Goal: Task Accomplishment & Management: Manage account settings

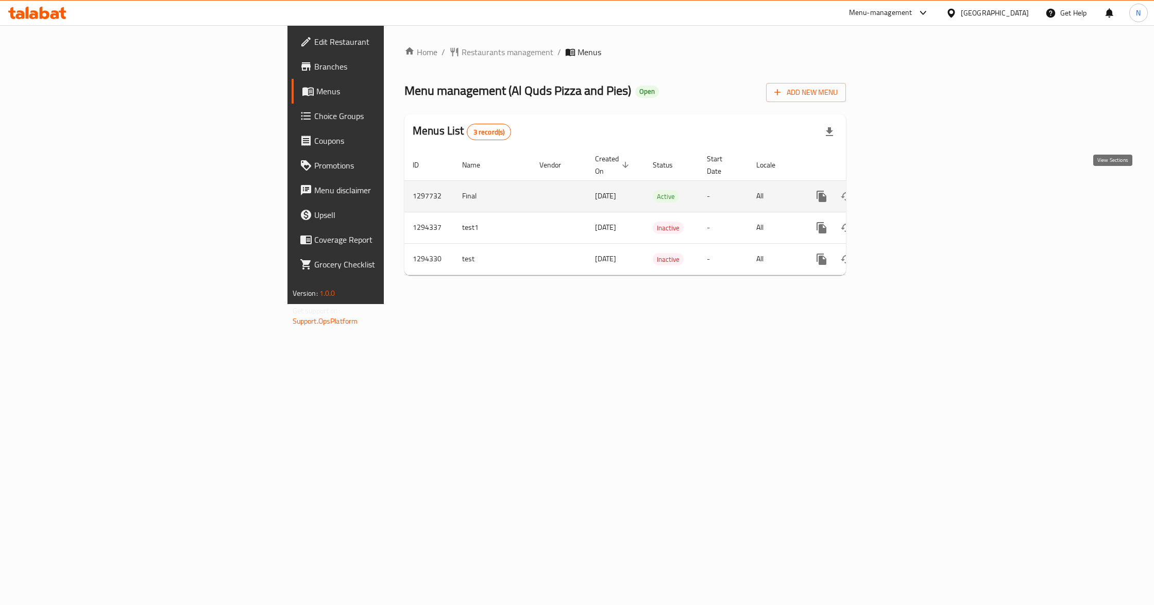
click at [908, 188] on link "enhanced table" at bounding box center [895, 196] width 25 height 25
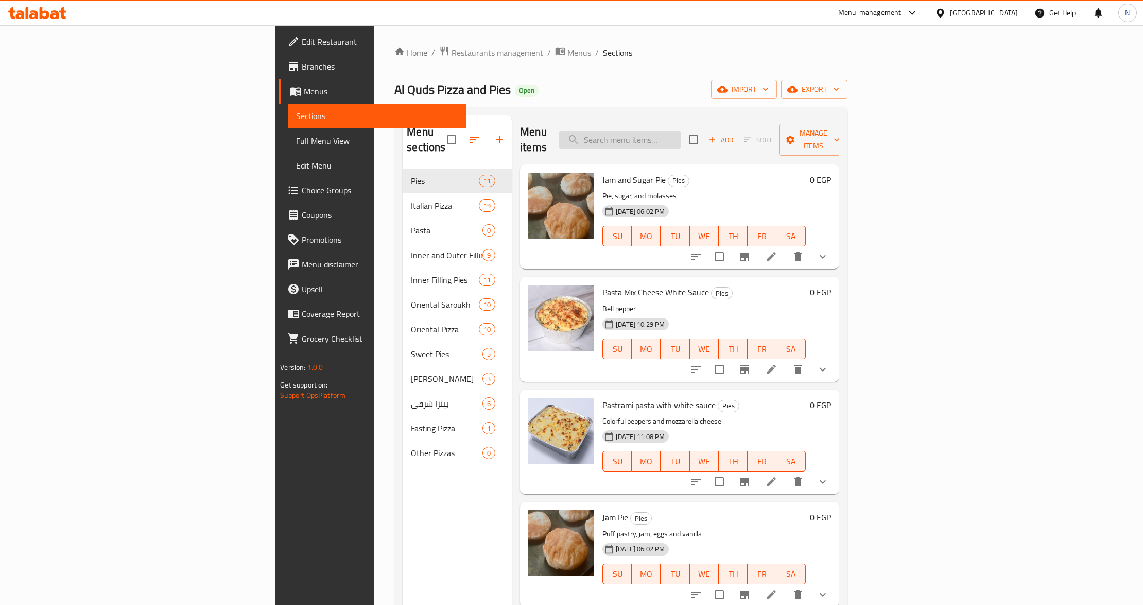
click at [681, 131] on input "search" at bounding box center [620, 140] width 122 height 18
paste input "Sausage Pasta White Sauce"
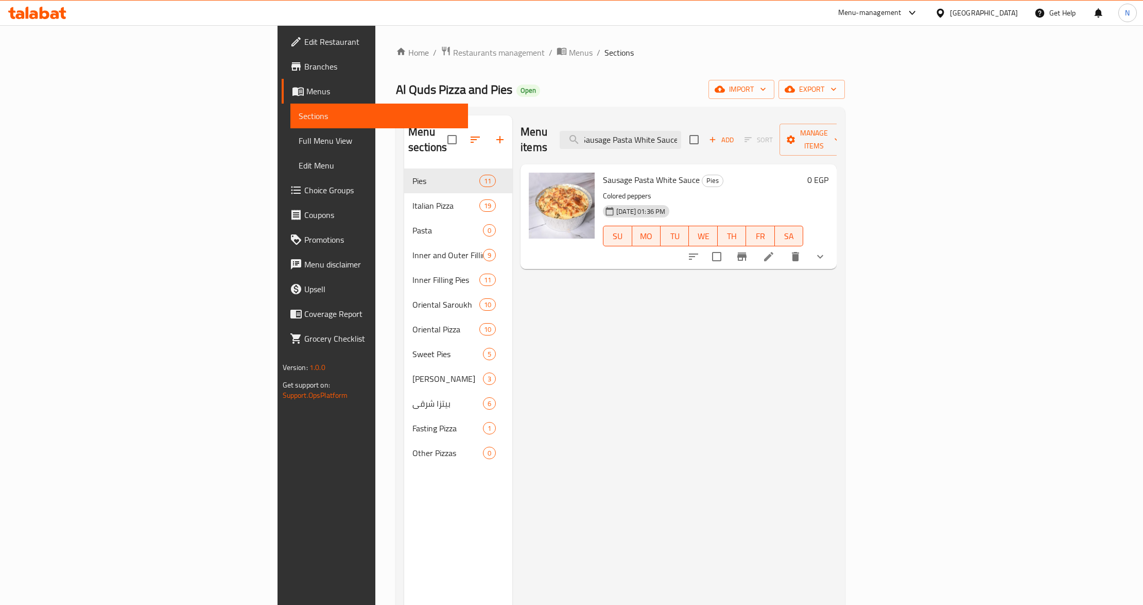
type input "Sausage Pasta White Sauce"
click at [775, 250] on icon at bounding box center [769, 256] width 12 height 12
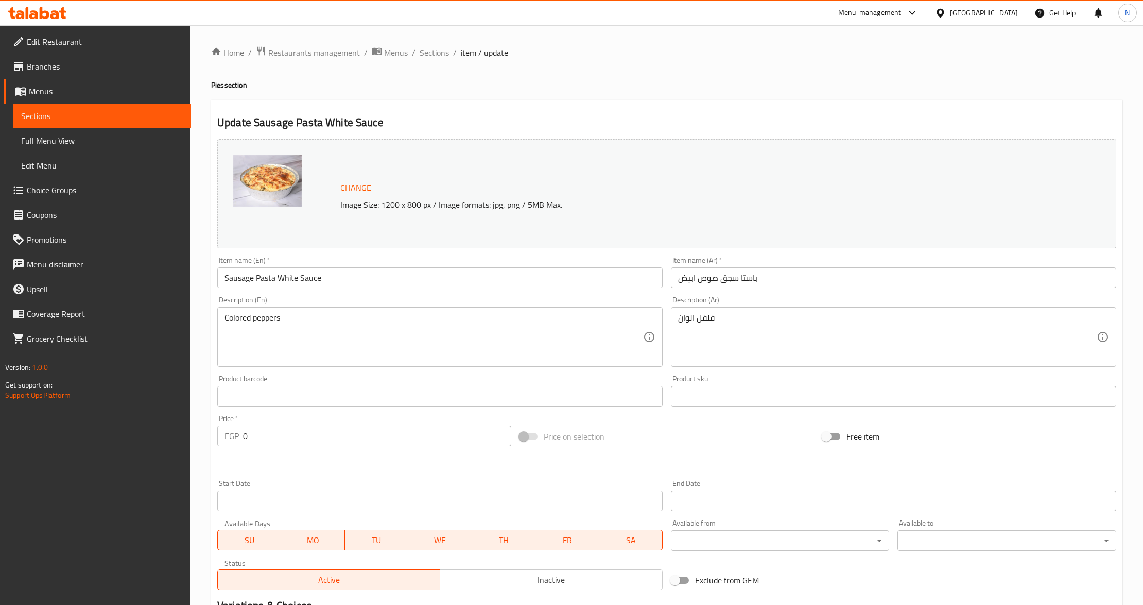
scroll to position [162, 0]
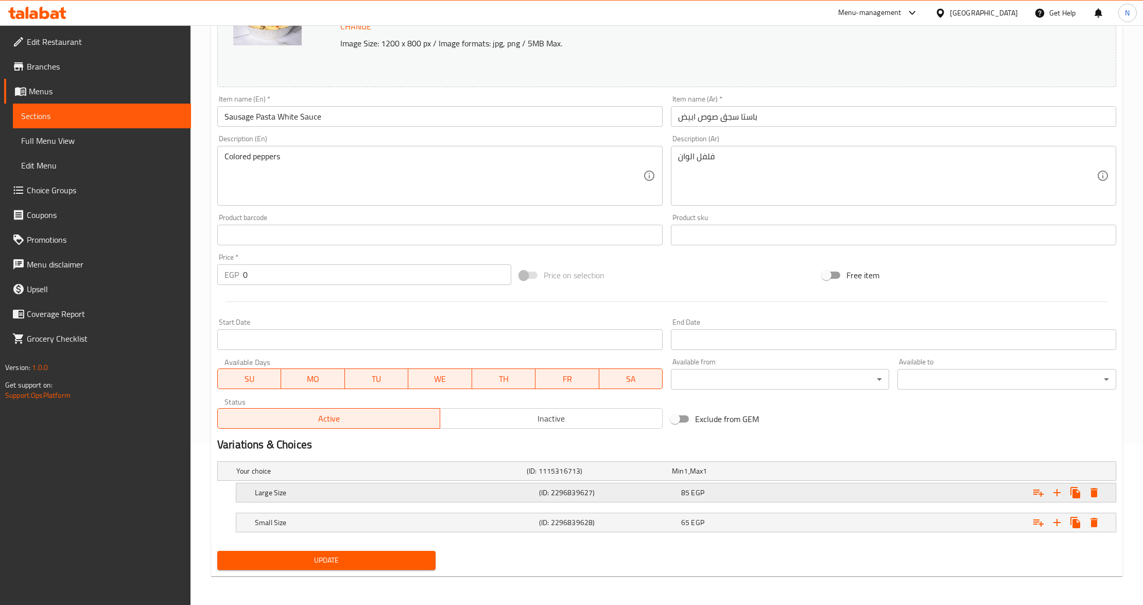
click at [744, 491] on div "85 EGP" at bounding box center [750, 492] width 138 height 10
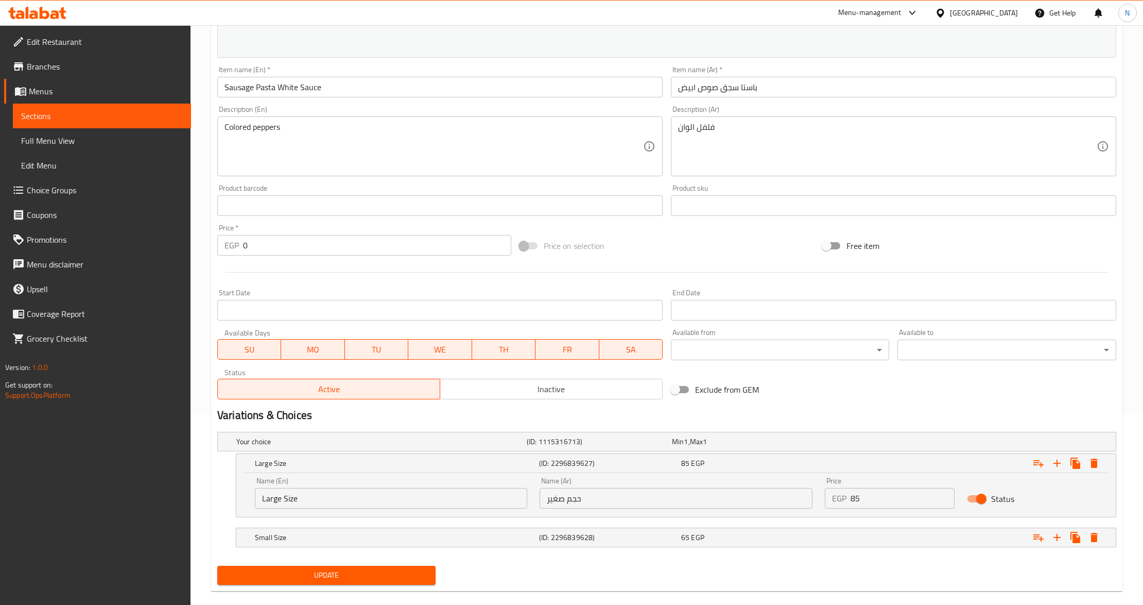
scroll to position [207, 0]
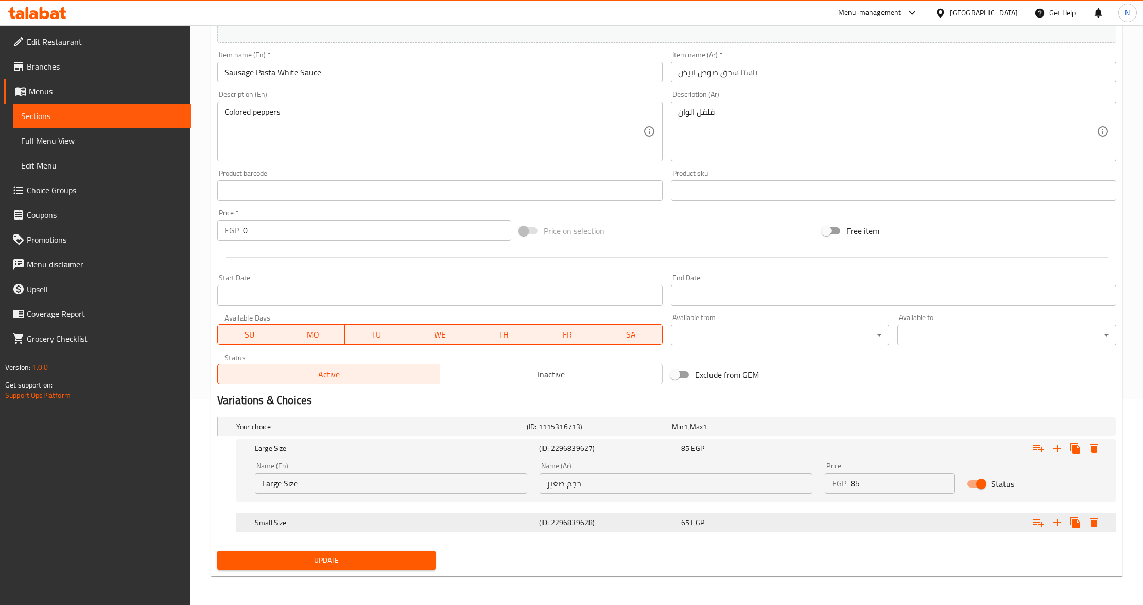
click at [713, 518] on div "65 EGP" at bounding box center [750, 522] width 138 height 10
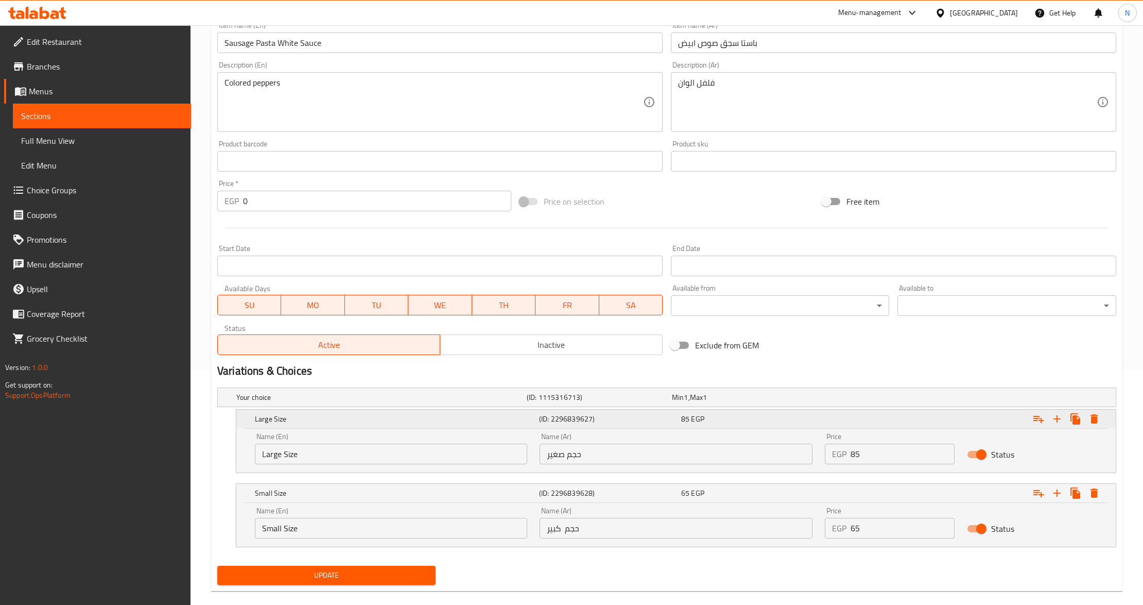
scroll to position [250, 0]
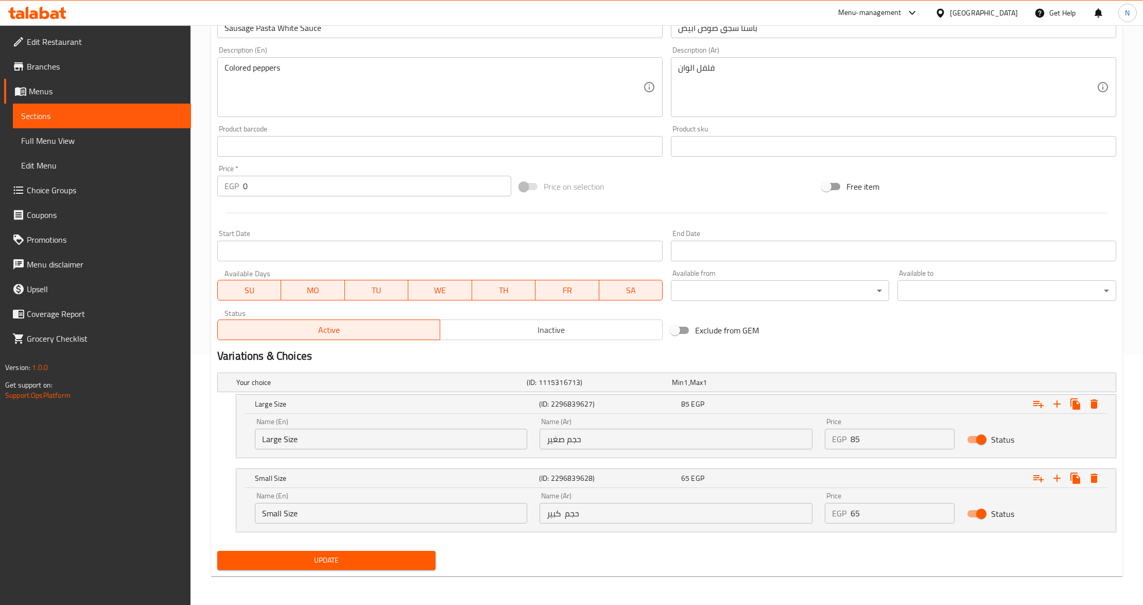
click at [287, 435] on input "Large Size" at bounding box center [391, 439] width 272 height 21
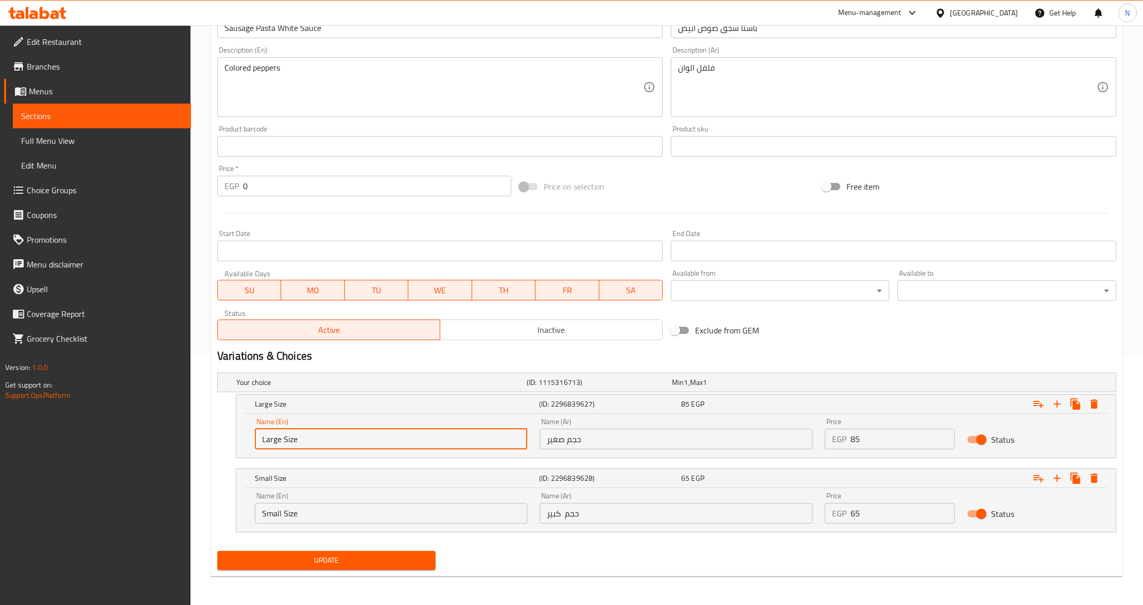
click at [274, 514] on input "Small Size" at bounding box center [391, 513] width 272 height 21
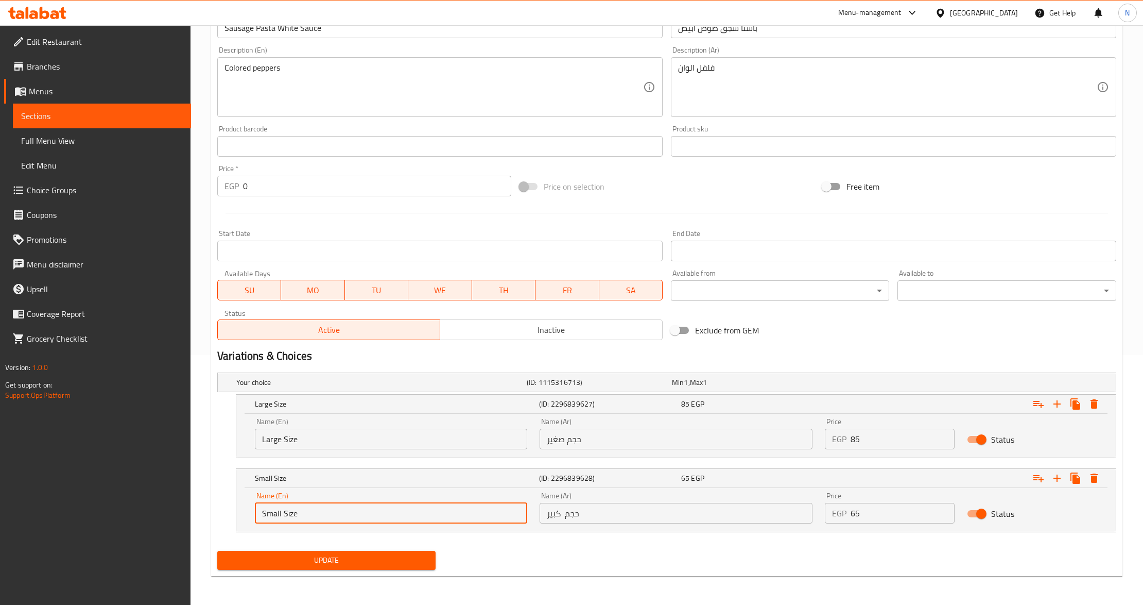
click at [274, 514] on input "Small Size" at bounding box center [391, 513] width 272 height 21
type input "Size"
click at [279, 435] on input "Large Size" at bounding box center [391, 439] width 272 height 21
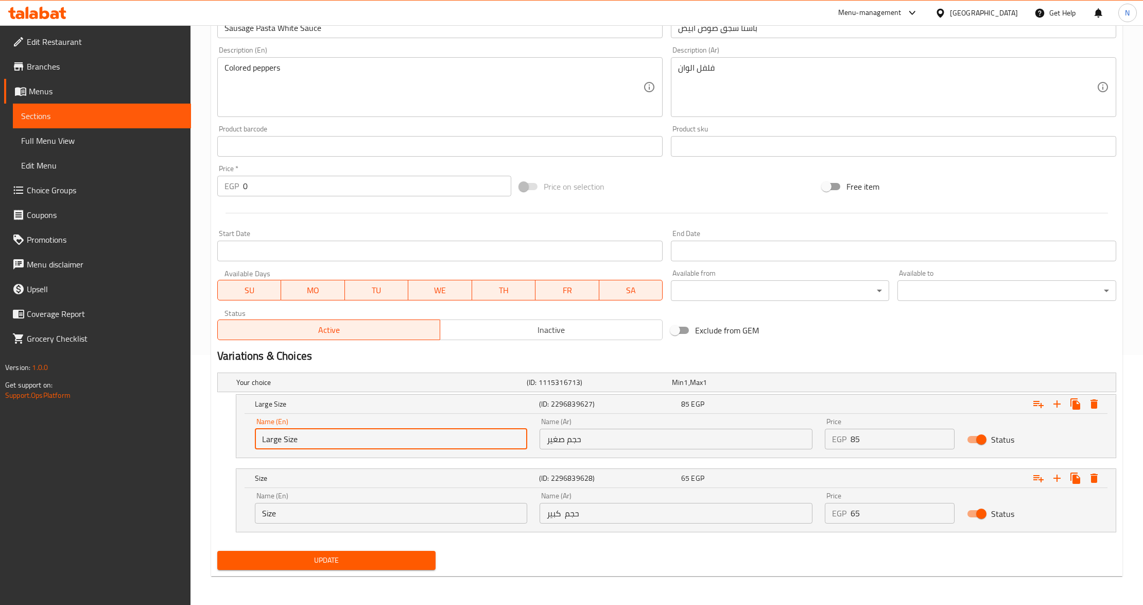
paste input "mall S"
click at [277, 439] on input "Large Small Size" at bounding box center [391, 439] width 272 height 21
type input "Small Size"
click at [321, 512] on input "Size" at bounding box center [391, 513] width 272 height 21
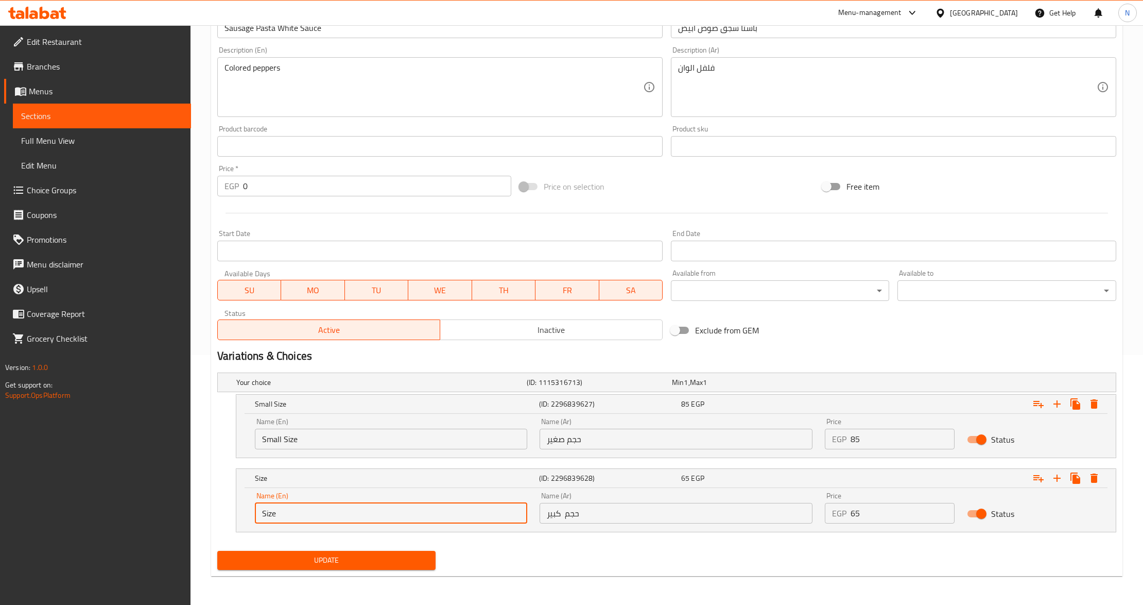
paste input "Large"
type input "Large Size"
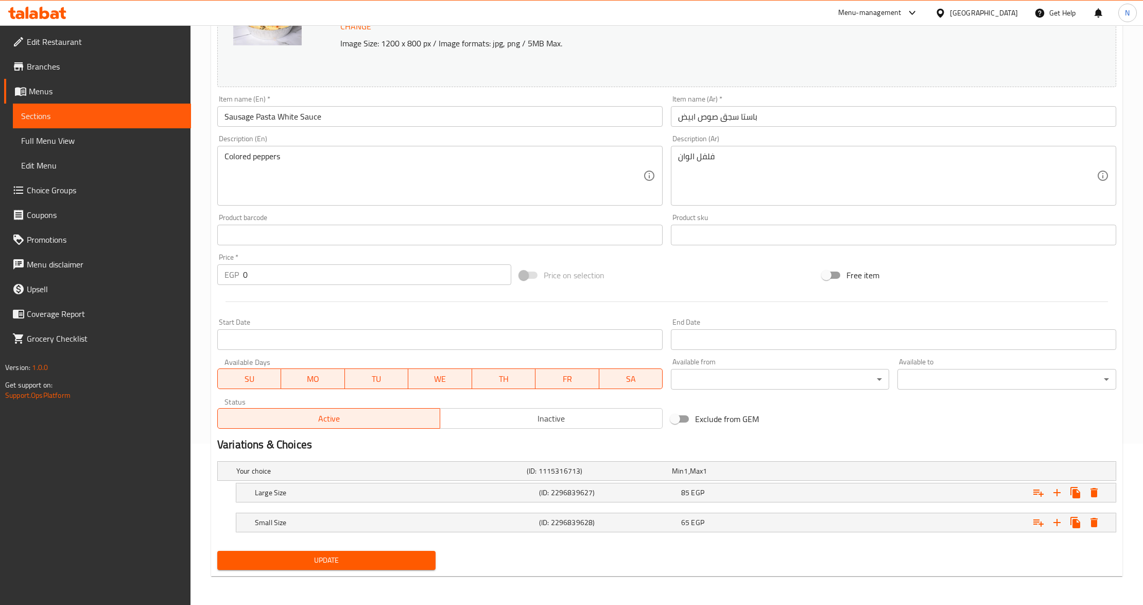
scroll to position [162, 0]
click at [546, 503] on div "Large Size (ID: 2296839627) 85 EGP" at bounding box center [679, 492] width 853 height 23
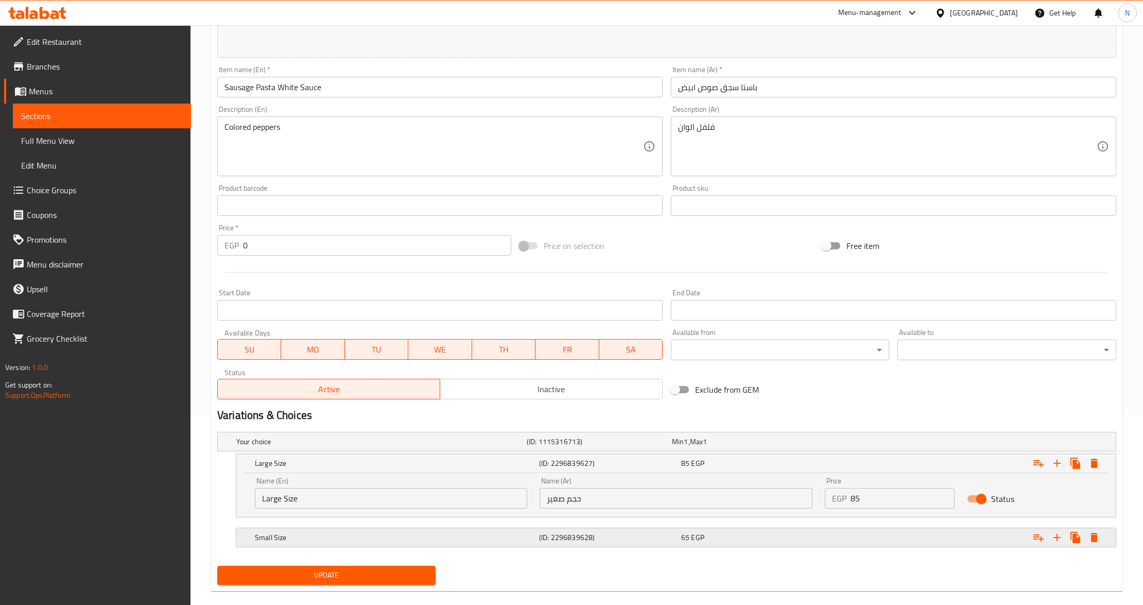
scroll to position [207, 0]
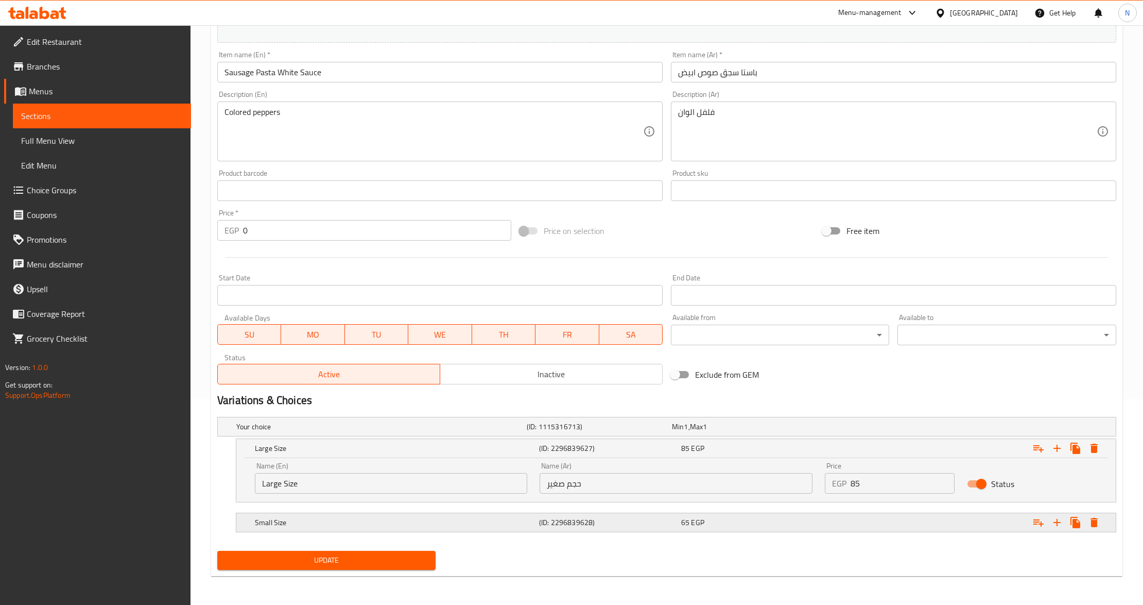
click at [641, 521] on h5 "(ID: 2296839628)" at bounding box center [608, 522] width 138 height 10
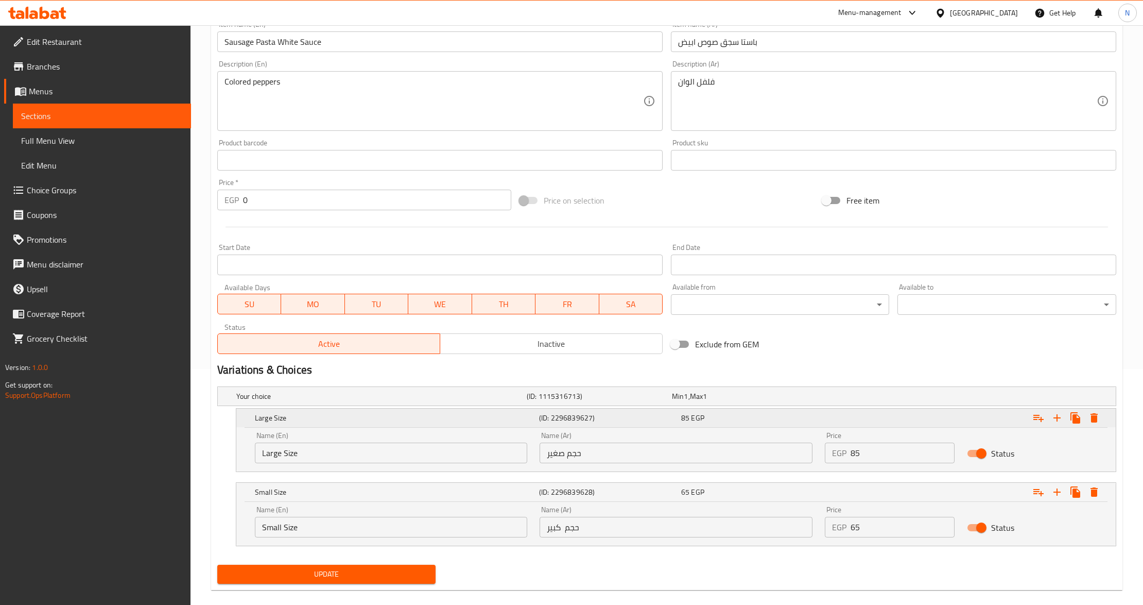
scroll to position [250, 0]
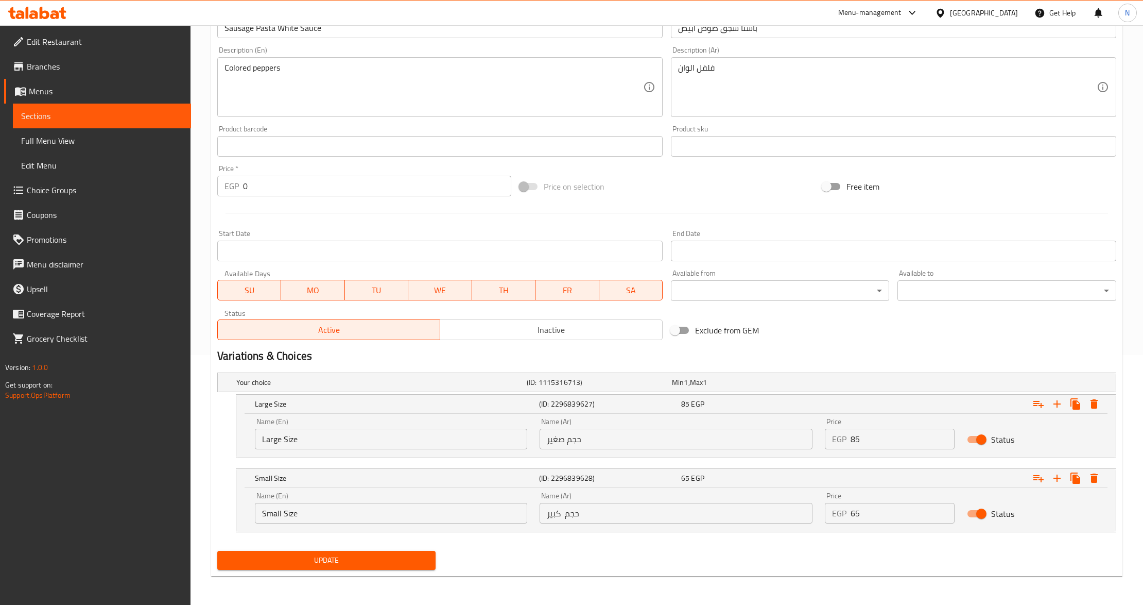
click at [141, 520] on div "Edit Restaurant Branches Menus Sections Full Menu View Edit Menu Choice Groups …" at bounding box center [95, 327] width 191 height 605
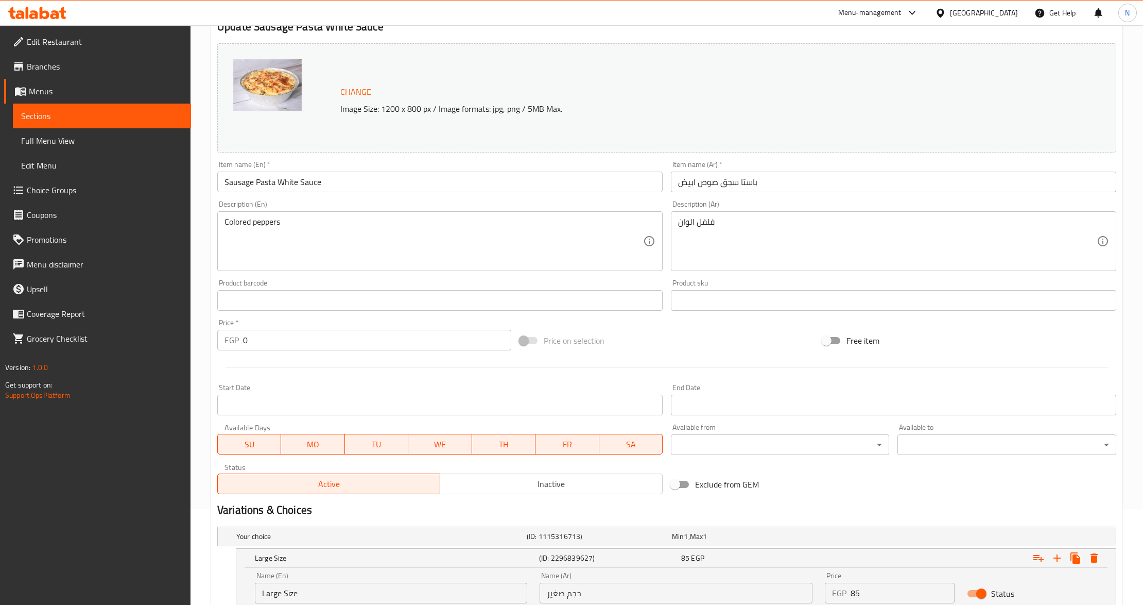
scroll to position [0, 0]
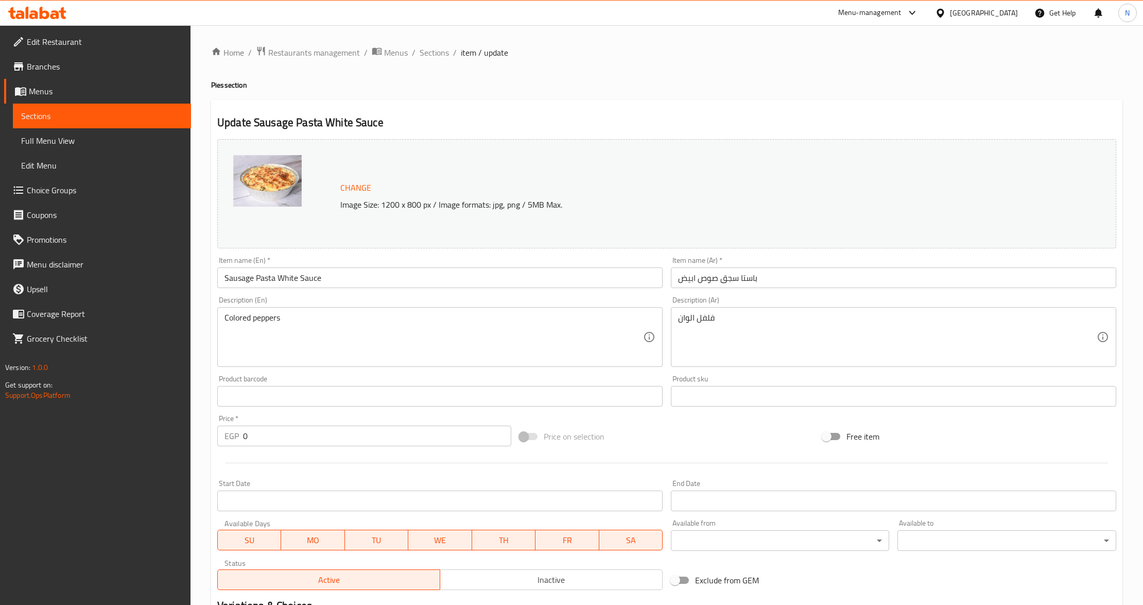
click at [267, 277] on input "Sausage Pasta White Sauce" at bounding box center [440, 277] width 446 height 21
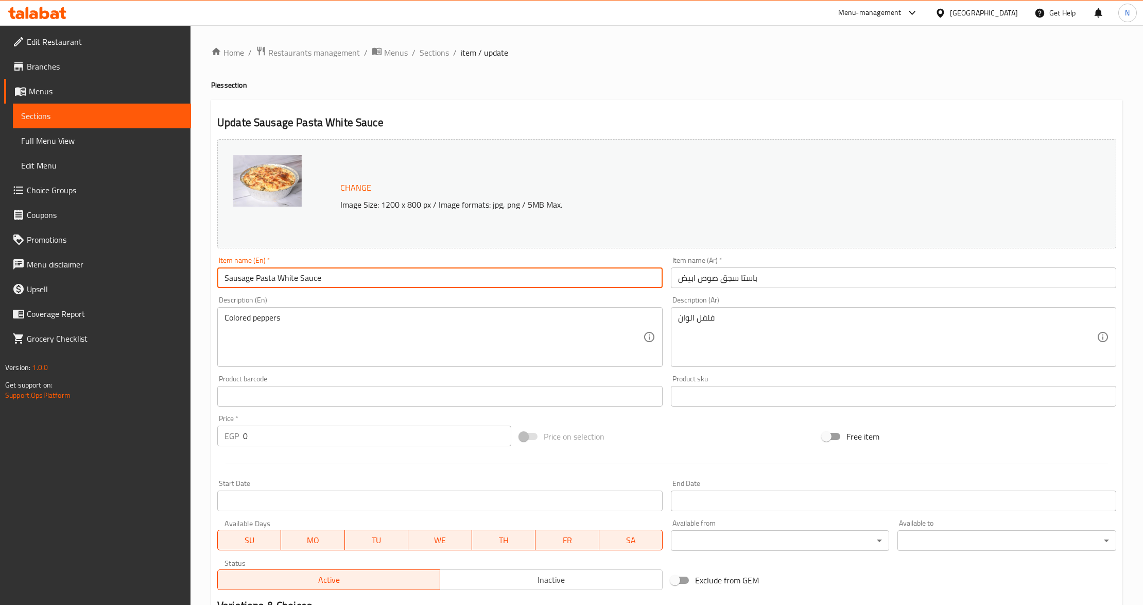
click at [267, 277] on input "Sausage Pasta White Sauce" at bounding box center [440, 277] width 446 height 21
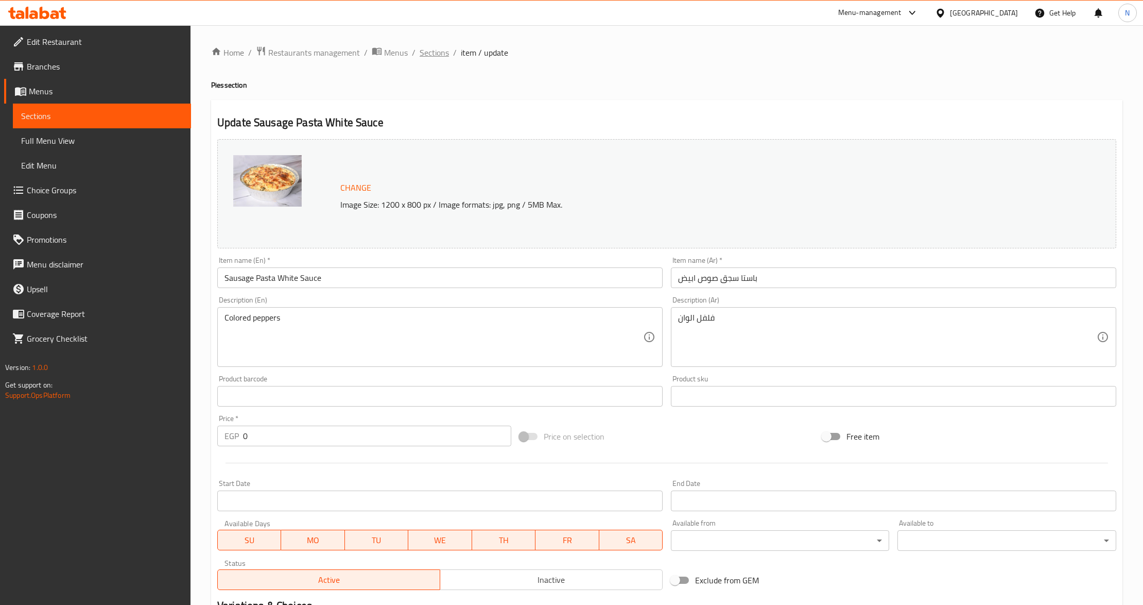
click at [431, 49] on span "Sections" at bounding box center [434, 52] width 29 height 12
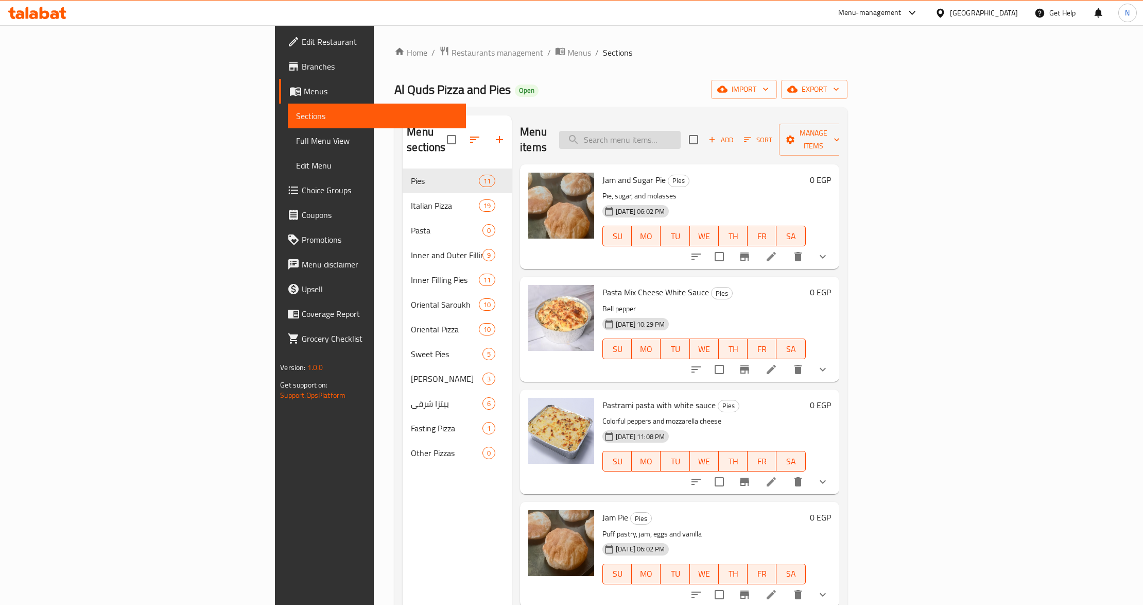
click at [681, 136] on input "search" at bounding box center [620, 140] width 122 height 18
paste input "Sausage Pasta White Sauce"
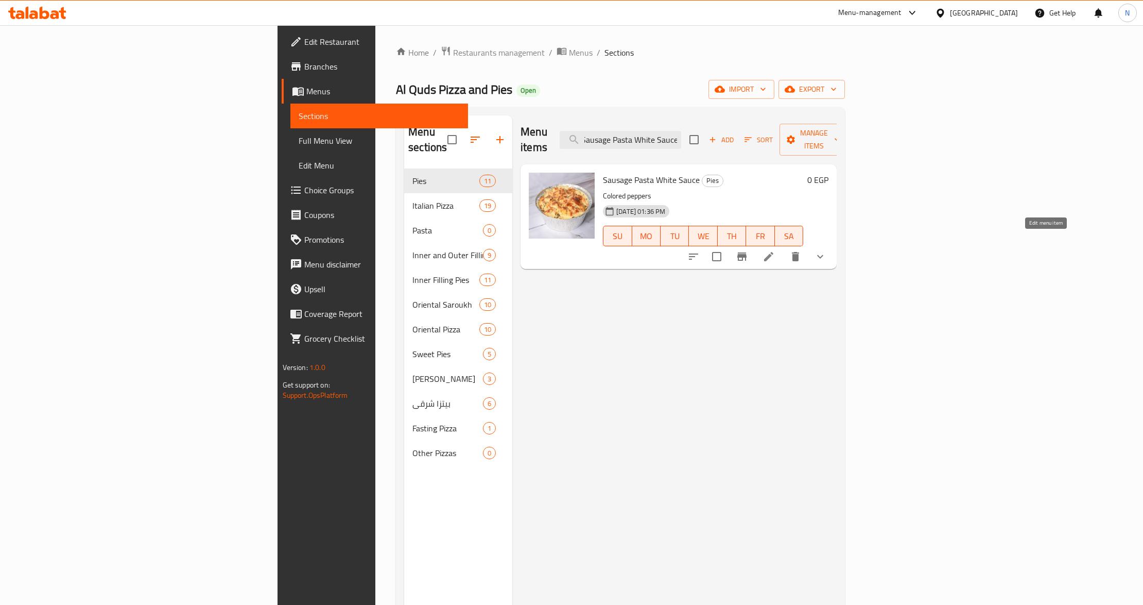
type input "Sausage Pasta White Sauce"
click at [775, 250] on icon at bounding box center [769, 256] width 12 height 12
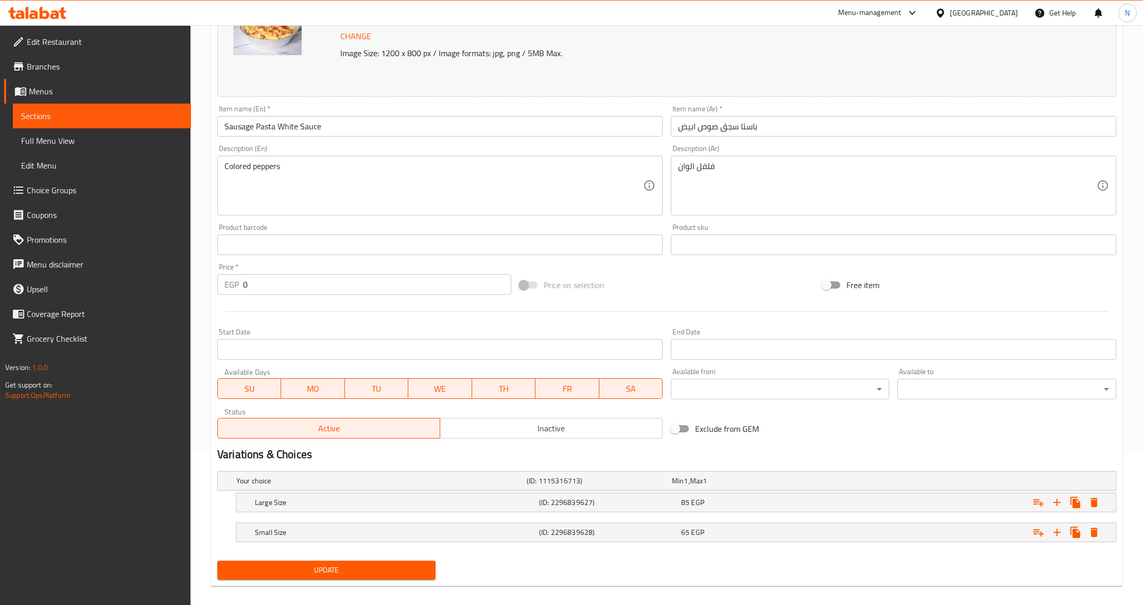
scroll to position [162, 0]
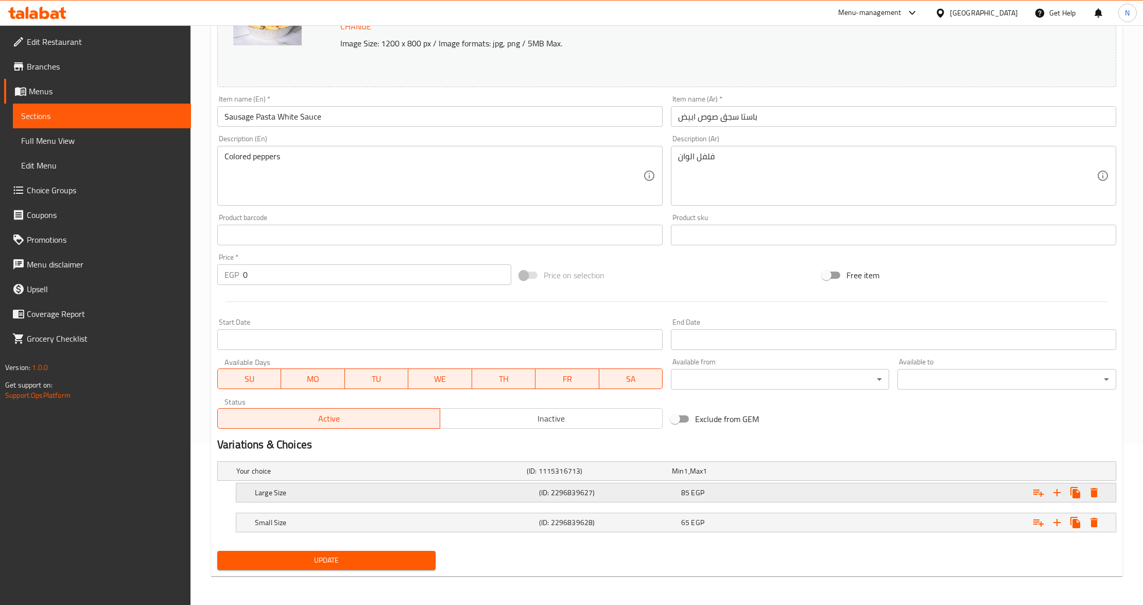
click at [702, 493] on span "EGP" at bounding box center [697, 492] width 13 height 13
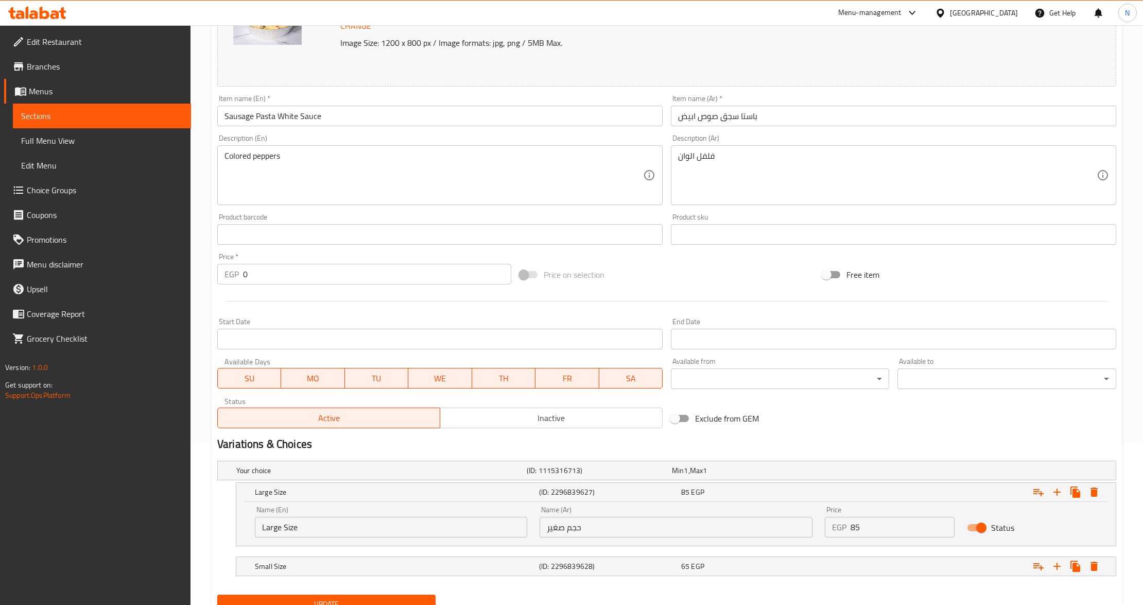
scroll to position [207, 0]
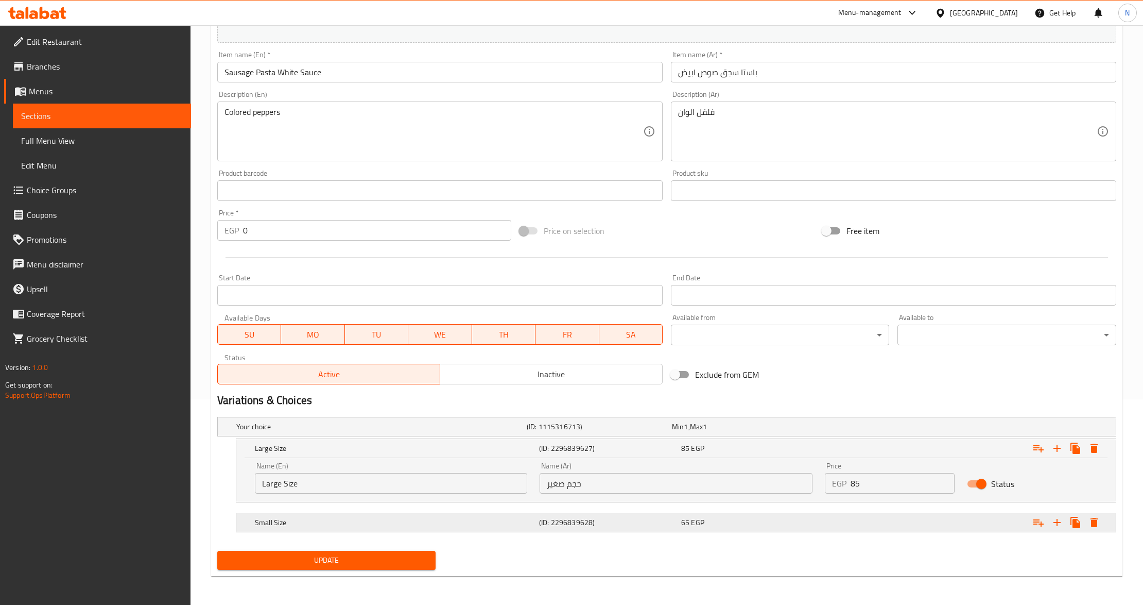
click at [649, 518] on h5 "(ID: 2296839628)" at bounding box center [608, 522] width 138 height 10
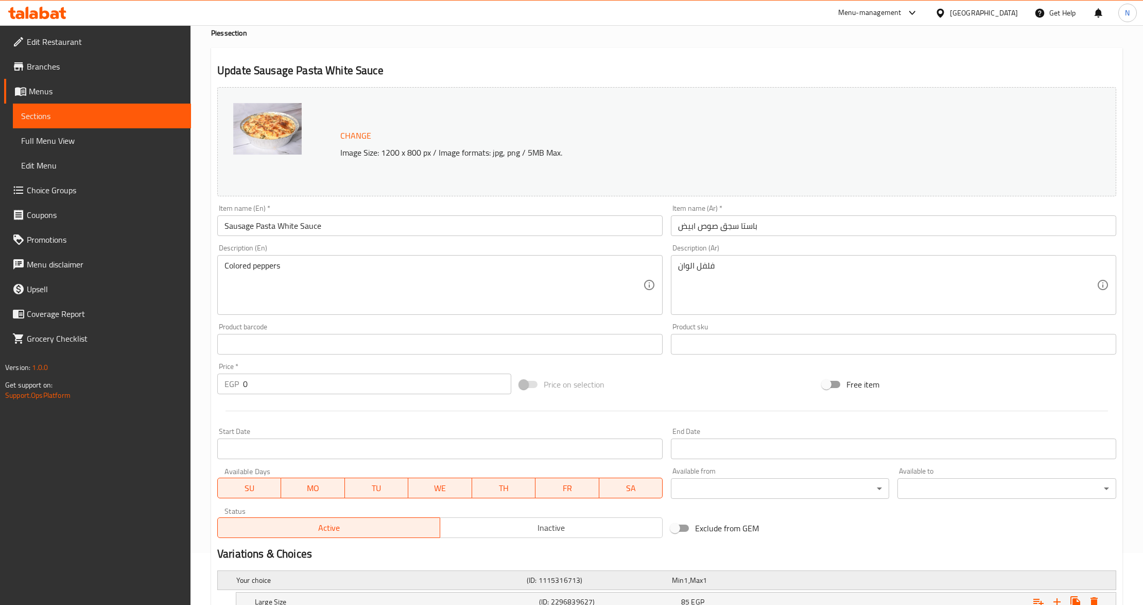
scroll to position [44, 0]
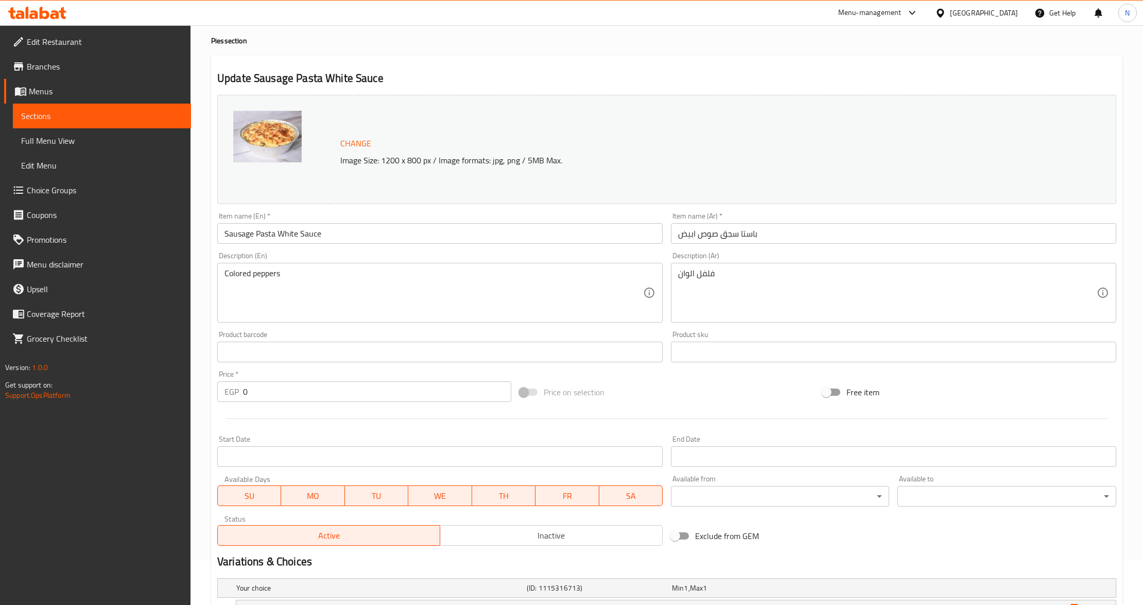
click at [207, 468] on div "Home / Restaurants management / Menus / Sections / item / update Pies section U…" at bounding box center [667, 395] width 953 height 829
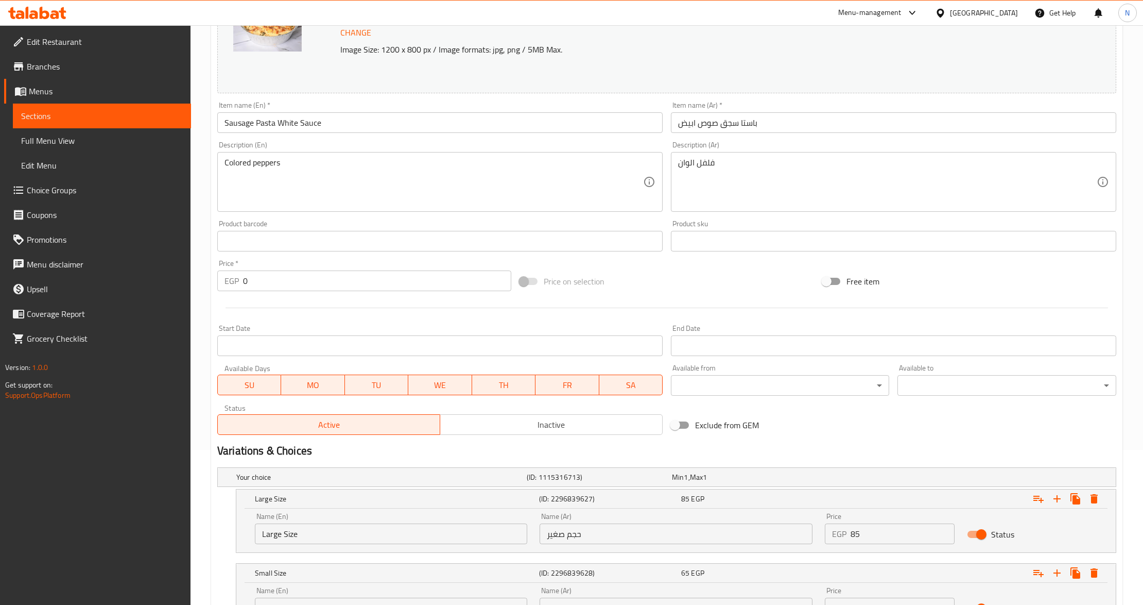
scroll to position [250, 0]
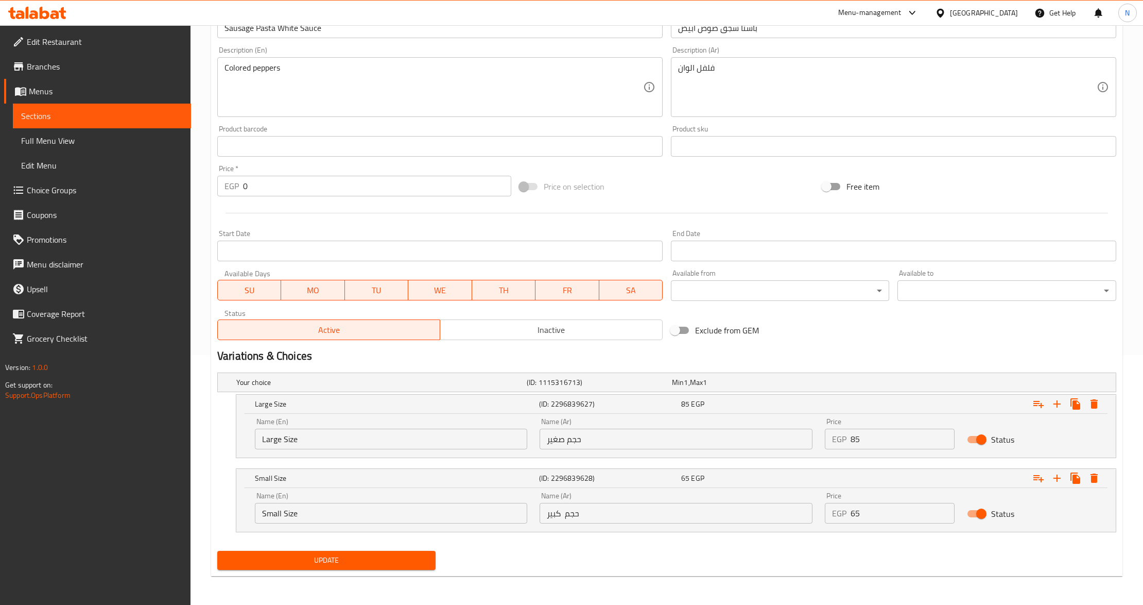
click at [190, 316] on link "Coverage Report" at bounding box center [97, 313] width 187 height 25
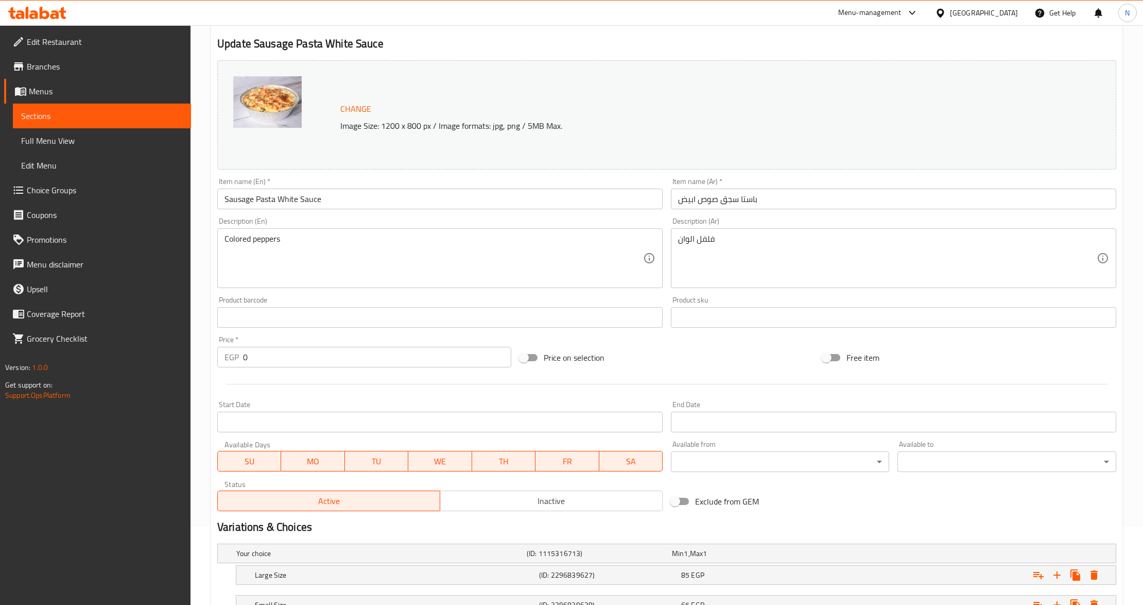
scroll to position [162, 0]
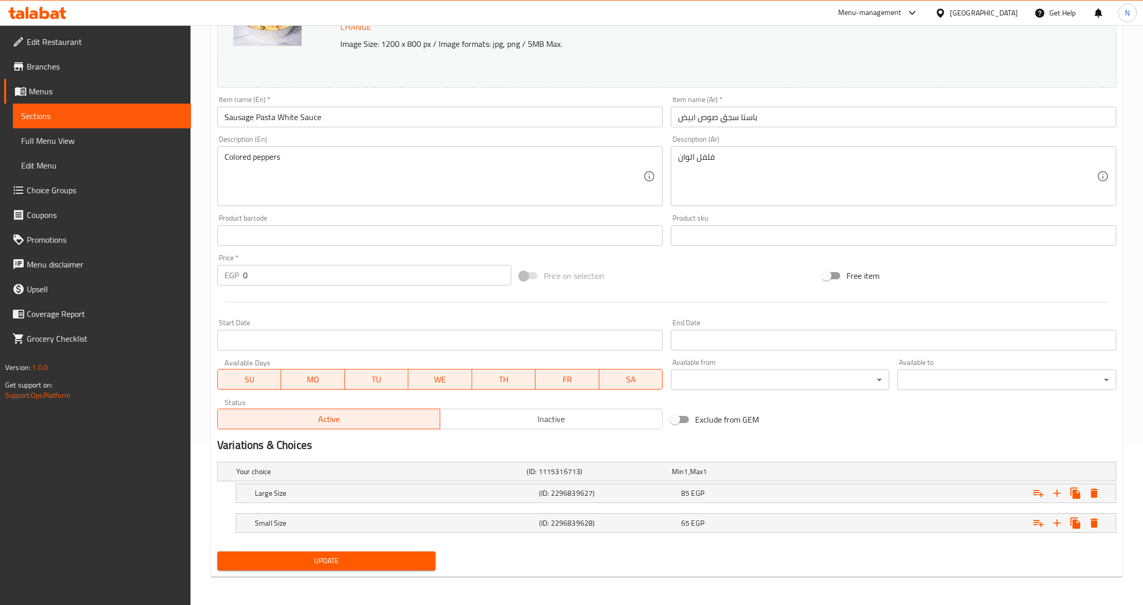
scroll to position [162, 0]
click at [786, 489] on div "85 EGP" at bounding box center [750, 492] width 138 height 10
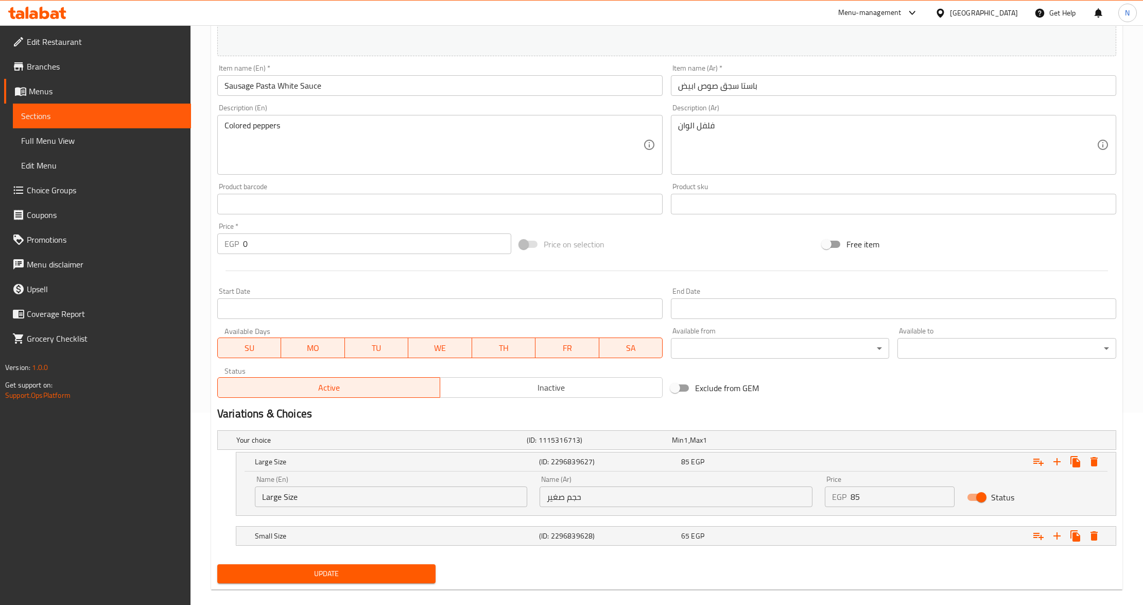
scroll to position [207, 0]
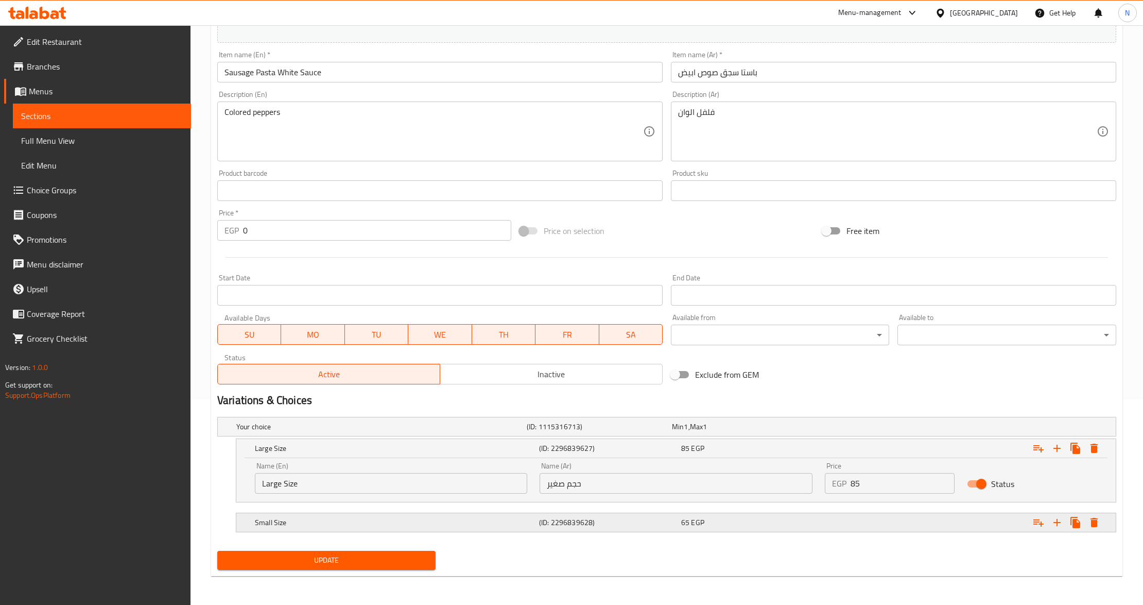
click at [750, 522] on div "65 EGP" at bounding box center [750, 522] width 138 height 10
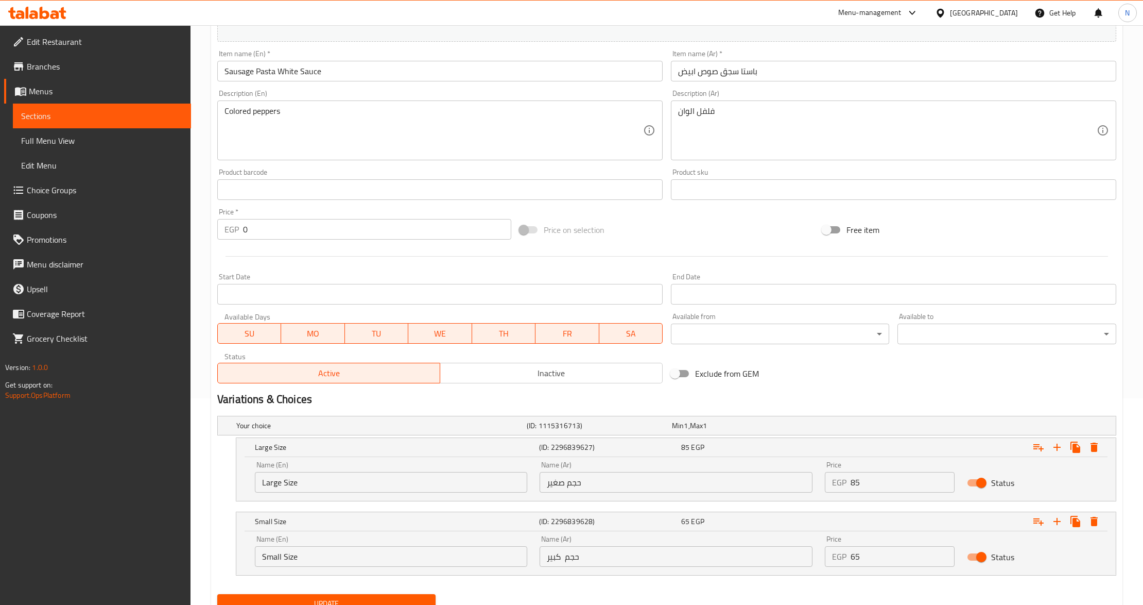
click at [559, 481] on input "حجم صغير" at bounding box center [676, 482] width 272 height 21
type input "حجم"
click at [604, 563] on input "حجم كبير" at bounding box center [676, 556] width 272 height 21
paste input "صغير"
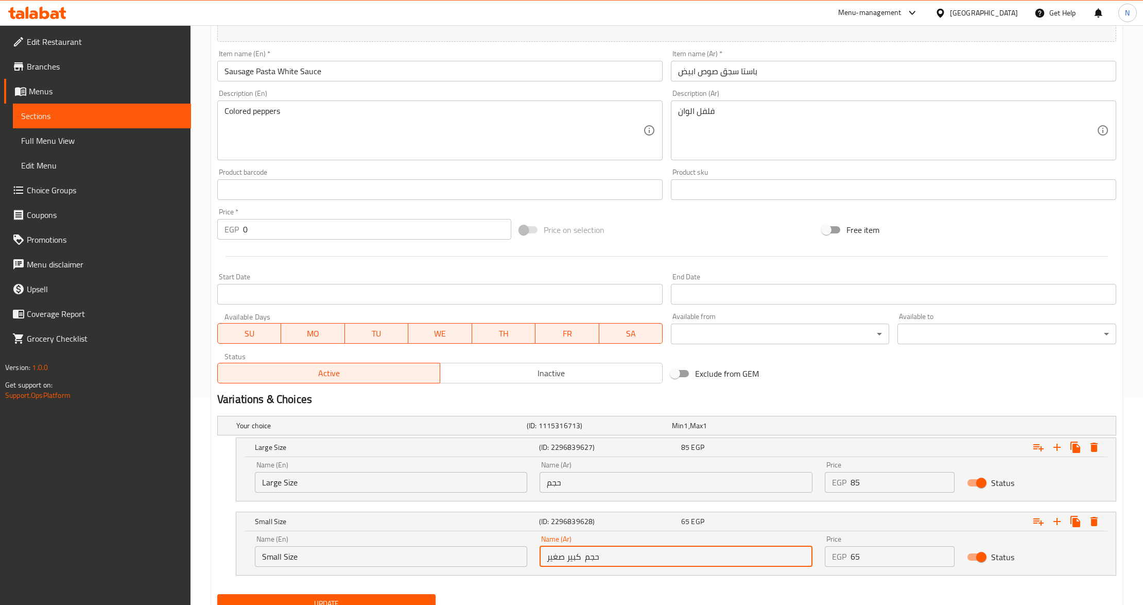
click at [577, 561] on input "حجم كبير صغير" at bounding box center [676, 556] width 272 height 21
type input "حجم صغير"
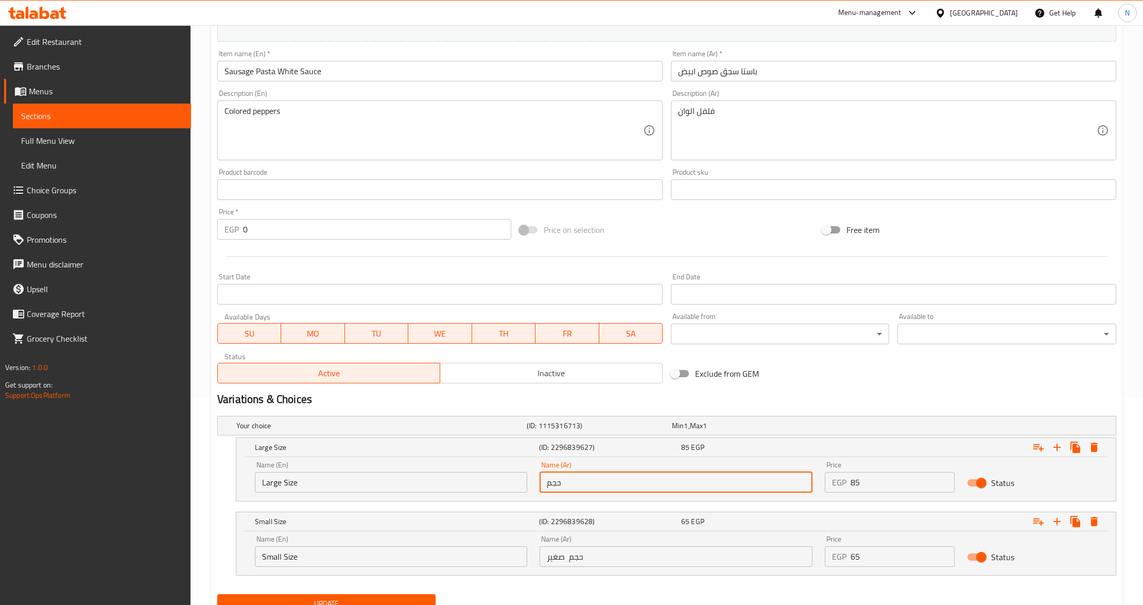
click at [588, 489] on input "حجم" at bounding box center [676, 482] width 272 height 21
paste input "كبير"
type input "حجم كبير"
click at [601, 557] on input "حجم صغير" at bounding box center [676, 556] width 272 height 21
click at [185, 522] on div "Edit Restaurant Branches Menus Sections Full Menu View Edit Menu Choice Groups …" at bounding box center [95, 327] width 191 height 605
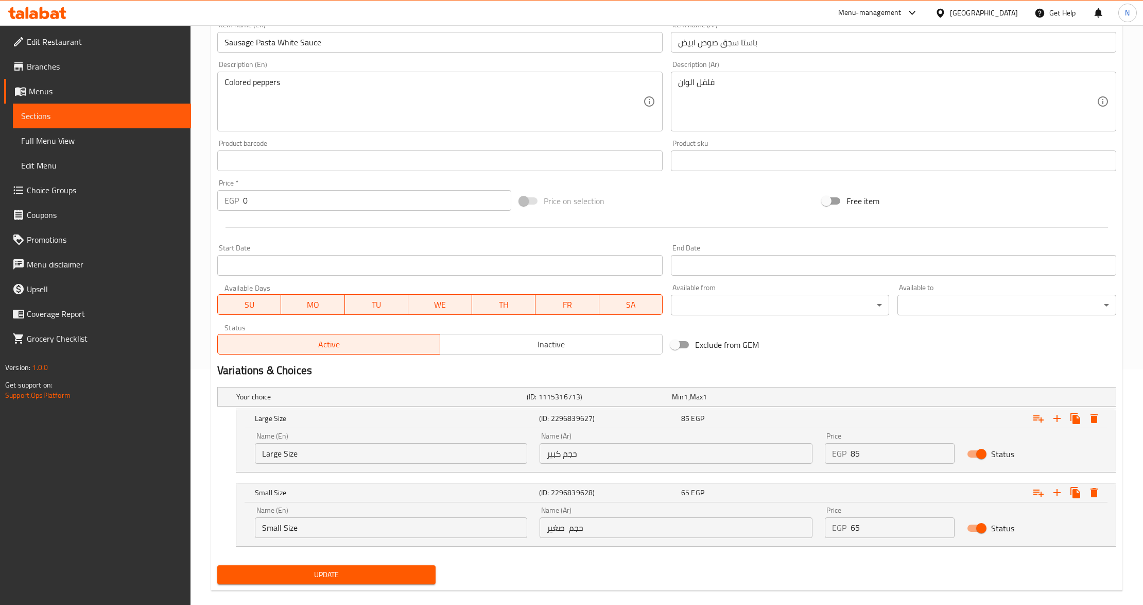
scroll to position [250, 0]
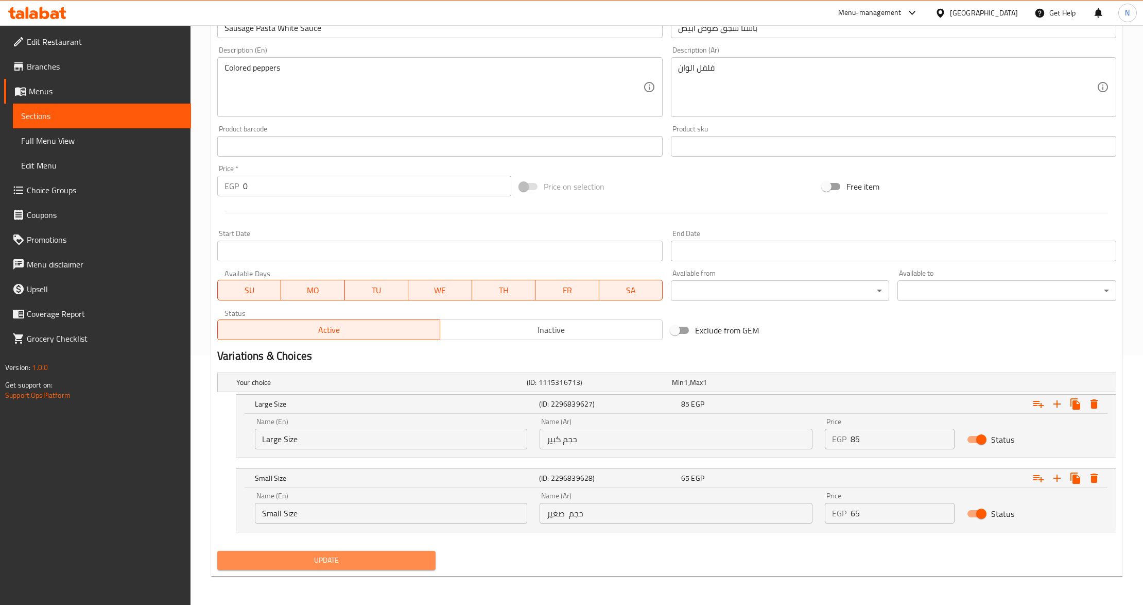
click at [355, 563] on span "Update" at bounding box center [327, 560] width 202 height 13
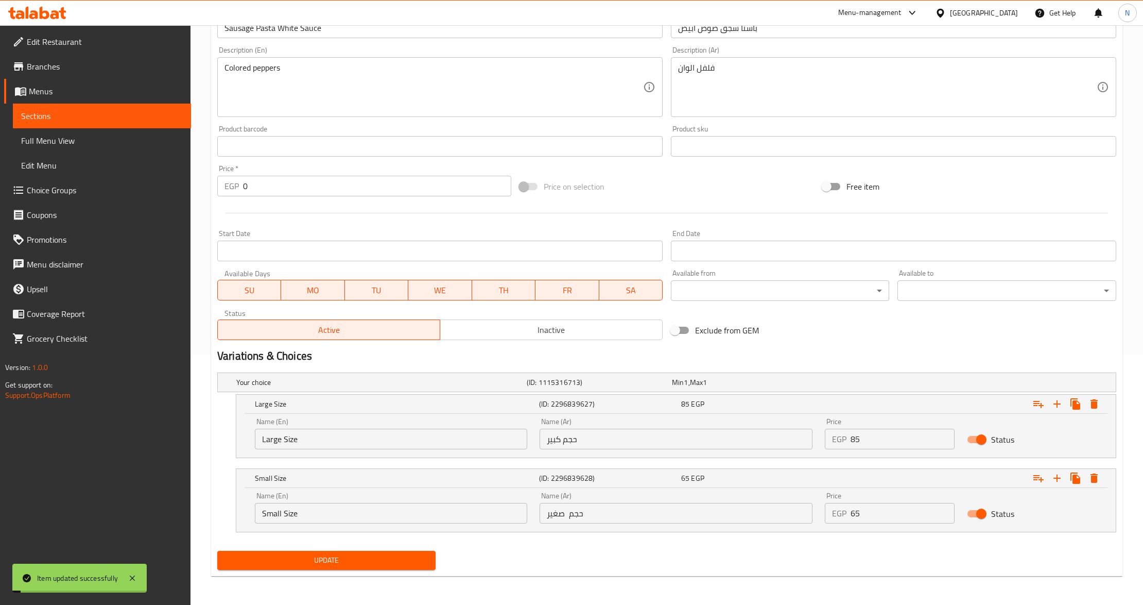
scroll to position [0, 0]
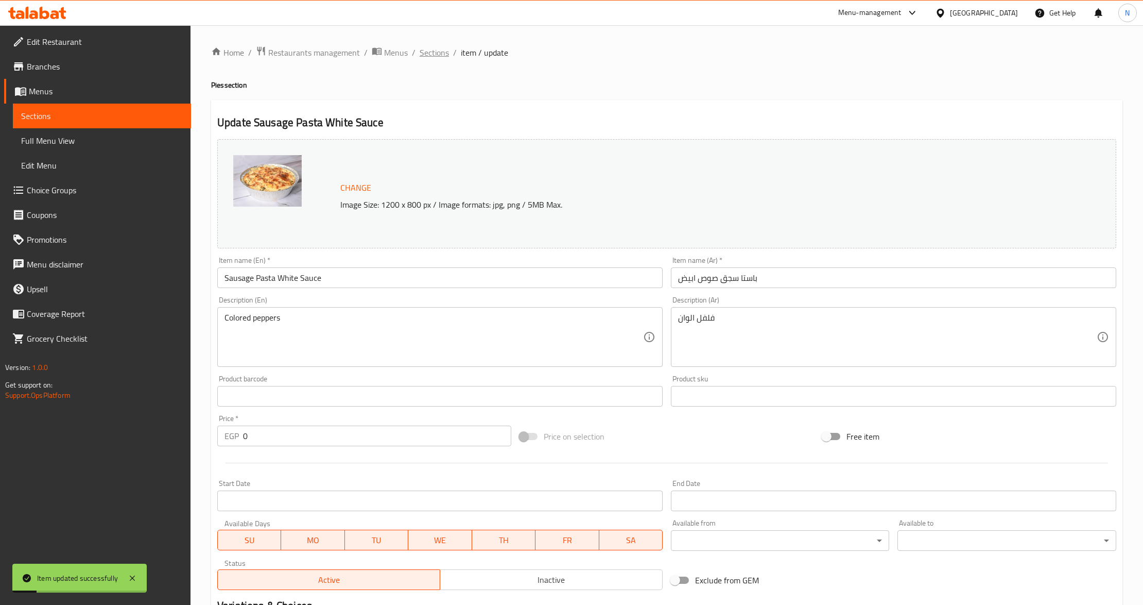
click at [433, 49] on span "Sections" at bounding box center [434, 52] width 29 height 12
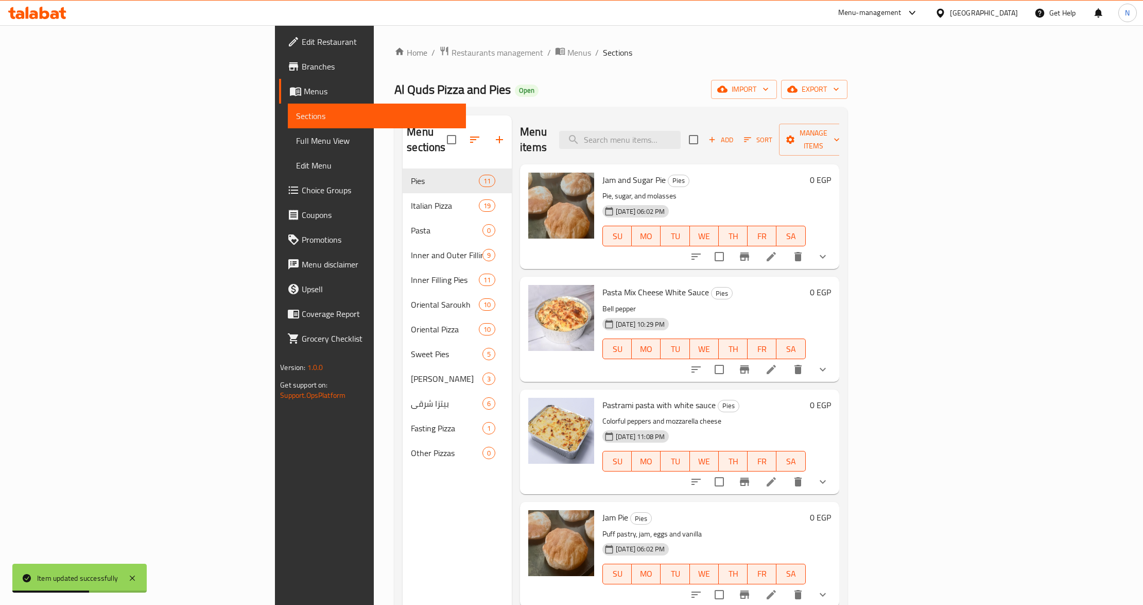
scroll to position [412, 0]
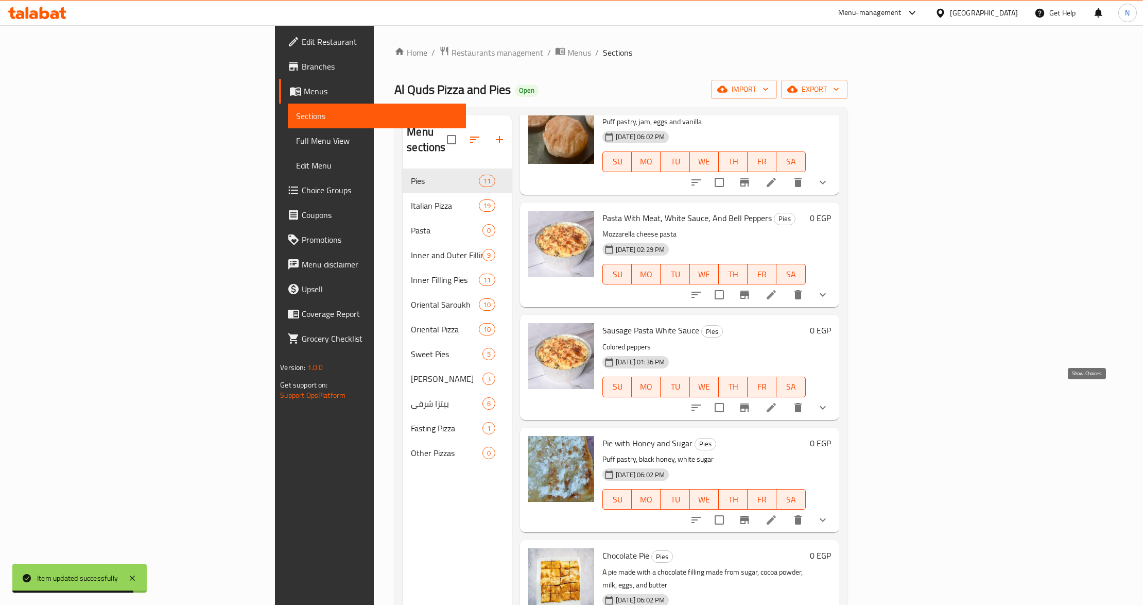
click at [829, 401] on icon "show more" at bounding box center [823, 407] width 12 height 12
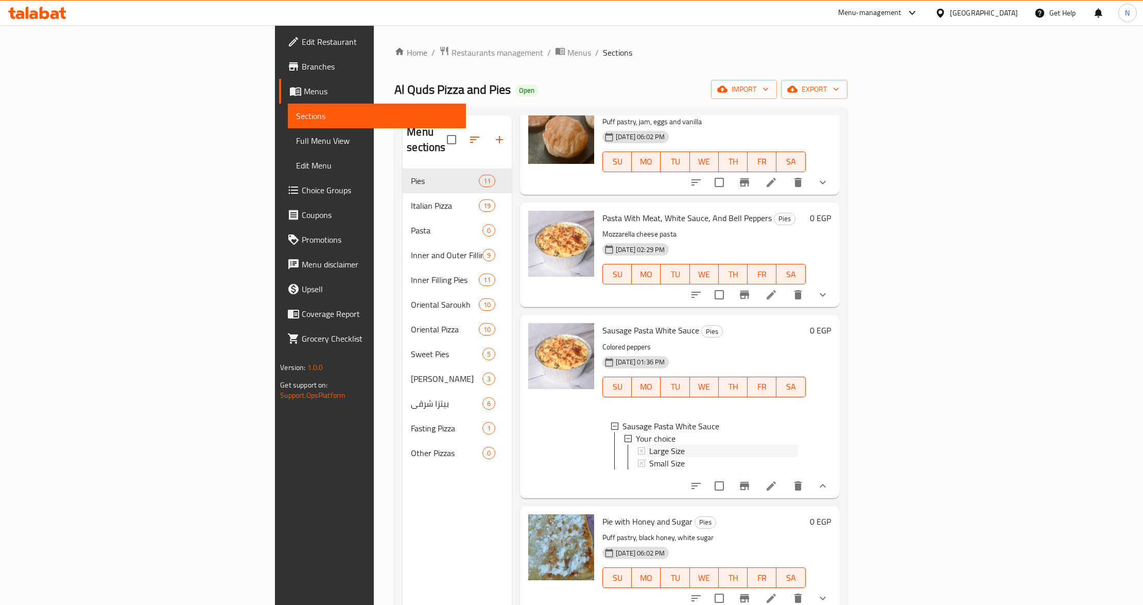
click at [649, 444] on div "Large Size" at bounding box center [723, 450] width 148 height 12
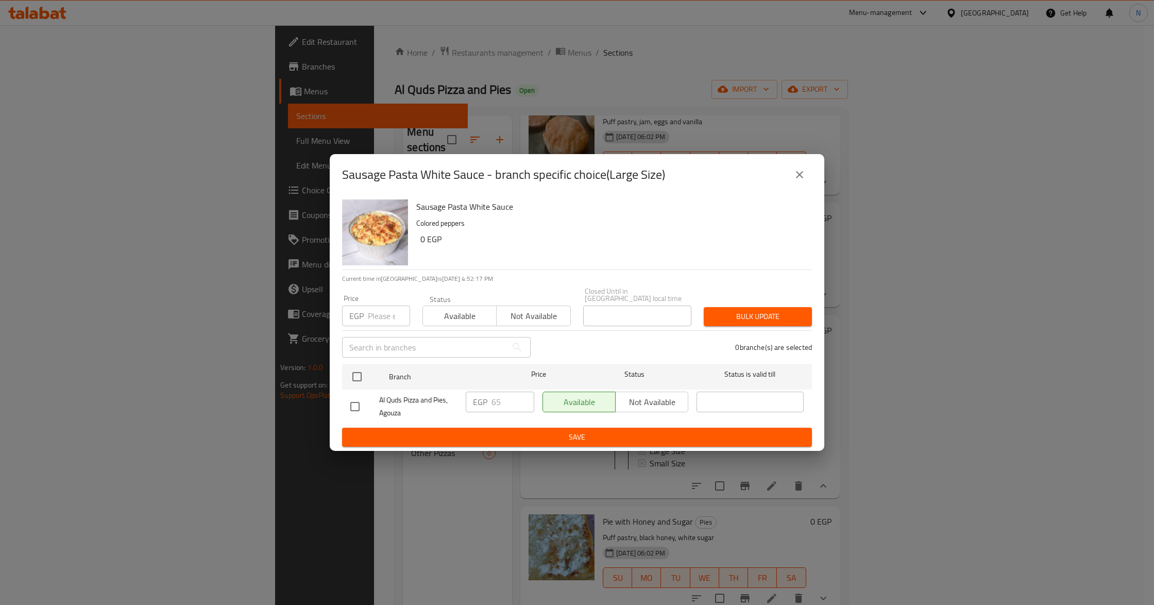
click at [798, 173] on icon "close" at bounding box center [799, 174] width 12 height 12
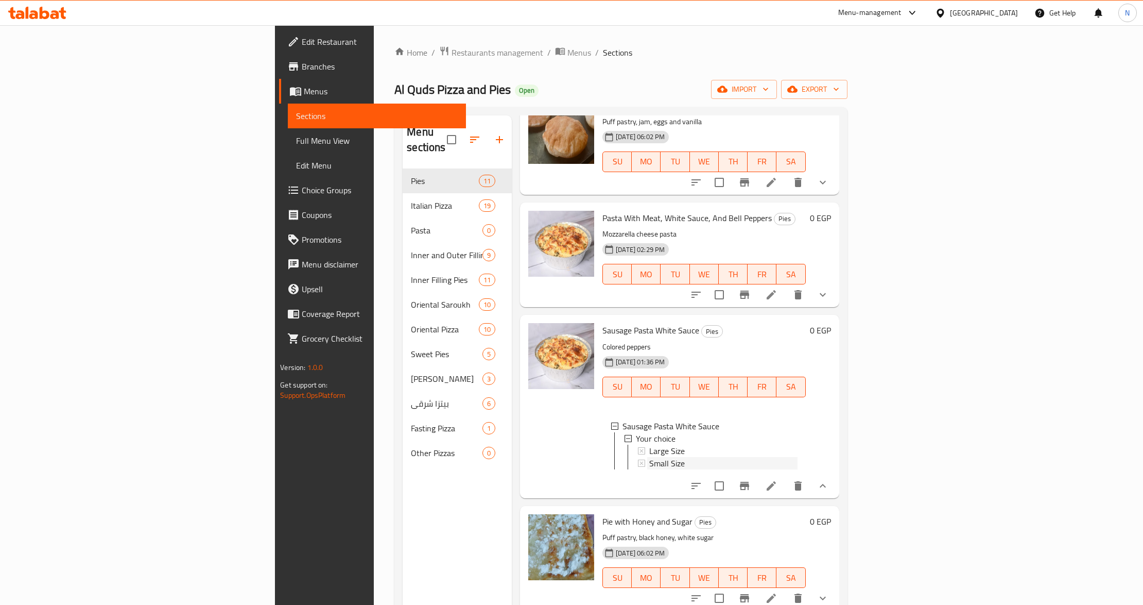
click at [649, 457] on div "Small Size" at bounding box center [723, 463] width 148 height 12
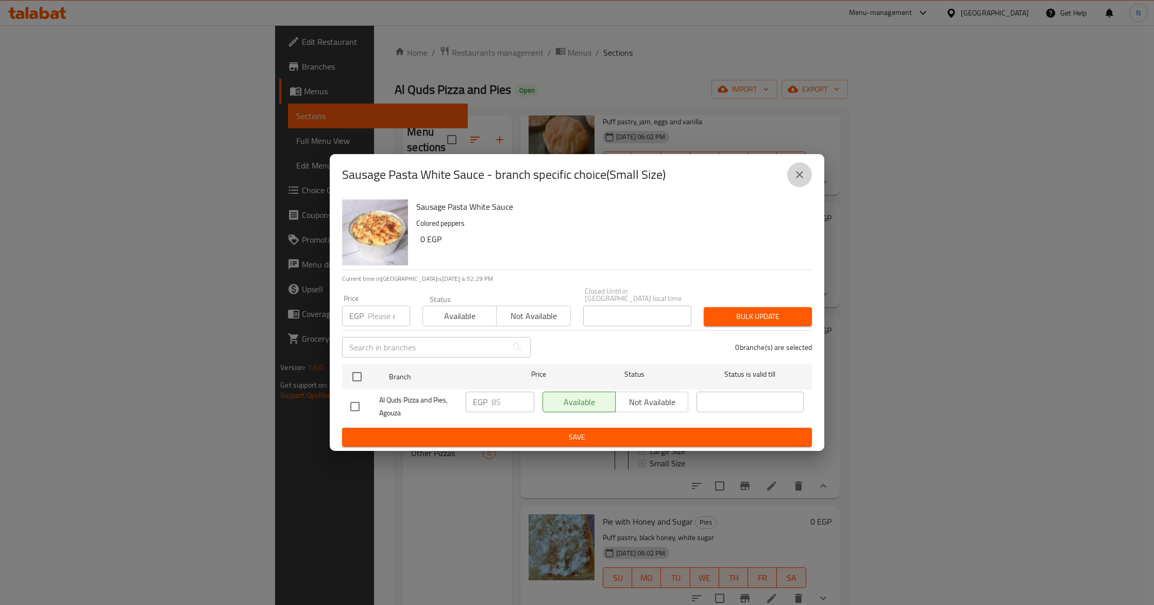
click at [806, 181] on button "close" at bounding box center [799, 174] width 25 height 25
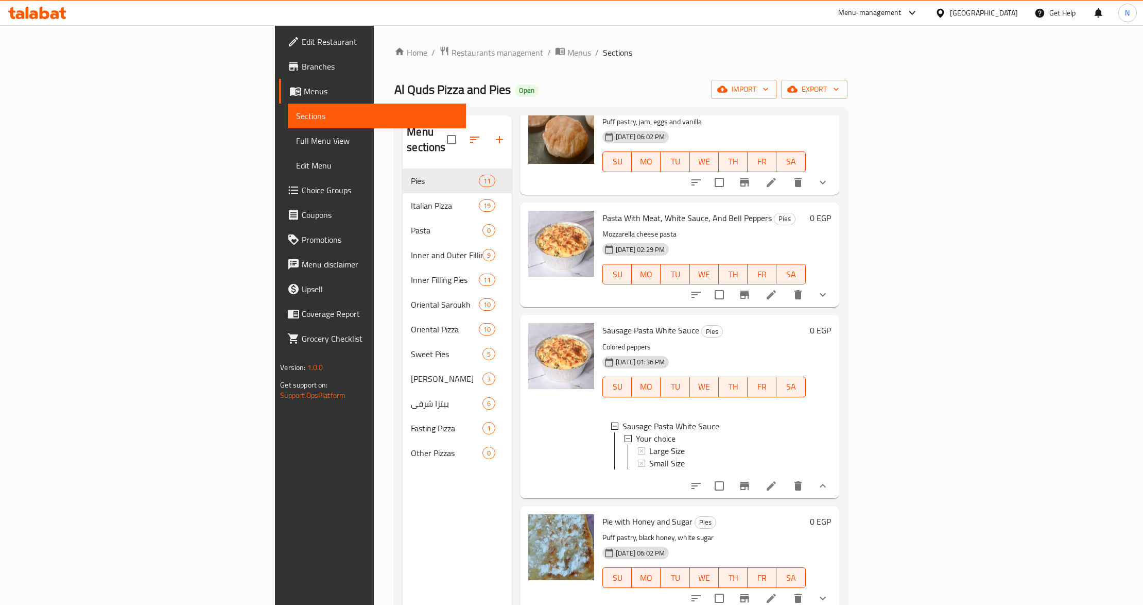
click at [296, 136] on span "Full Menu View" at bounding box center [377, 140] width 162 height 12
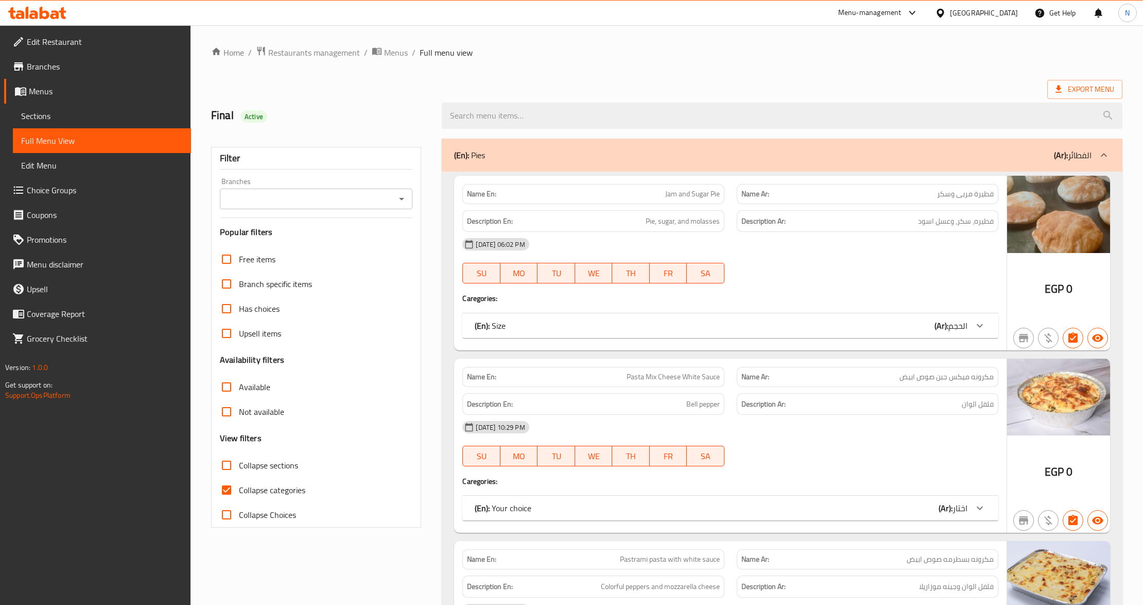
click at [266, 489] on span "Collapse categories" at bounding box center [272, 490] width 66 height 12
click at [239, 489] on input "Collapse categories" at bounding box center [226, 489] width 25 height 25
checkbox input "false"
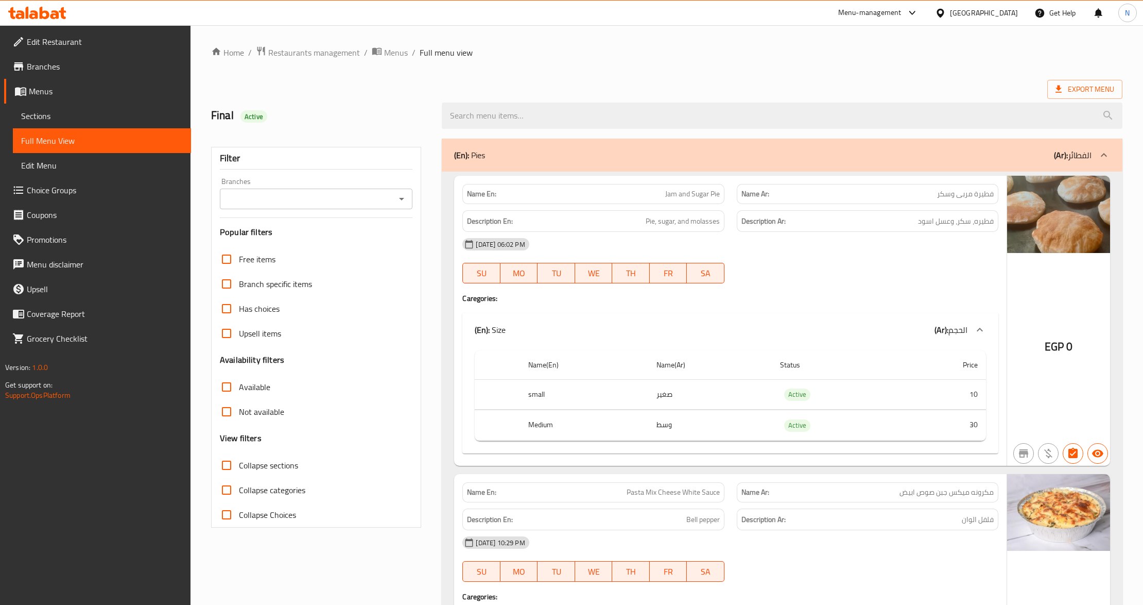
click at [592, 46] on ol "Home / Restaurants management / Menus / Full menu view" at bounding box center [667, 52] width 912 height 13
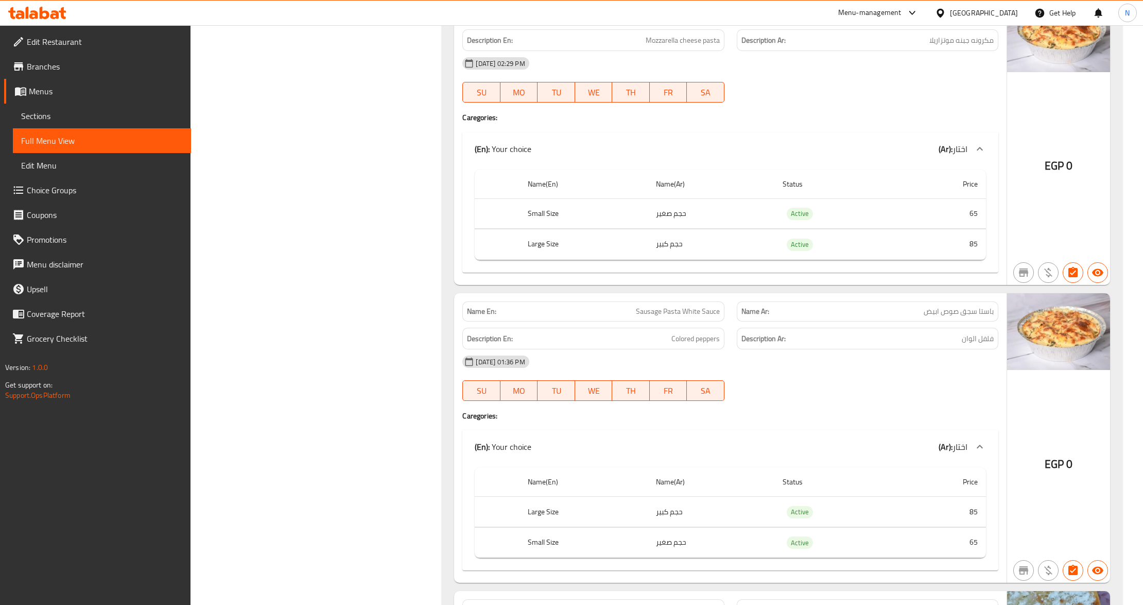
scroll to position [1492, 0]
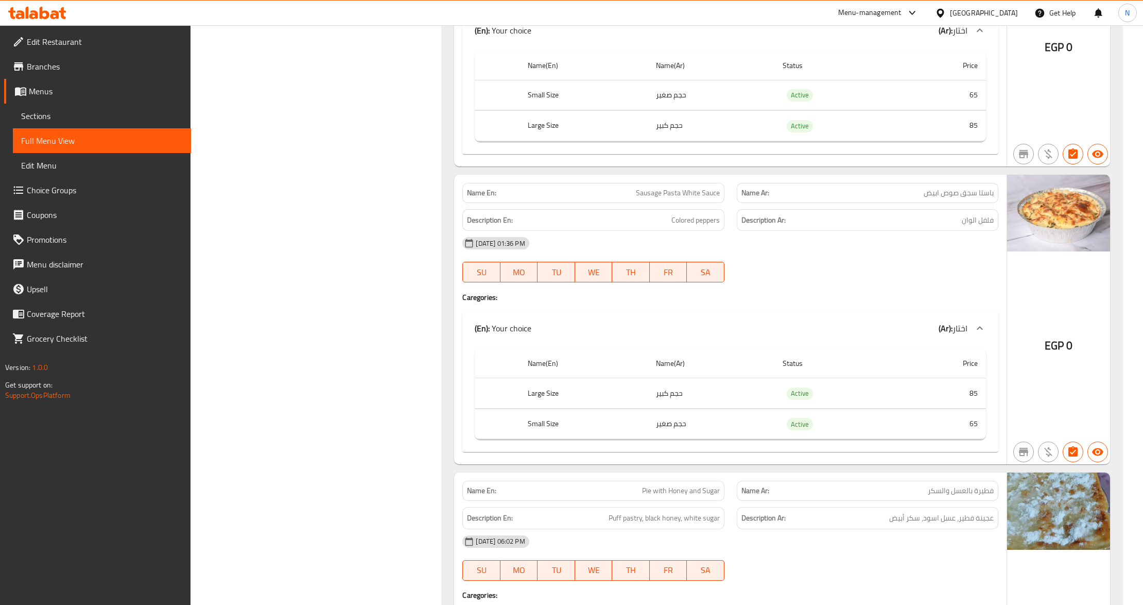
click at [949, 198] on span "باستا سجق صوص ابيض" at bounding box center [959, 192] width 70 height 11
copy span "باستا سجق صوص ابيض"
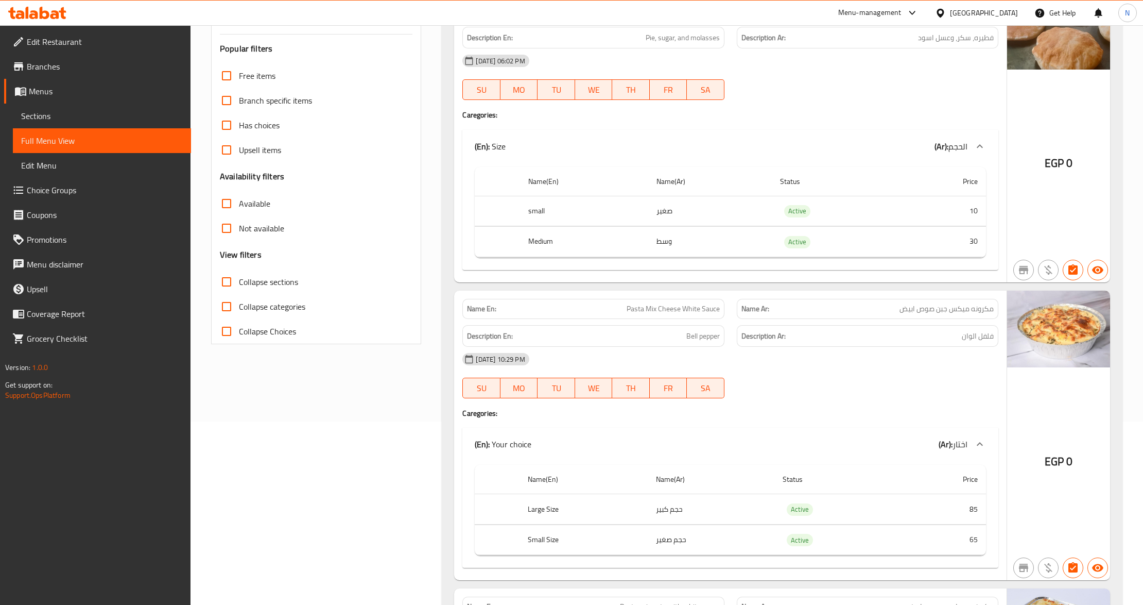
scroll to position [0, 0]
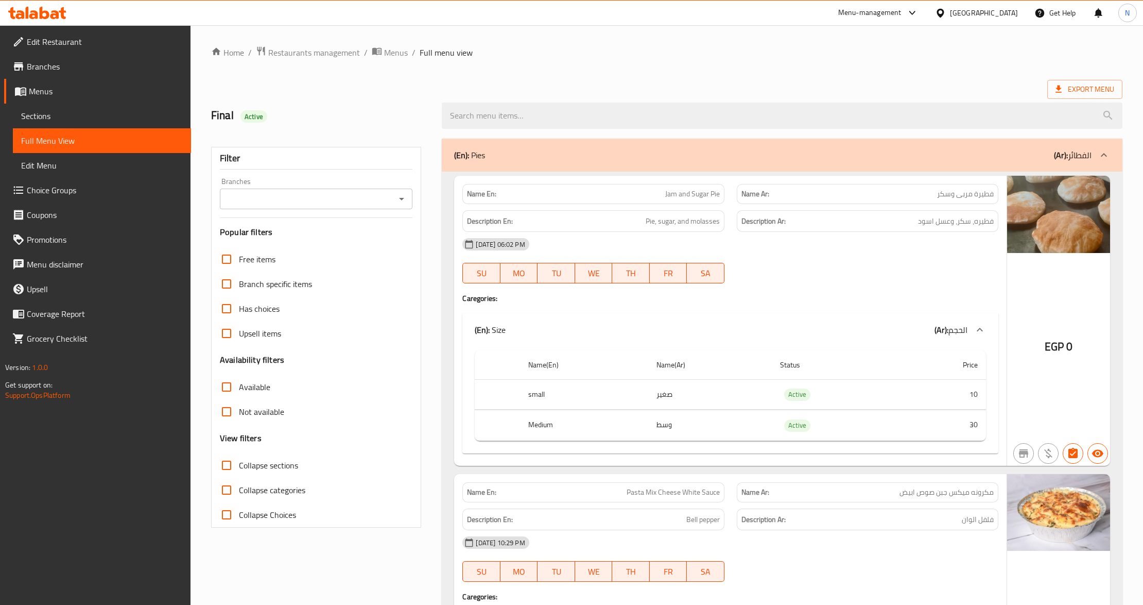
click at [377, 204] on input "Branches" at bounding box center [307, 199] width 169 height 14
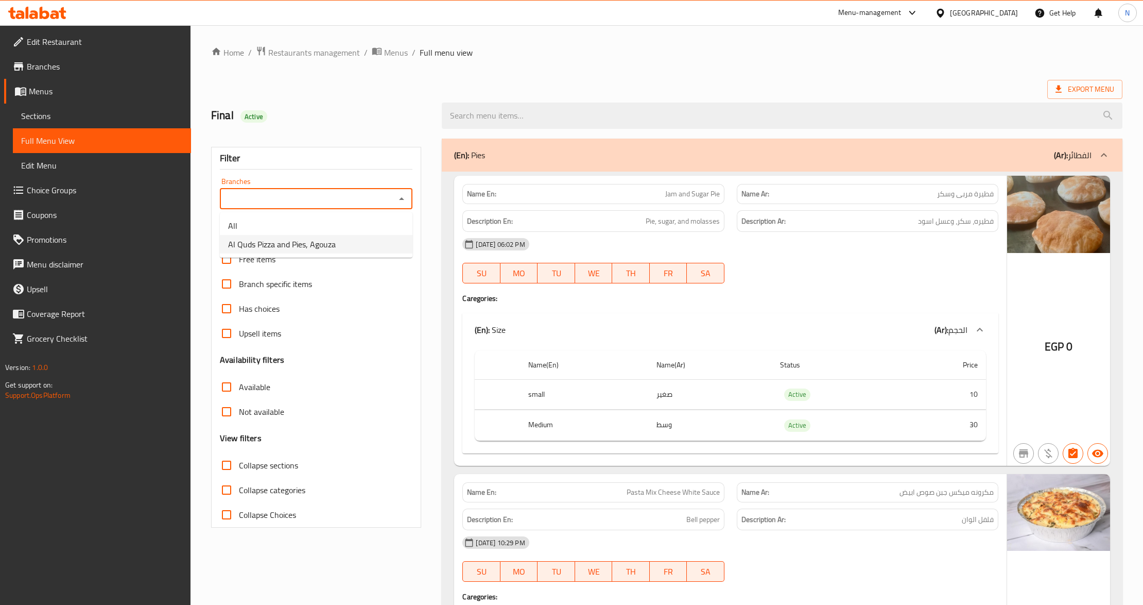
click at [349, 246] on li "Al Quds Pizza and Pies, Agouza" at bounding box center [316, 244] width 193 height 19
type input "Al Quds Pizza and Pies, Agouza"
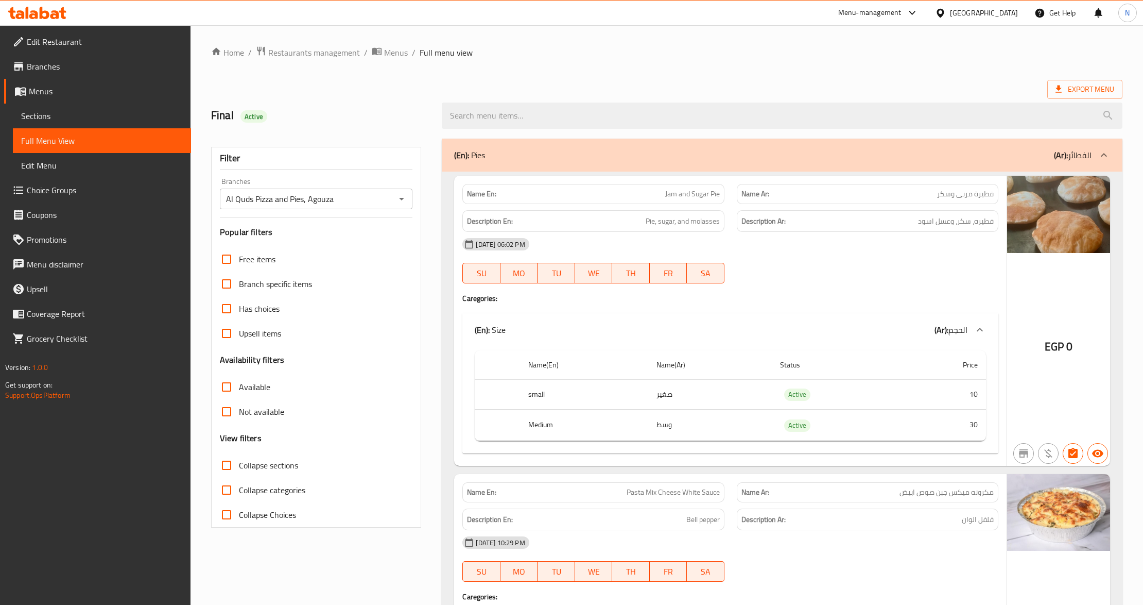
scroll to position [1391, 0]
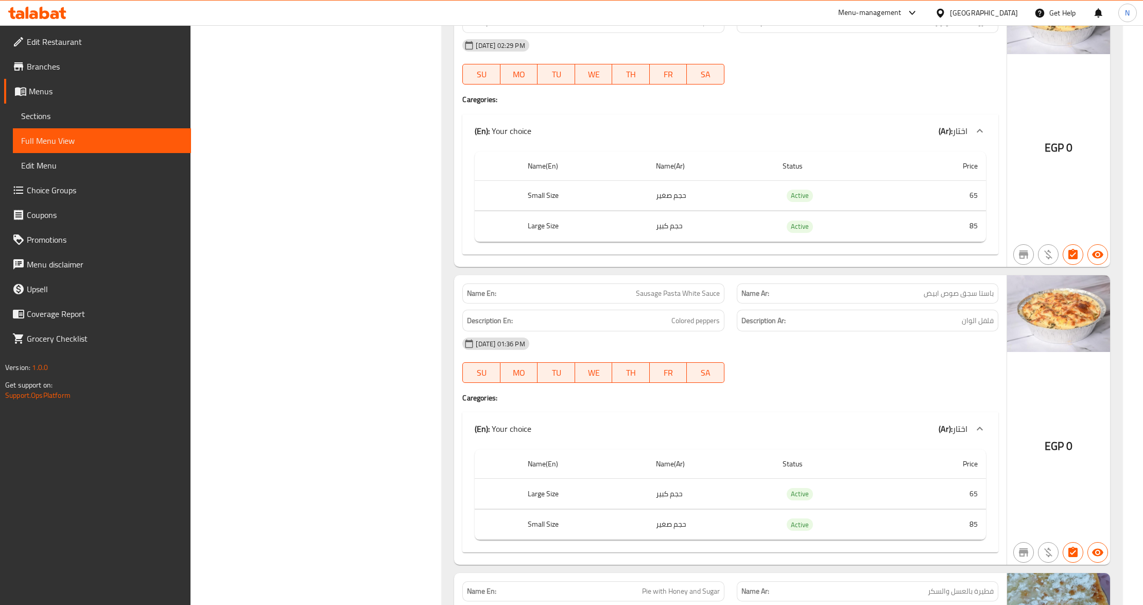
drag, startPoint x: 52, startPoint y: 114, endPoint x: 62, endPoint y: 114, distance: 10.8
click at [52, 114] on span "Sections" at bounding box center [102, 116] width 162 height 12
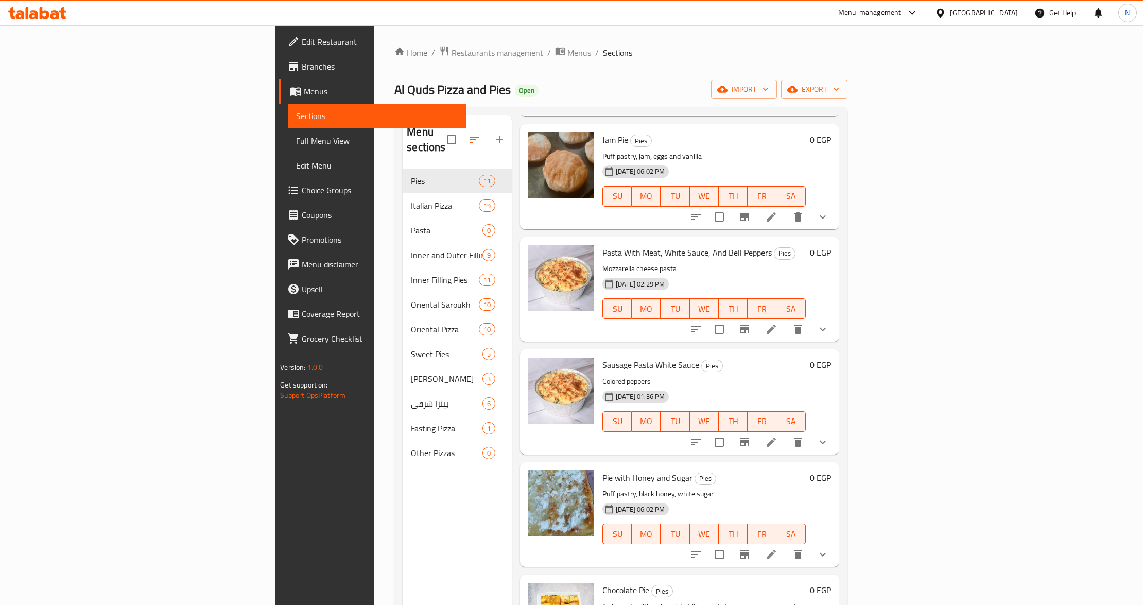
scroll to position [412, 0]
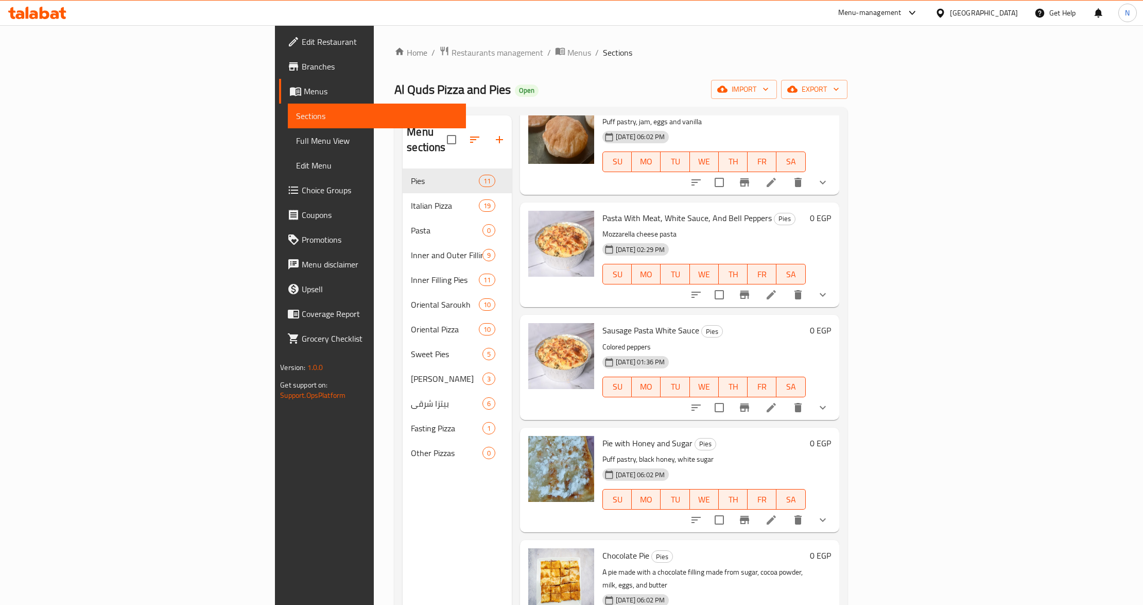
click at [603, 322] on span "Sausage Pasta White Sauce" at bounding box center [651, 329] width 97 height 15
copy h6 "Sausage Pasta White Sauce"
click at [749, 403] on icon "Branch-specific-item" at bounding box center [744, 407] width 9 height 8
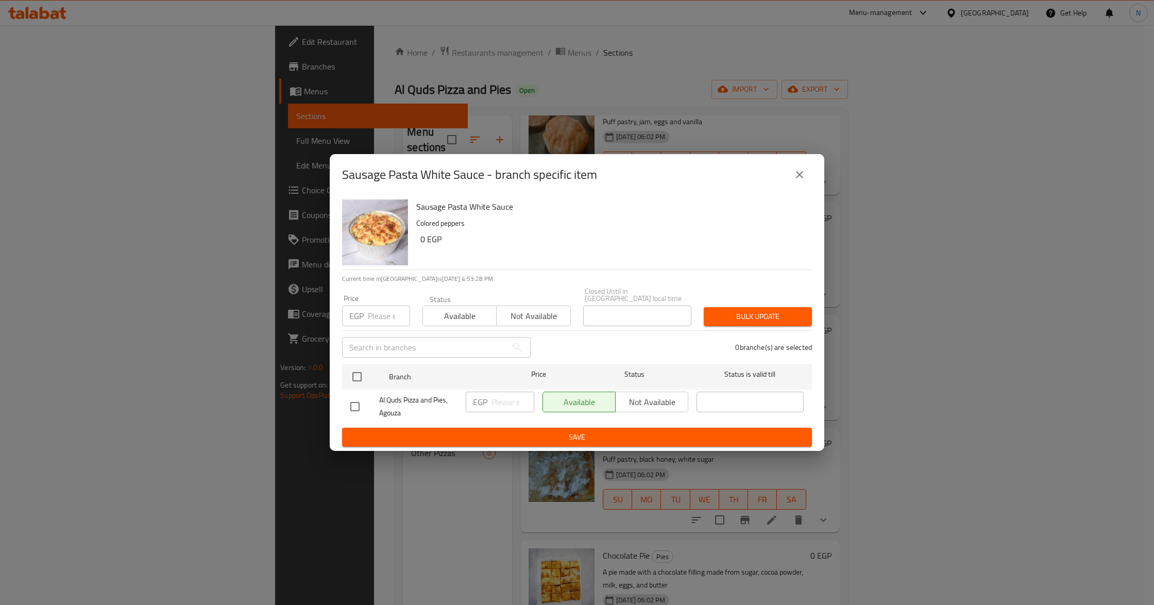
click at [804, 185] on button "close" at bounding box center [799, 174] width 25 height 25
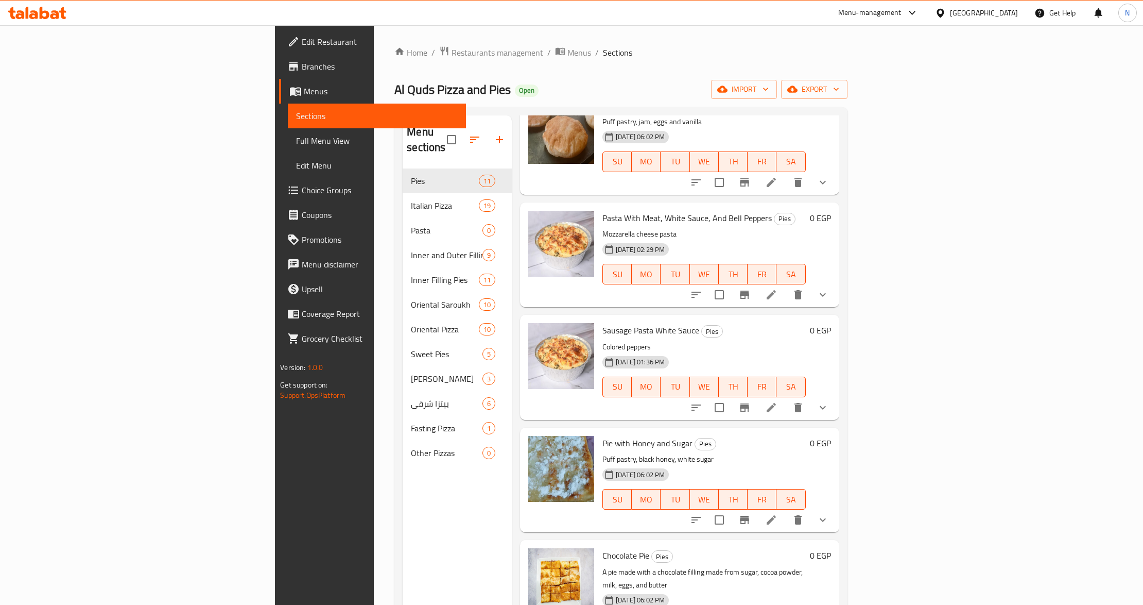
click at [835, 395] on button "show more" at bounding box center [823, 407] width 25 height 25
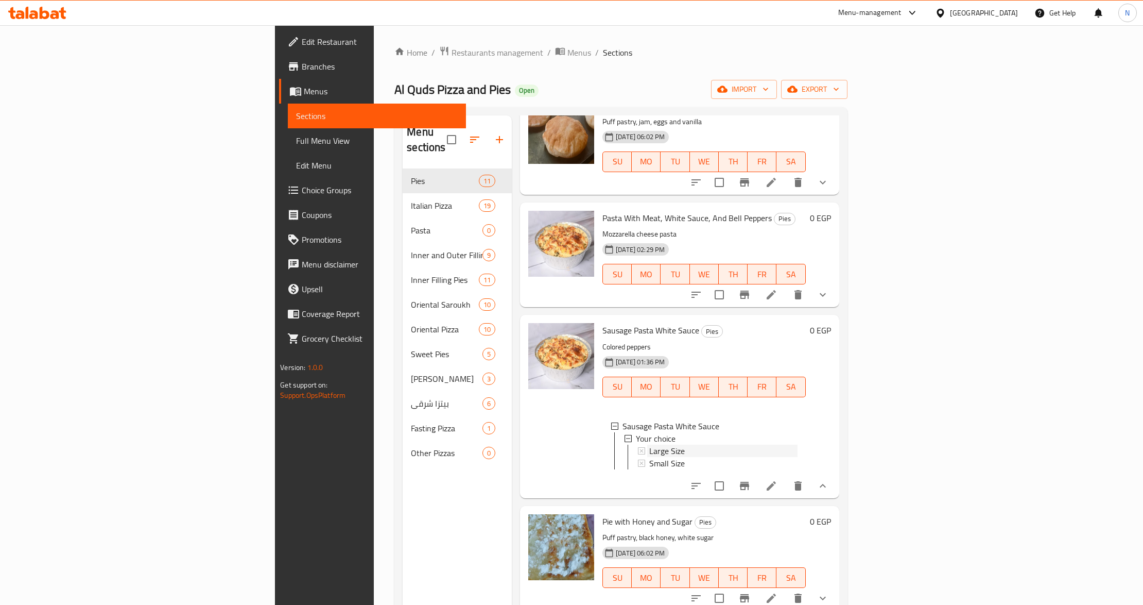
click at [649, 444] on span "Large Size" at bounding box center [667, 450] width 36 height 12
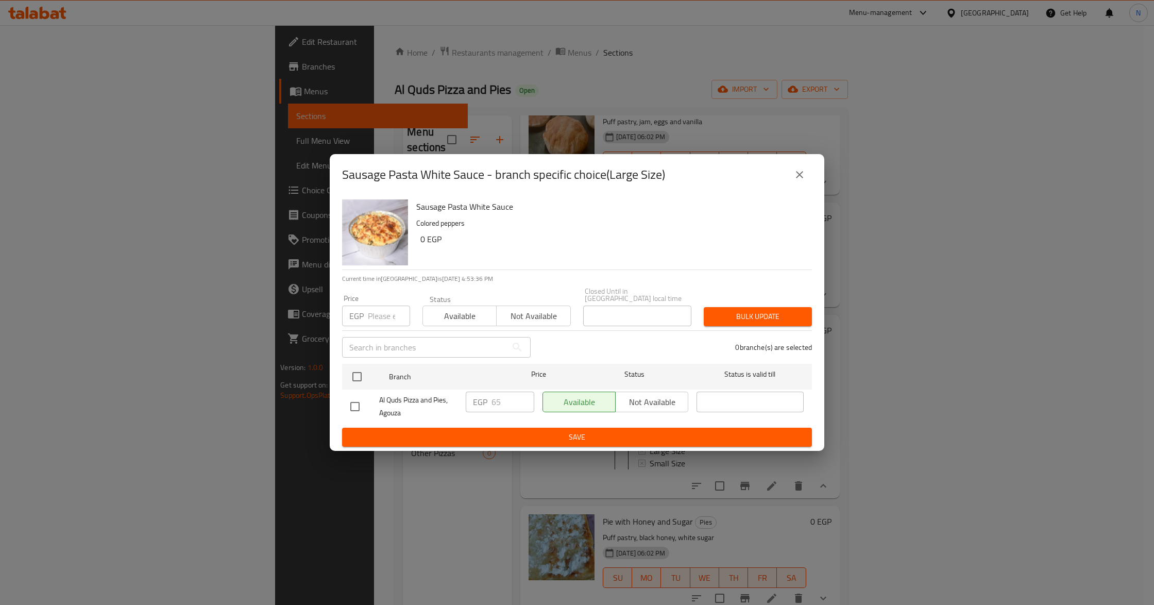
click at [357, 402] on input "checkbox" at bounding box center [355, 407] width 22 height 22
checkbox input "true"
click at [498, 398] on input "65" at bounding box center [512, 401] width 43 height 21
type input "85"
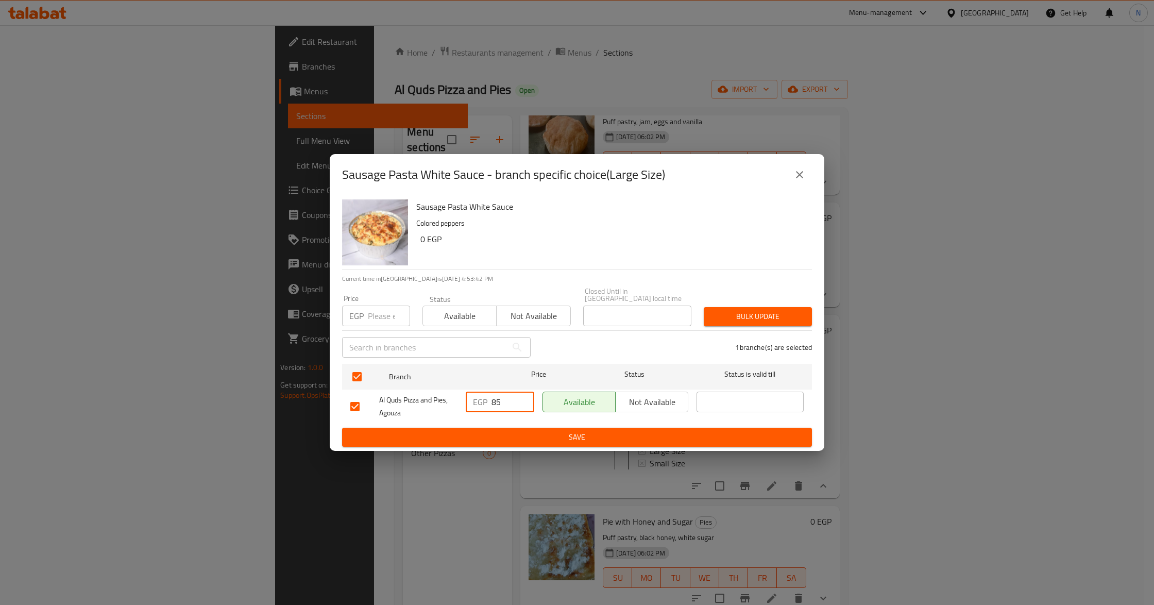
click at [532, 431] on span "Save" at bounding box center [576, 437] width 453 height 13
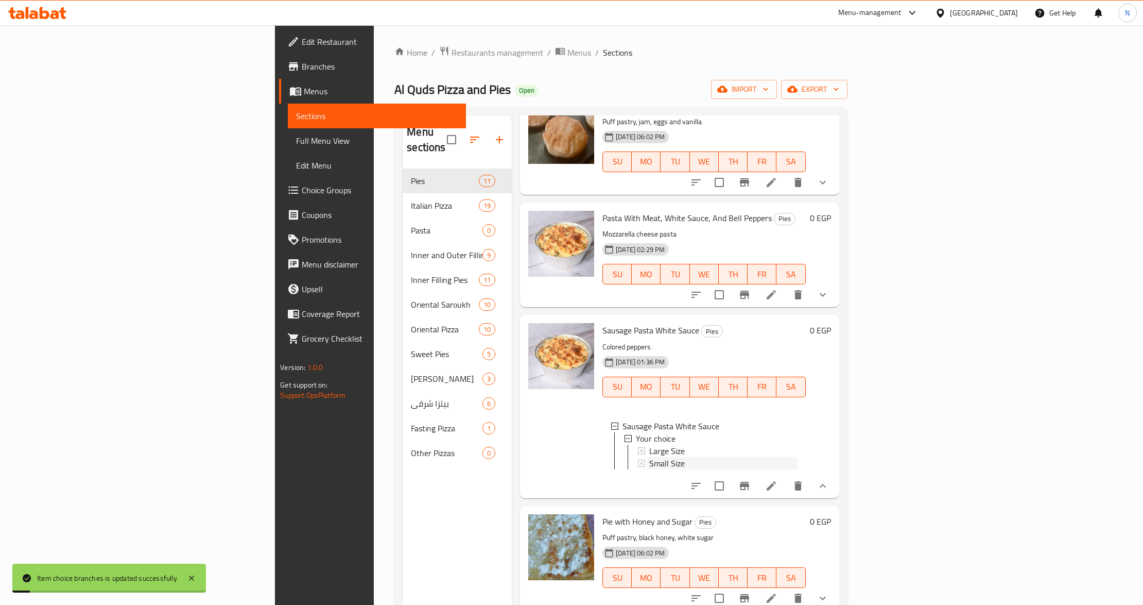
click at [744, 457] on div "Small Size" at bounding box center [723, 463] width 148 height 12
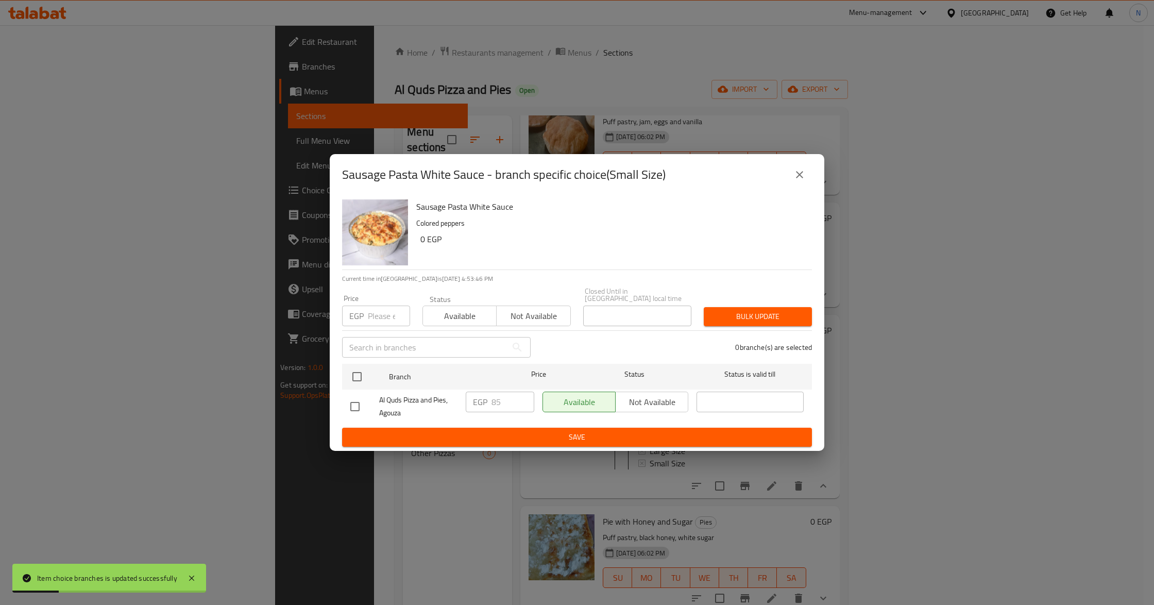
click at [353, 404] on input "checkbox" at bounding box center [355, 407] width 22 height 22
checkbox input "true"
click at [497, 400] on input "85" at bounding box center [512, 401] width 43 height 21
type input "65"
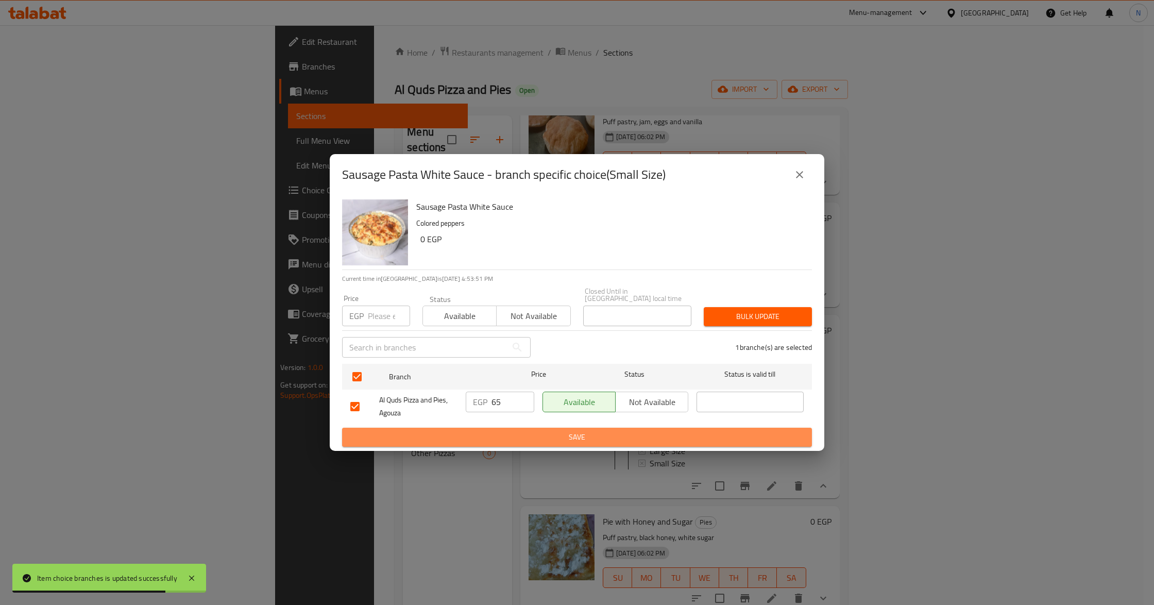
click at [551, 434] on span "Save" at bounding box center [576, 437] width 453 height 13
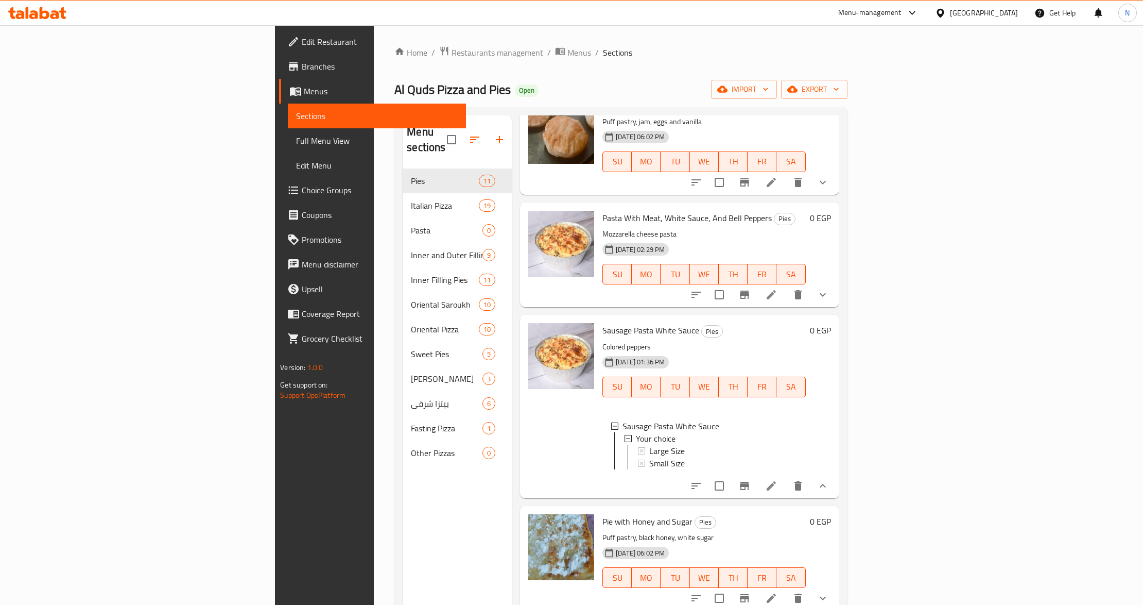
click at [512, 501] on div "Menu items Add Sort Manage items Jam and Sugar Pie Pies Pie, sugar, and molasse…" at bounding box center [676, 417] width 328 height 605
click at [778, 480] on icon at bounding box center [771, 486] width 12 height 12
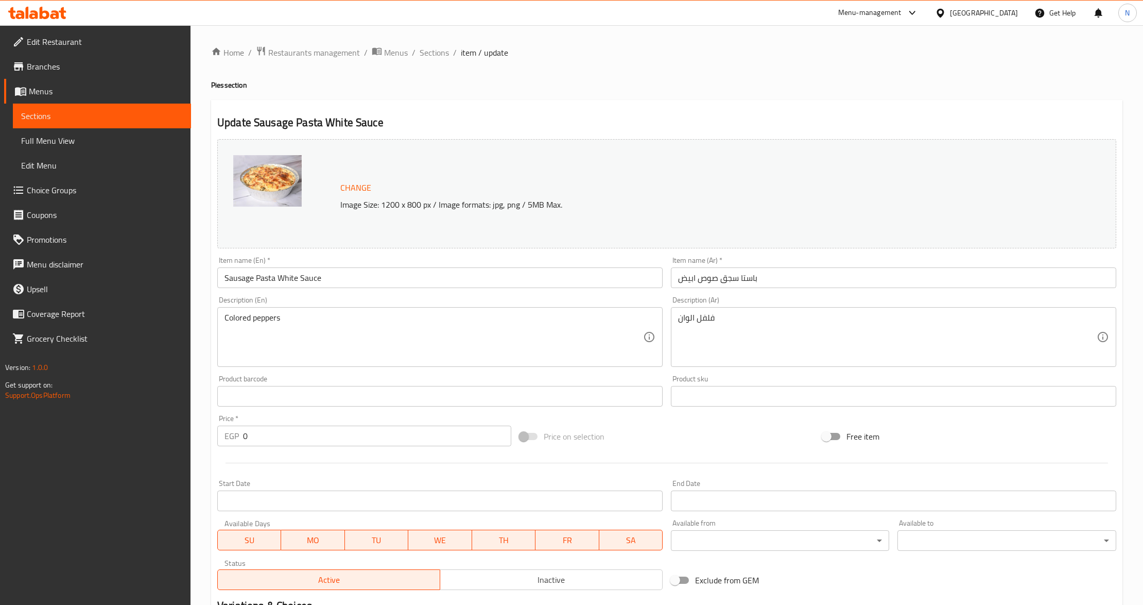
scroll to position [162, 0]
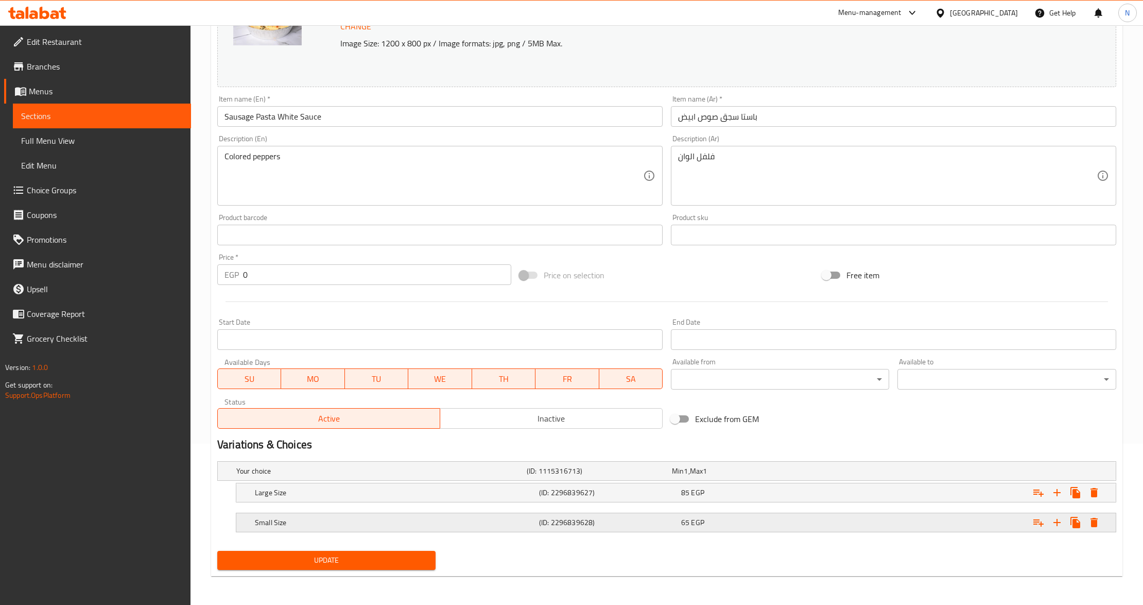
click at [796, 521] on div "65 EGP" at bounding box center [750, 522] width 138 height 10
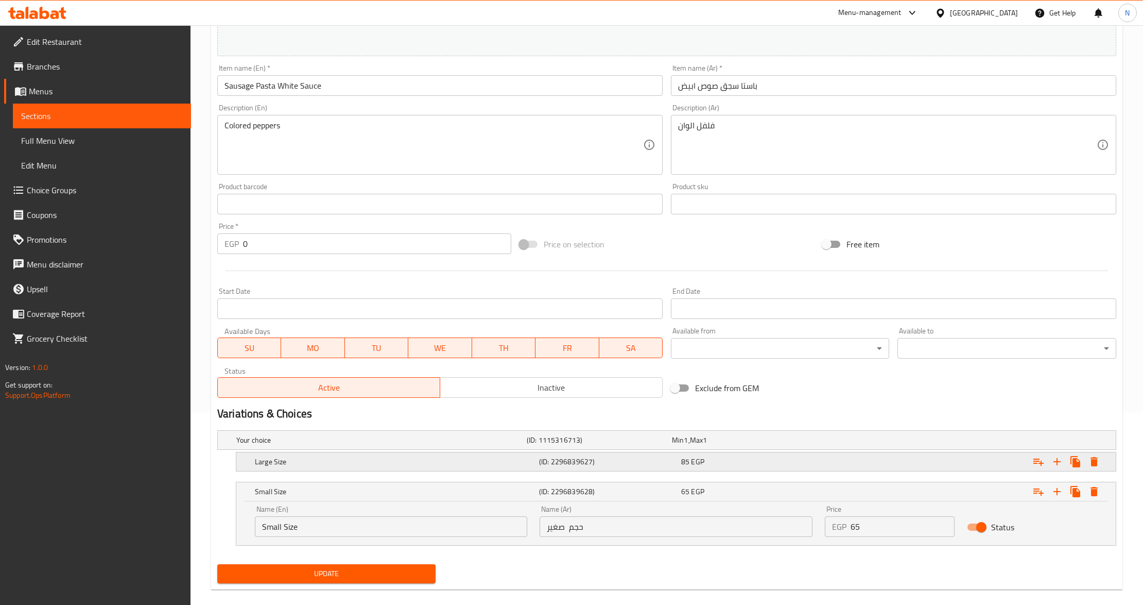
scroll to position [207, 0]
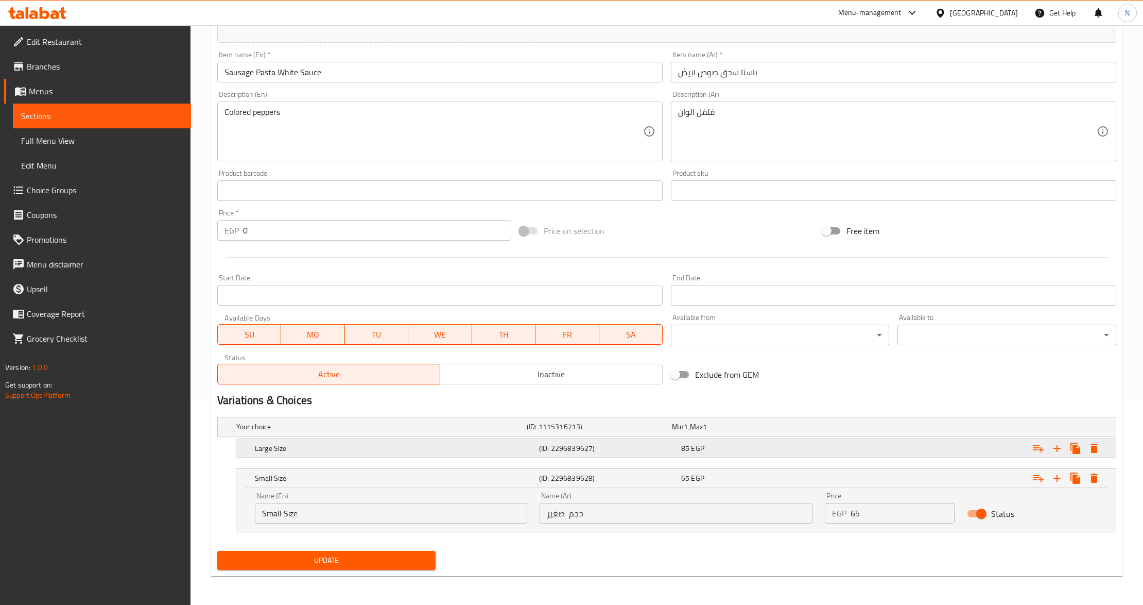
click at [744, 456] on div "Large Size (ID: 2296839627) 85 EGP" at bounding box center [679, 448] width 853 height 23
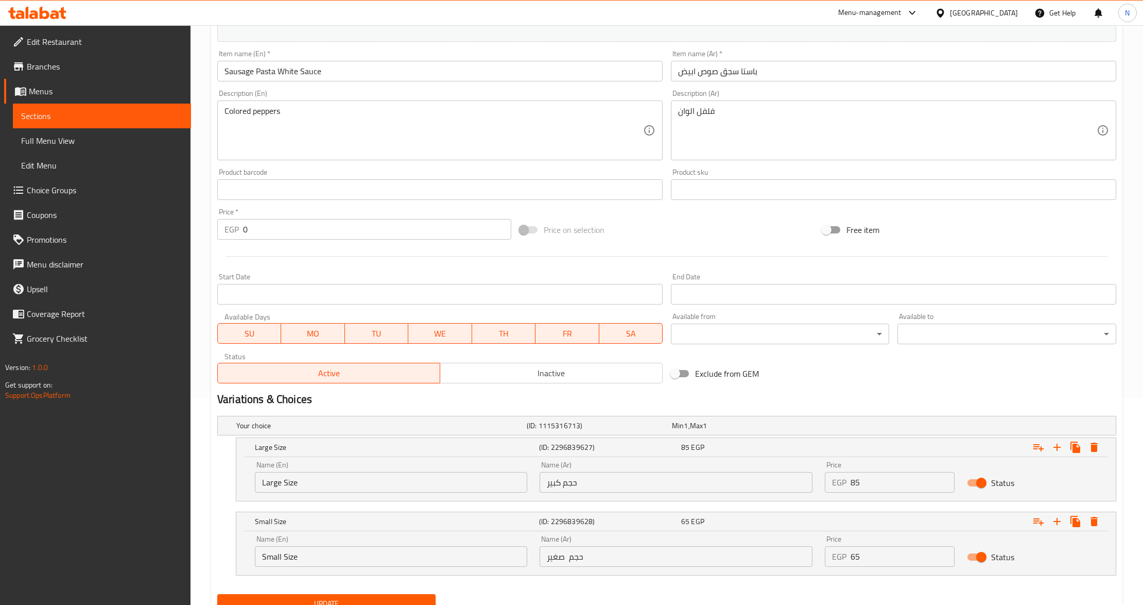
scroll to position [250, 0]
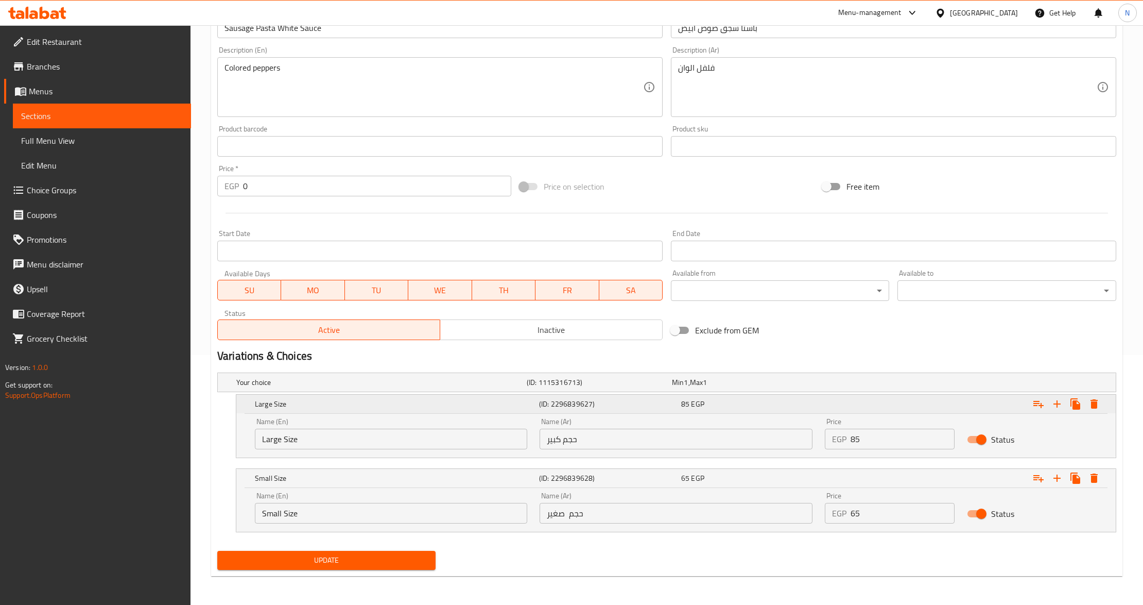
drag, startPoint x: 1003, startPoint y: 476, endPoint x: 997, endPoint y: 406, distance: 70.3
click at [997, 406] on div "Your choice (ID: 1115316713) Min 1 , Max 1 Name (En) Your choice Name (En) Name…" at bounding box center [667, 457] width 908 height 178
click at [353, 510] on input "Small Size" at bounding box center [391, 513] width 272 height 21
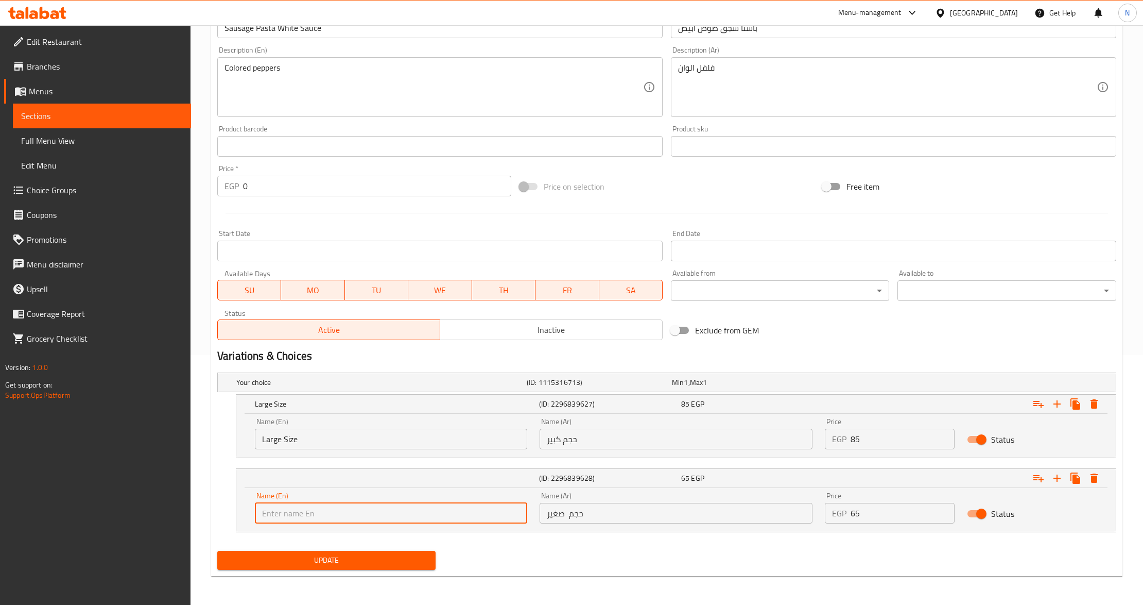
click at [357, 444] on input "Large Size" at bounding box center [391, 439] width 272 height 21
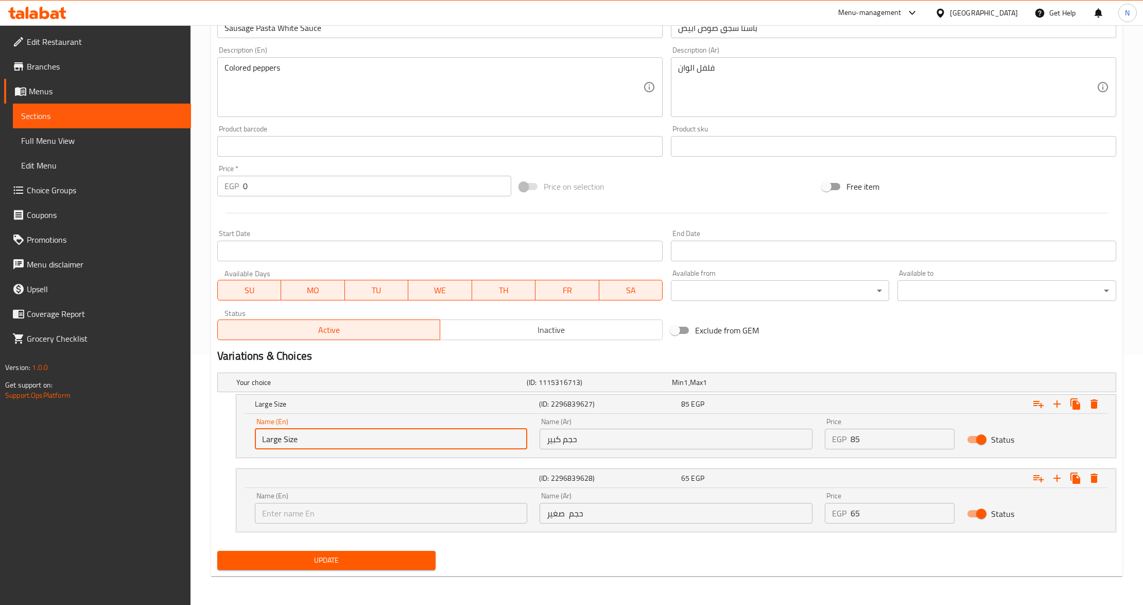
paste input "Small Size"
drag, startPoint x: 299, startPoint y: 442, endPoint x: 244, endPoint y: 448, distance: 55.4
click at [244, 448] on div "Name (En) Large Size Small Size Name (En) Name (Ar) حجم كبير Name (Ar) Price EG…" at bounding box center [676, 436] width 880 height 44
type input "Small Size"
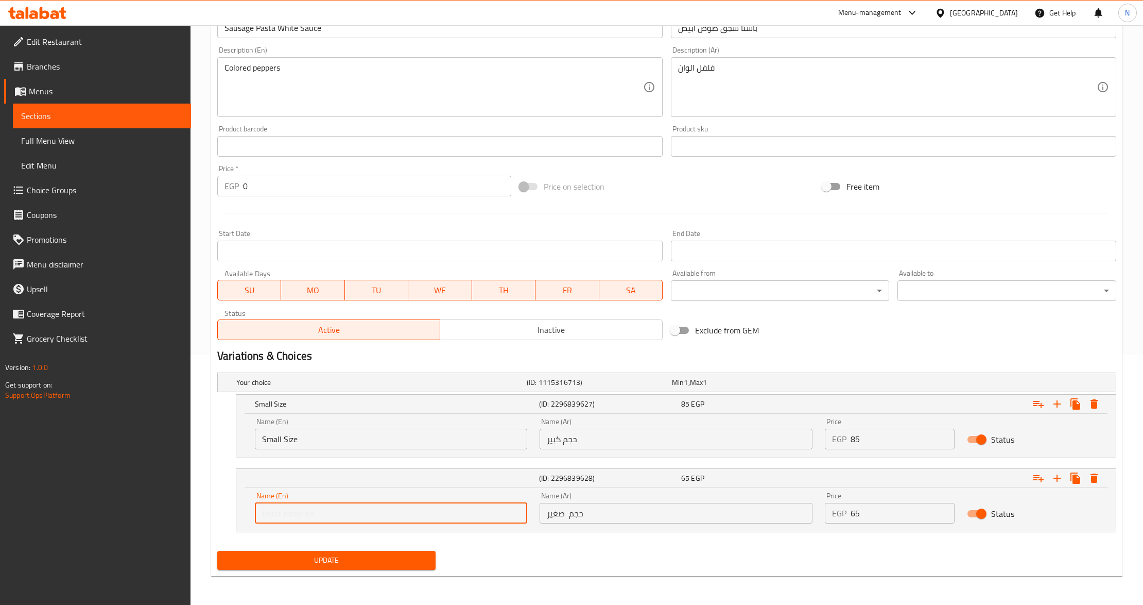
click at [328, 520] on input "text" at bounding box center [391, 513] width 272 height 21
paste input "Large Size"
type input "Large Size"
click at [301, 432] on input "Small Size" at bounding box center [391, 439] width 272 height 21
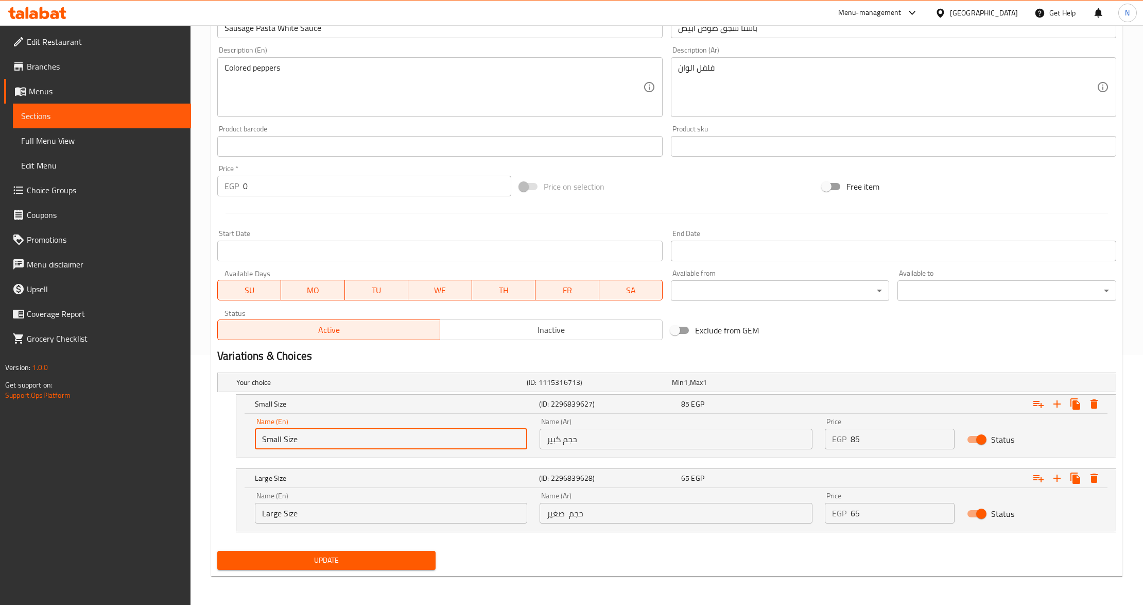
click at [577, 440] on input "حجم كبير" at bounding box center [676, 439] width 272 height 21
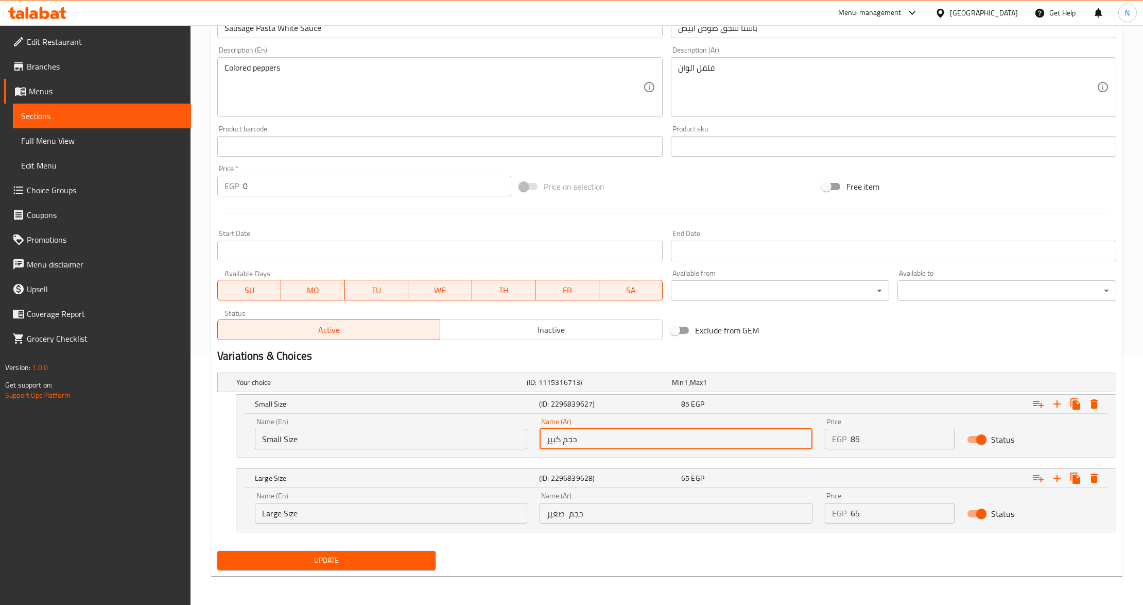
click at [577, 440] on input "حجم كبير" at bounding box center [676, 439] width 272 height 21
click at [625, 516] on input "حجم صغير" at bounding box center [676, 513] width 272 height 21
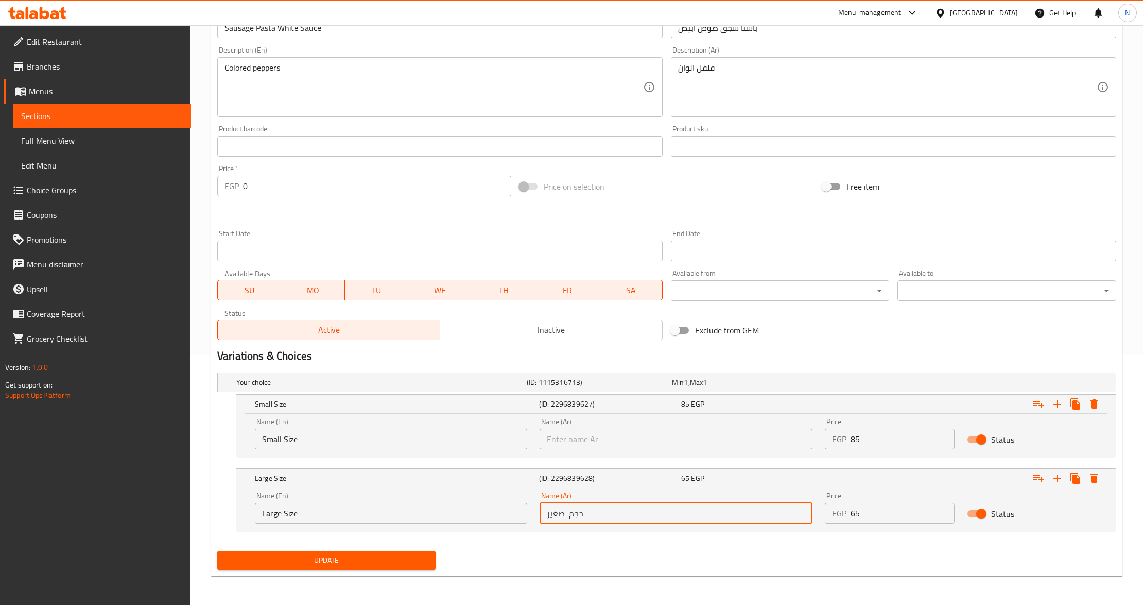
paste input "حجم كبير"
drag, startPoint x: 580, startPoint y: 518, endPoint x: 623, endPoint y: 518, distance: 42.7
click at [622, 518] on input "حجم صغير حجم كبير" at bounding box center [676, 513] width 272 height 21
type input "حجم كبير"
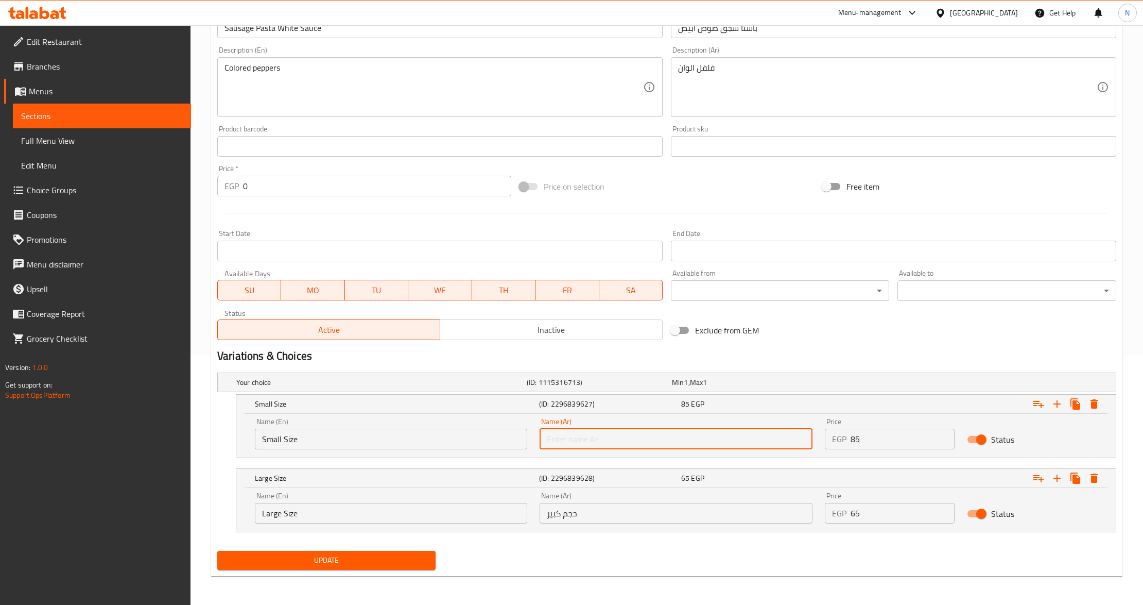
click at [577, 440] on input "text" at bounding box center [676, 439] width 272 height 21
paste input "حجم صغير"
type input "حجم صغير"
click at [612, 507] on input "حجم كبير" at bounding box center [676, 513] width 272 height 21
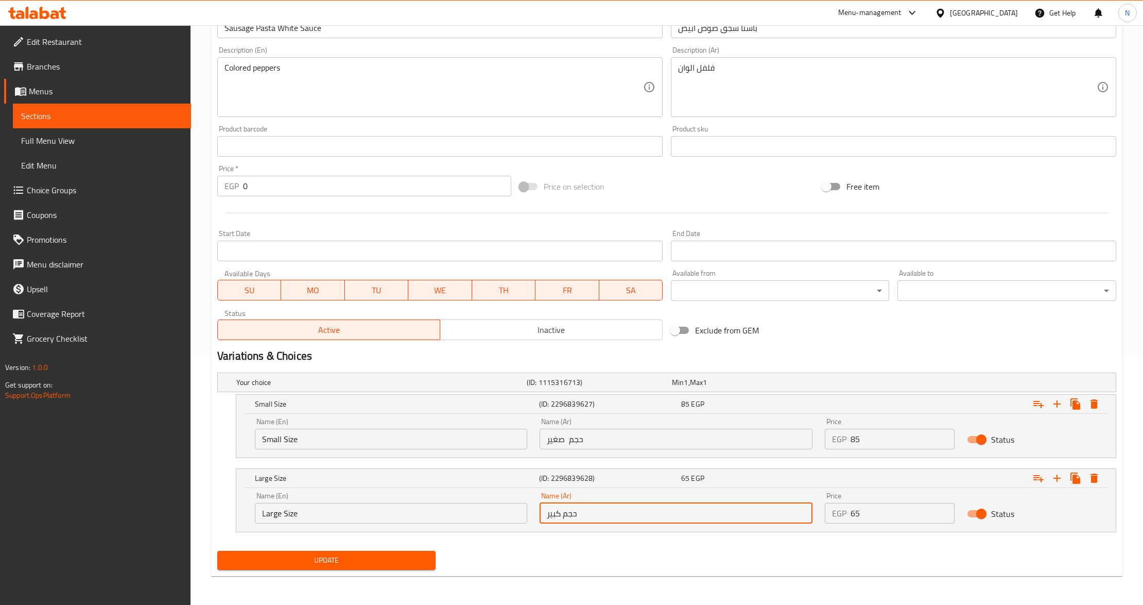
type input "حجم كبير"
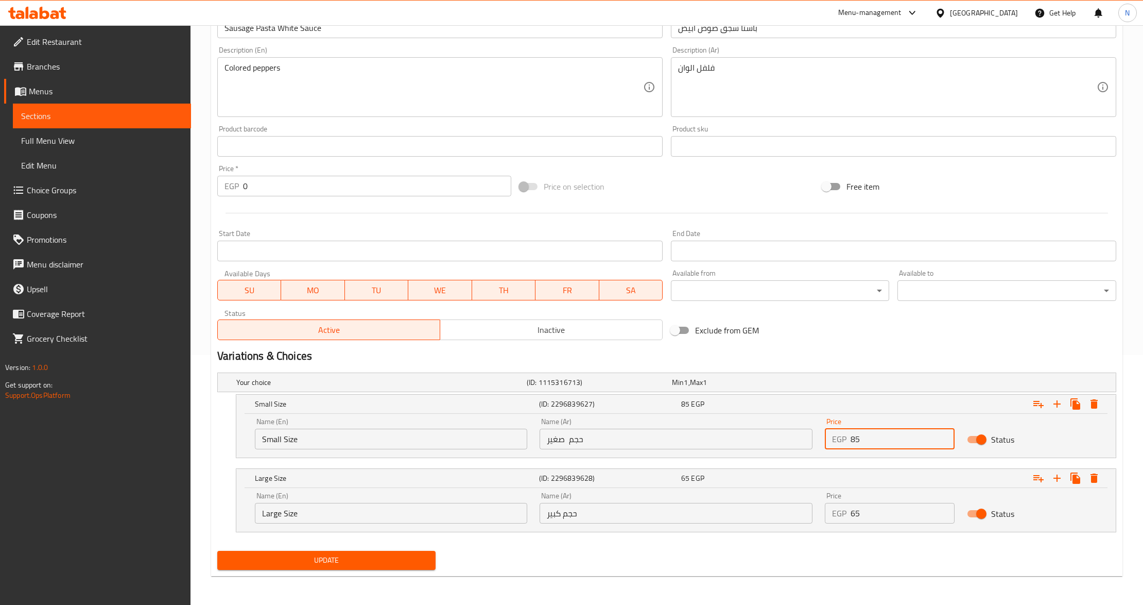
click at [868, 439] on input "85" at bounding box center [903, 439] width 105 height 21
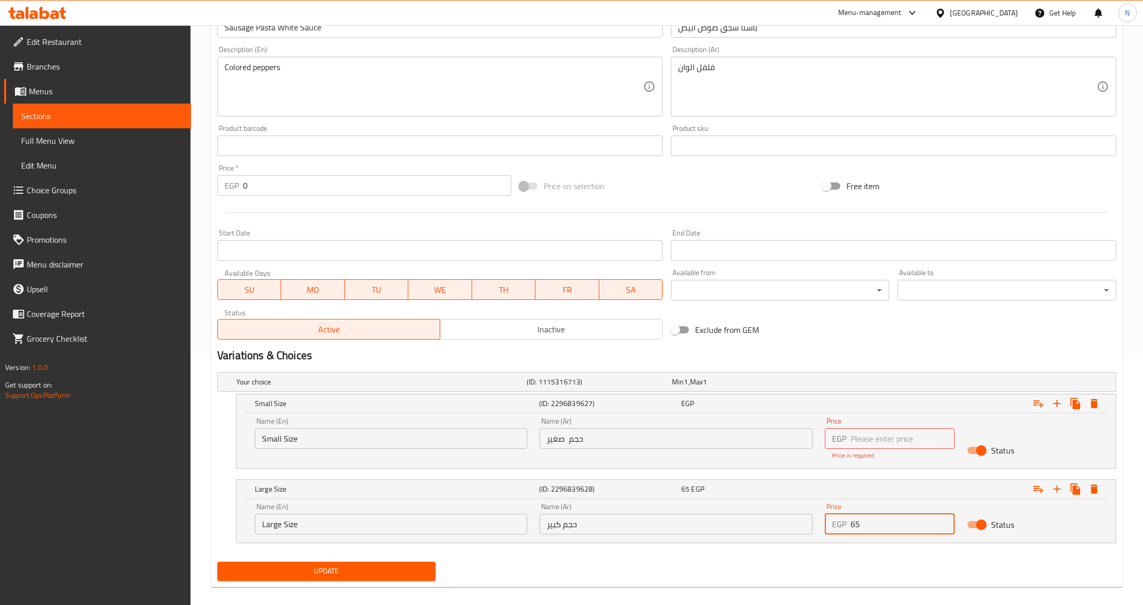
click at [891, 511] on div "Price EGP 65 Price" at bounding box center [890, 518] width 130 height 31
paste input "85"
drag, startPoint x: 859, startPoint y: 529, endPoint x: 841, endPoint y: 531, distance: 18.6
click at [841, 531] on div "EGP 6585 Price" at bounding box center [890, 524] width 130 height 21
type input "85"
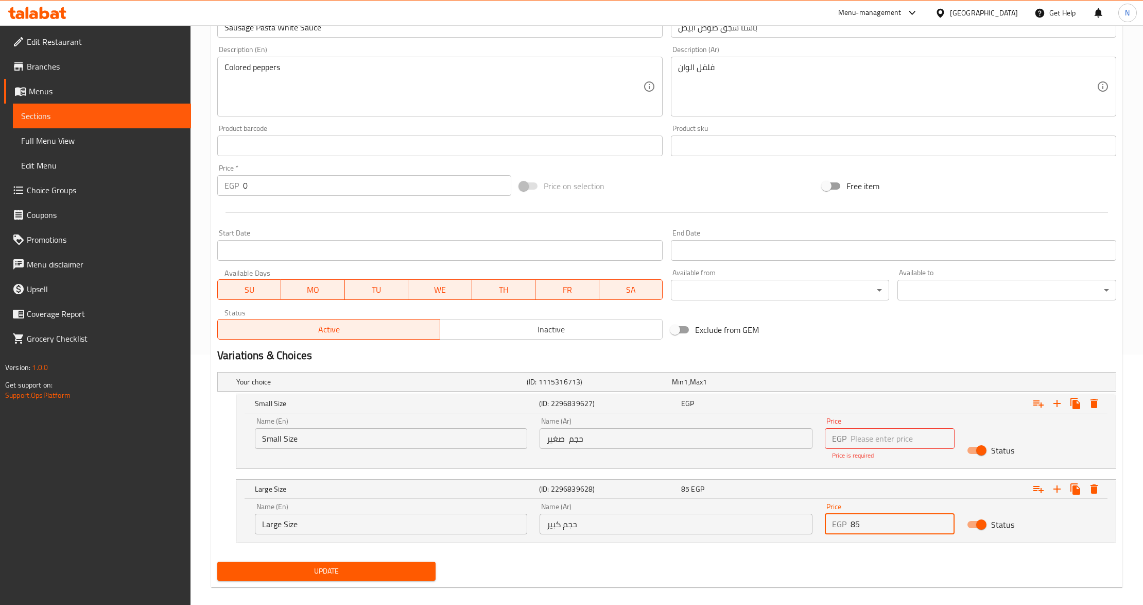
click at [862, 439] on input "number" at bounding box center [903, 438] width 105 height 21
paste input "65"
type input "65"
click at [881, 523] on input "85" at bounding box center [903, 524] width 105 height 21
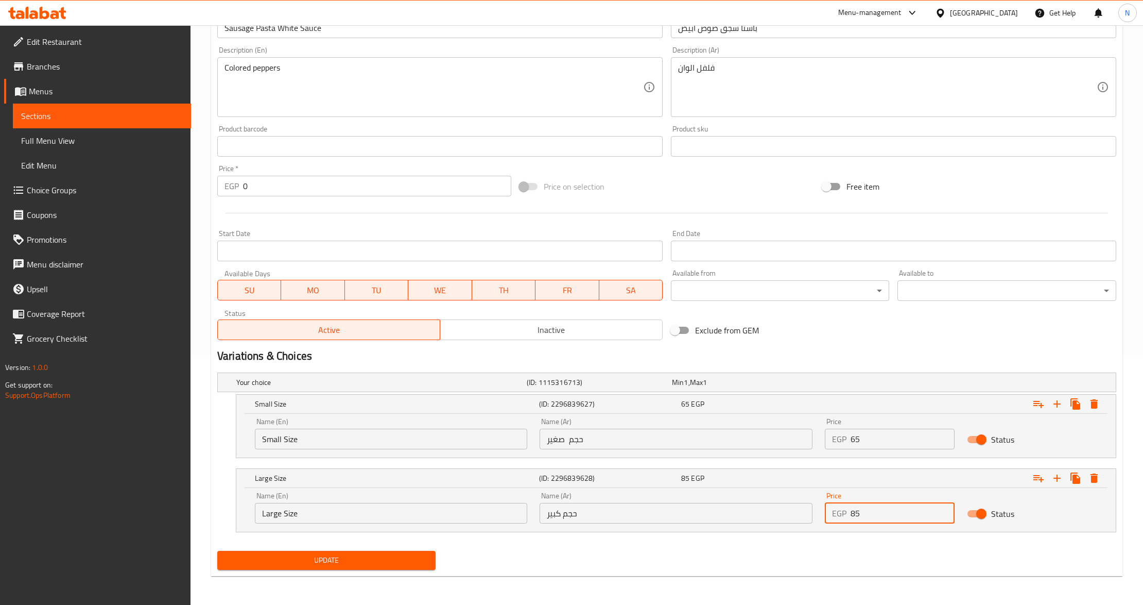
click at [892, 439] on input "65" at bounding box center [903, 439] width 105 height 21
click at [349, 565] on span "Update" at bounding box center [327, 560] width 202 height 13
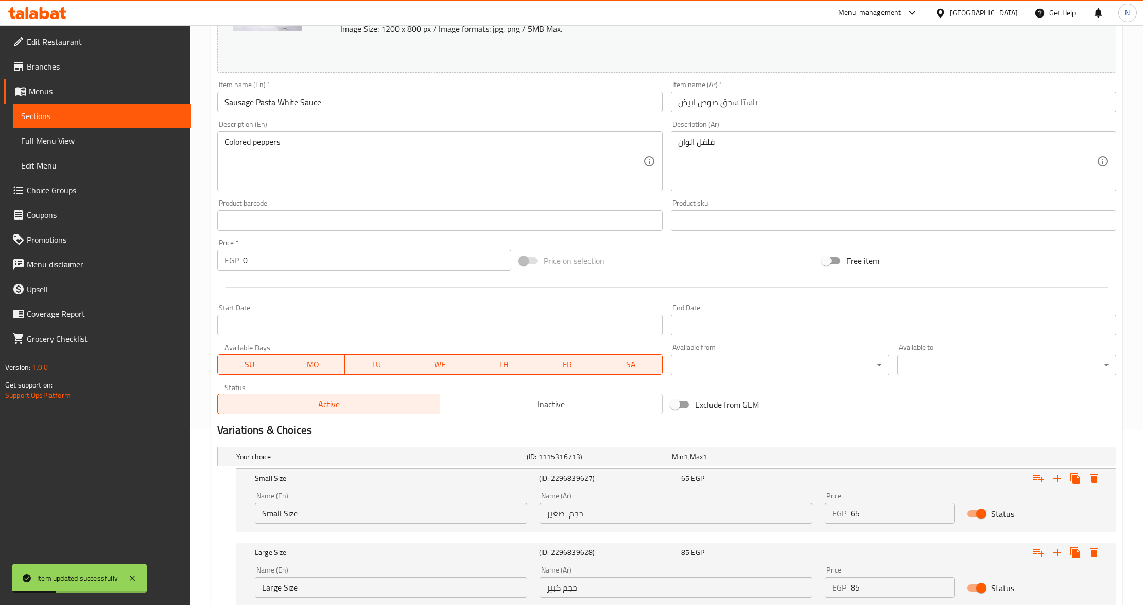
scroll to position [113, 0]
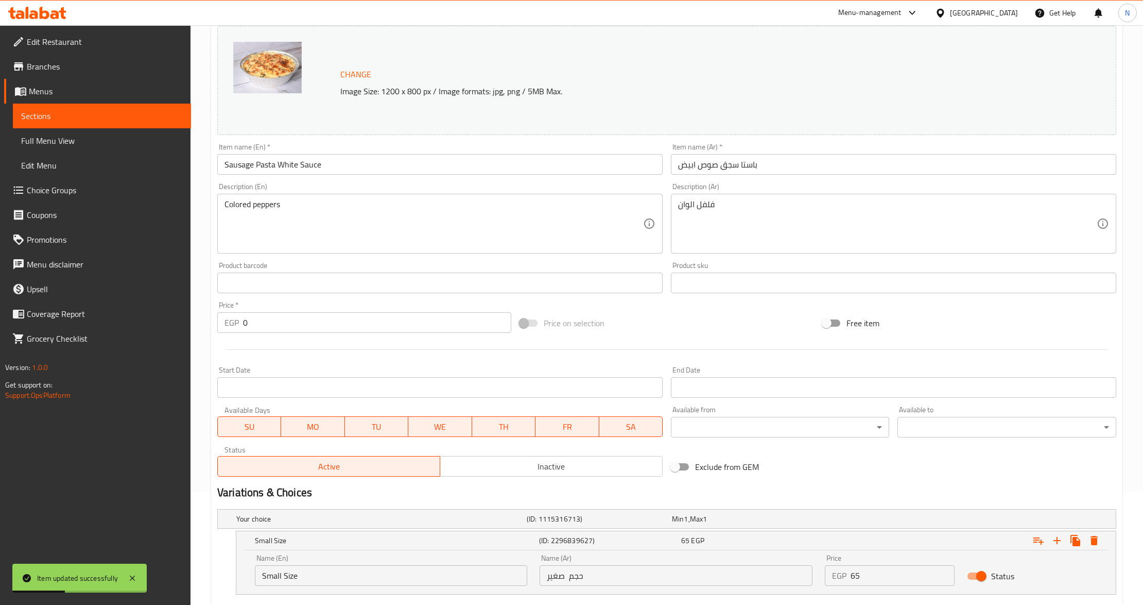
click at [290, 168] on input "Sausage Pasta White Sauce" at bounding box center [440, 164] width 446 height 21
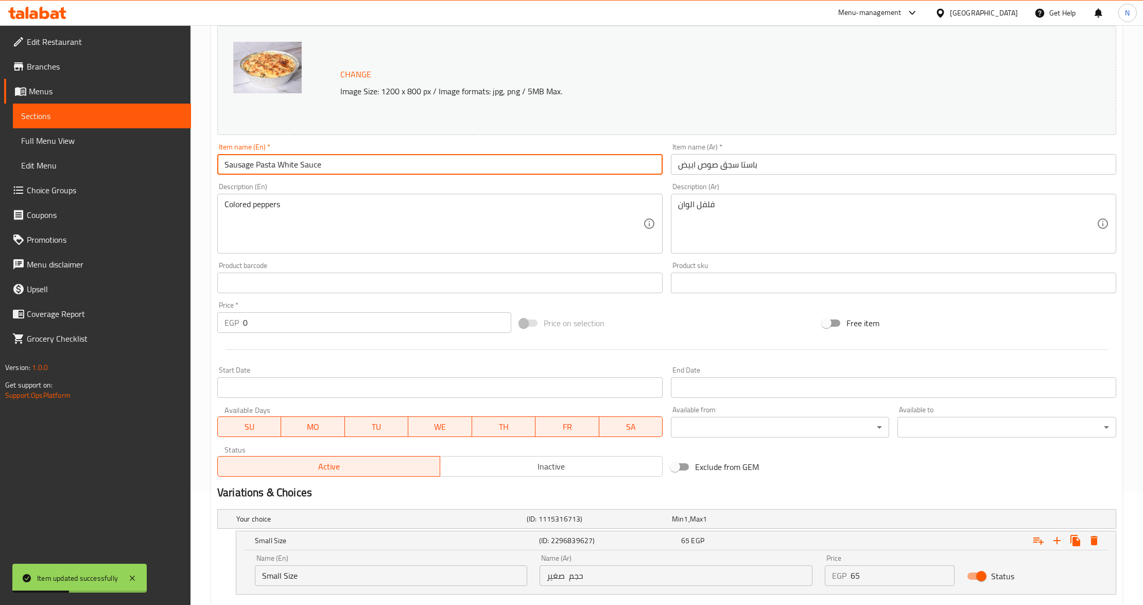
click at [290, 168] on input "Sausage Pasta White Sauce" at bounding box center [440, 164] width 446 height 21
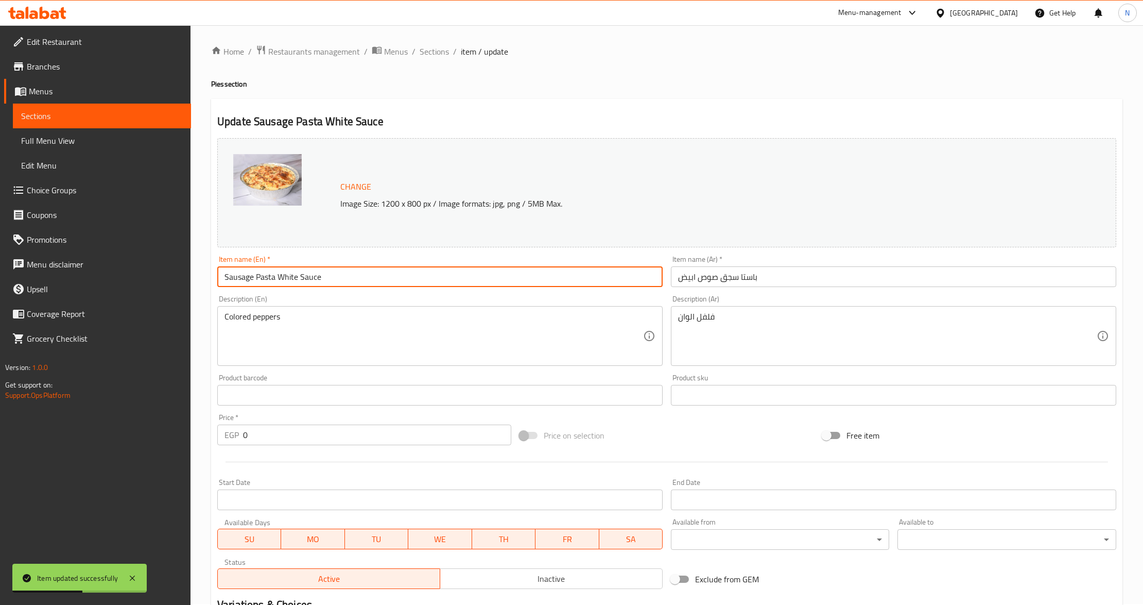
scroll to position [0, 0]
click at [442, 52] on span "Sections" at bounding box center [434, 52] width 29 height 12
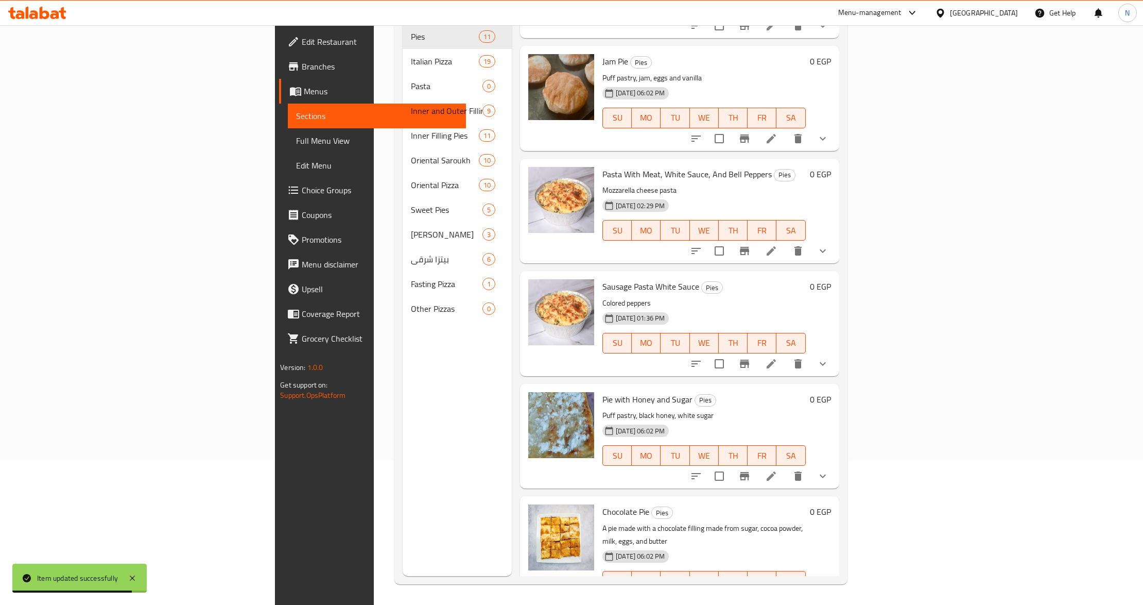
scroll to position [357, 0]
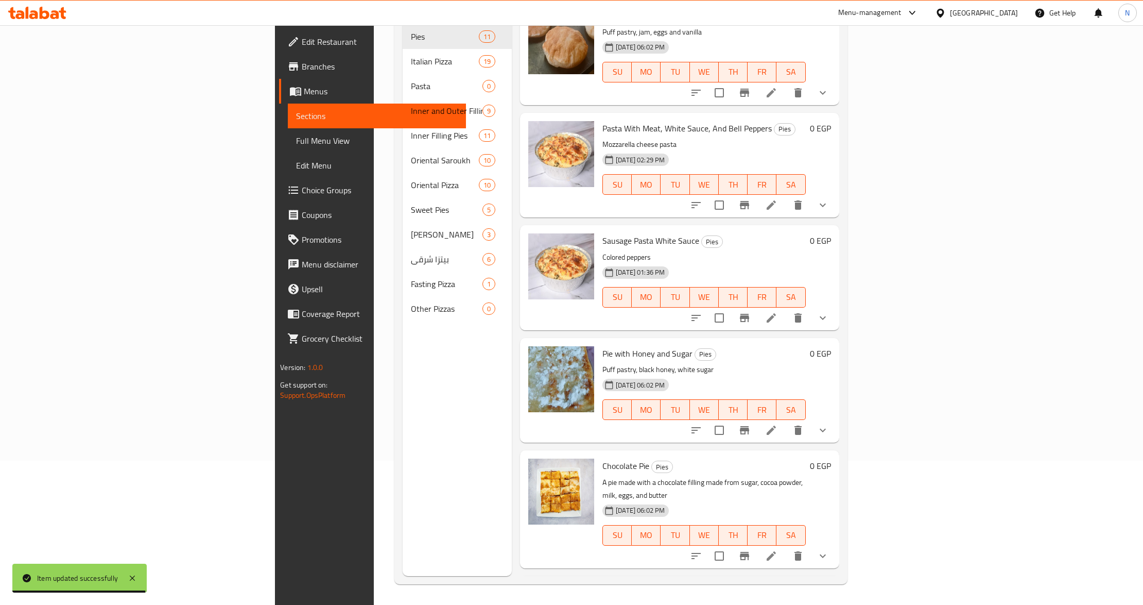
click at [829, 312] on icon "show more" at bounding box center [823, 318] width 12 height 12
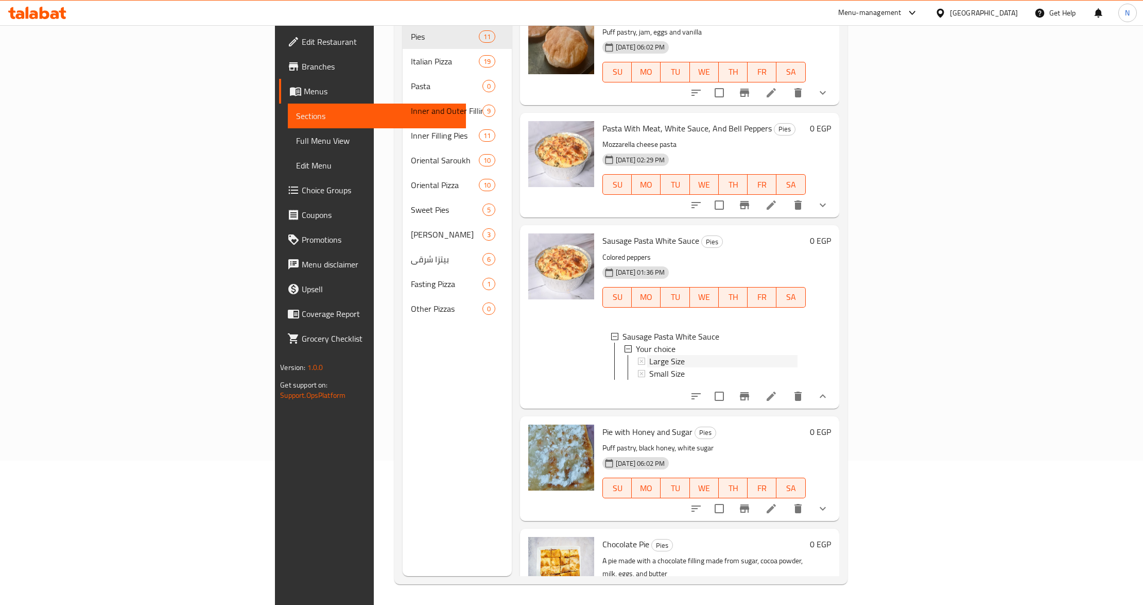
click at [649, 355] on span "Large Size" at bounding box center [667, 361] width 36 height 12
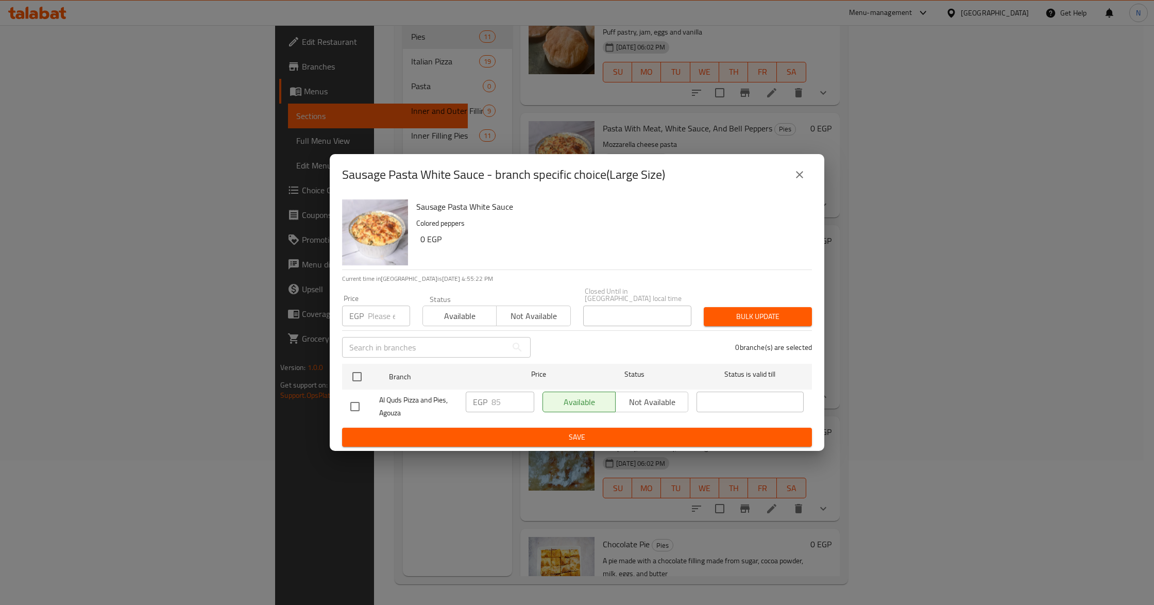
click at [823, 176] on div "Sausage Pasta White Sauce - branch specific choice(Large Size)" at bounding box center [577, 174] width 494 height 41
click at [810, 184] on div "Sausage Pasta White Sauce - branch specific choice(Large Size)" at bounding box center [577, 174] width 470 height 25
click at [802, 178] on icon "close" at bounding box center [799, 174] width 12 height 12
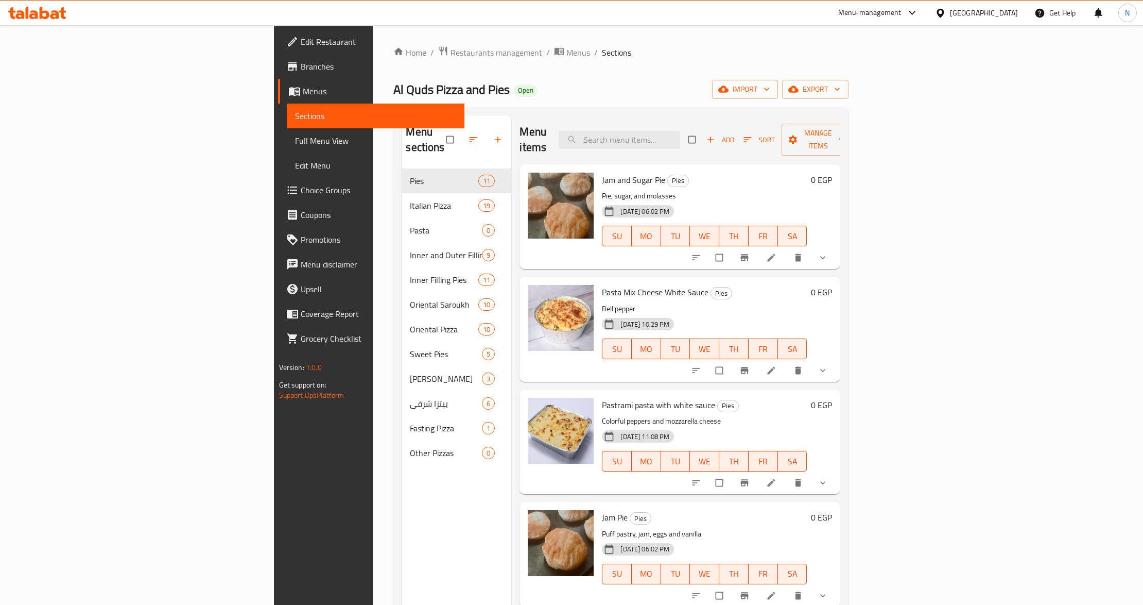
click at [709, 74] on div "Home / Restaurants management / Menus / Sections Al Quds Pizza and Pies Open im…" at bounding box center [621, 387] width 455 height 682
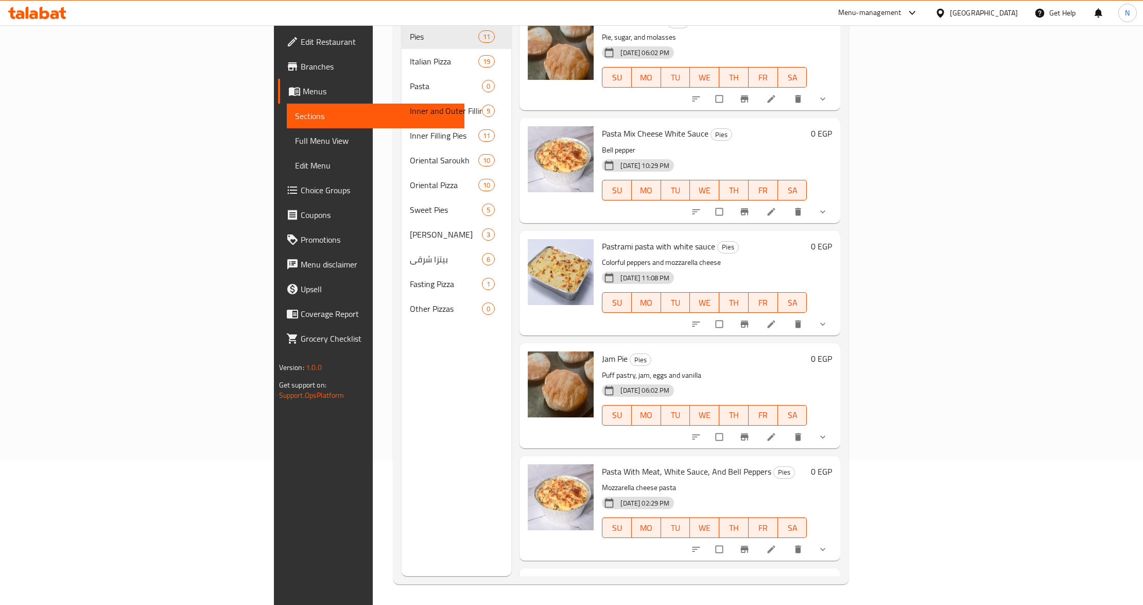
scroll to position [289, 0]
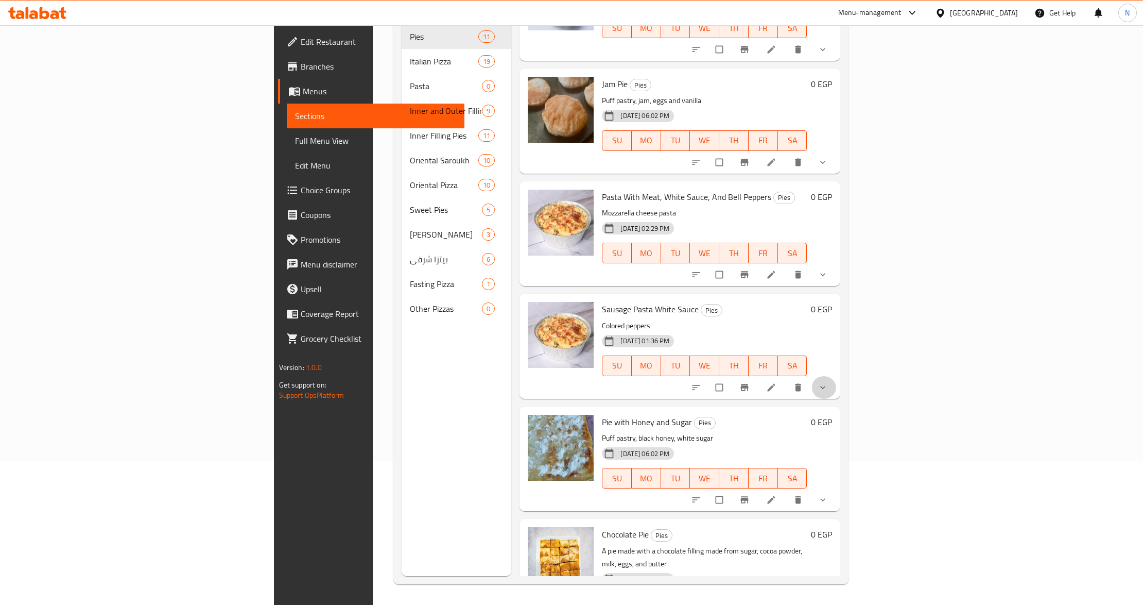
click at [836, 376] on button "show more" at bounding box center [824, 387] width 25 height 23
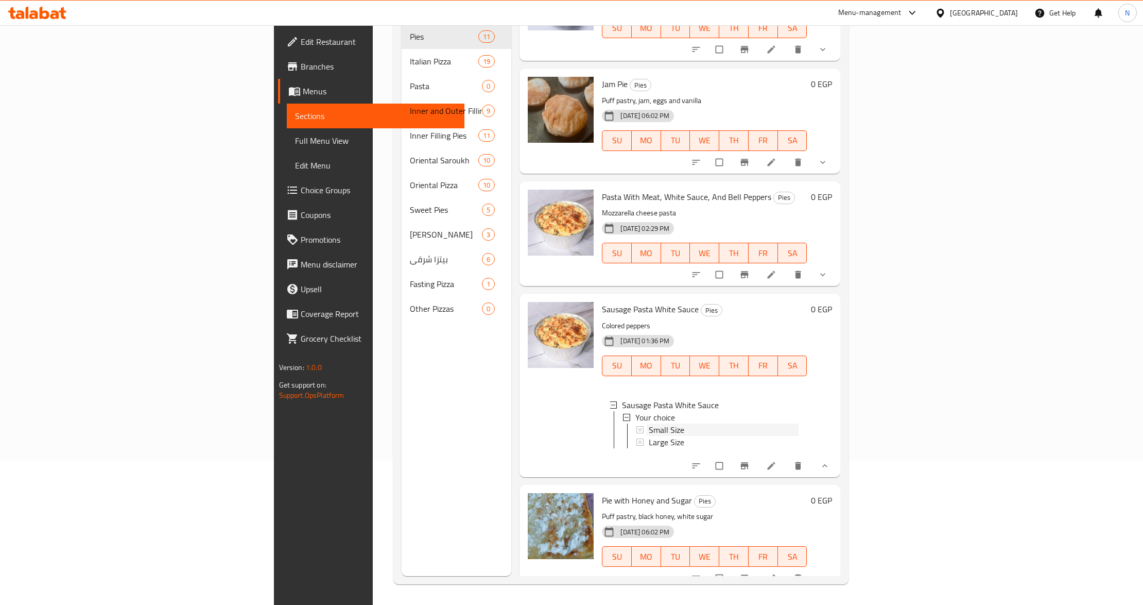
click at [649, 423] on div "Small Size" at bounding box center [724, 429] width 150 height 12
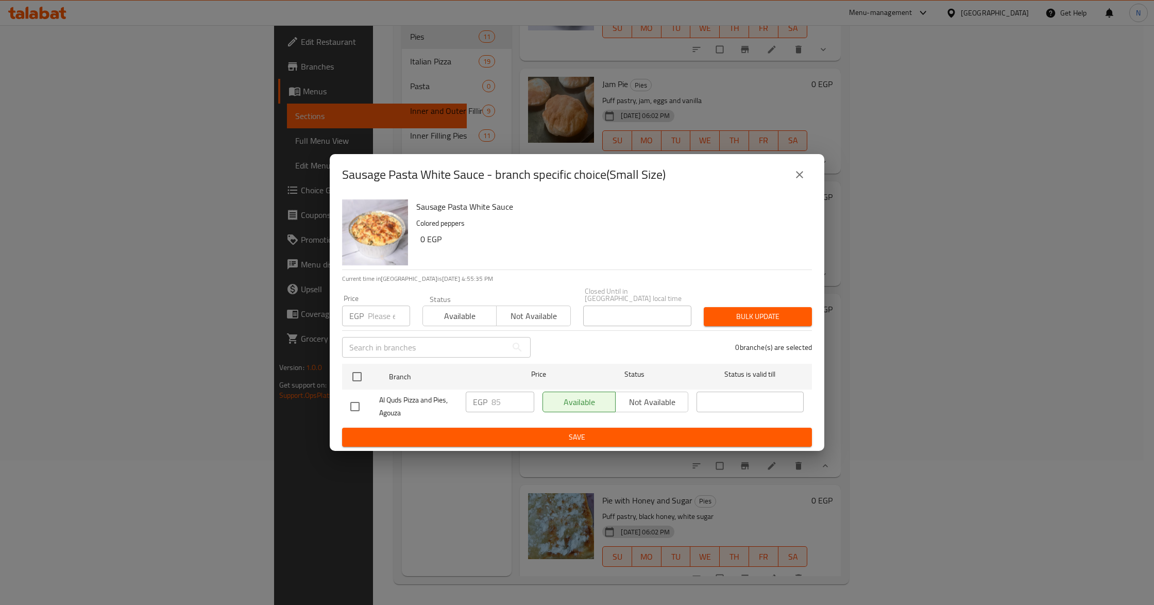
click at [360, 404] on input "checkbox" at bounding box center [355, 407] width 22 height 22
checkbox input "true"
click at [495, 403] on input "85" at bounding box center [512, 401] width 43 height 21
type input "65"
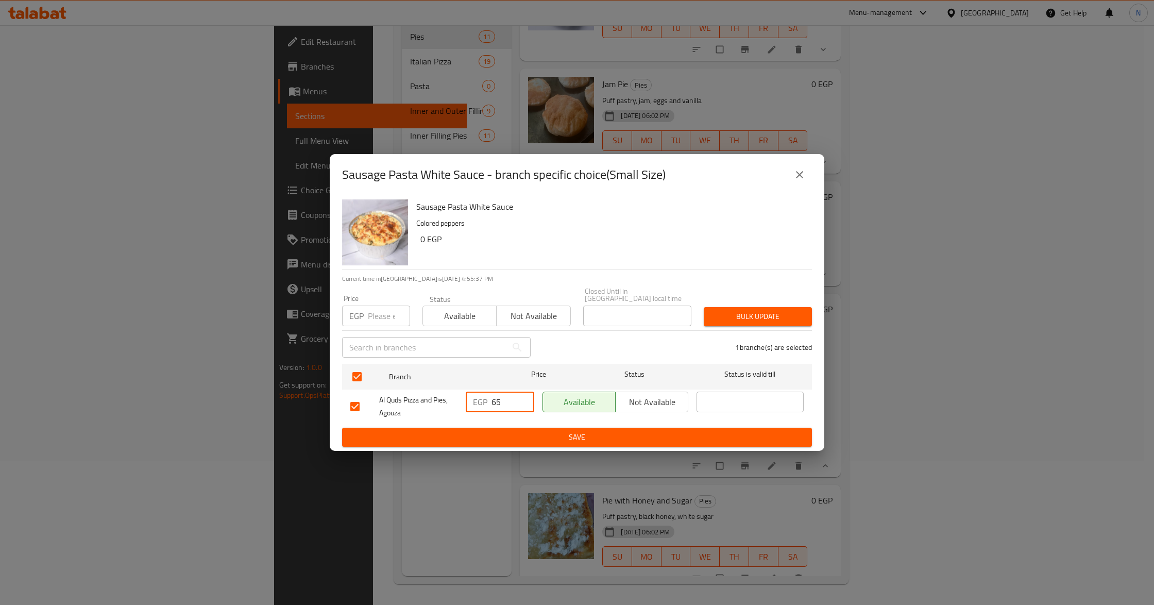
click at [584, 435] on span "Save" at bounding box center [576, 437] width 453 height 13
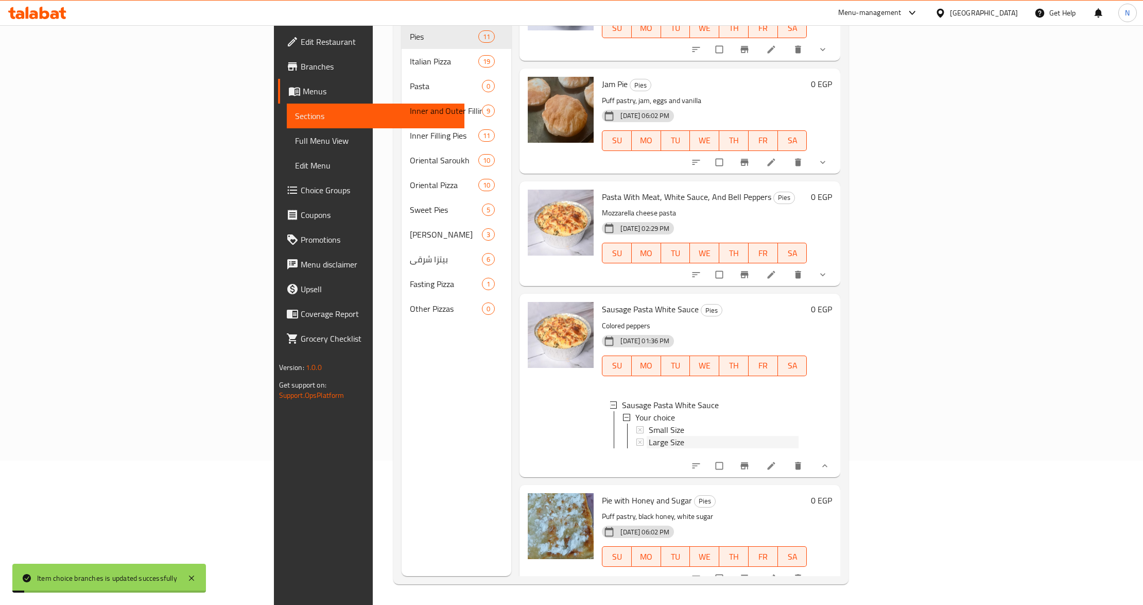
click at [649, 436] on div "Large Size" at bounding box center [724, 442] width 150 height 12
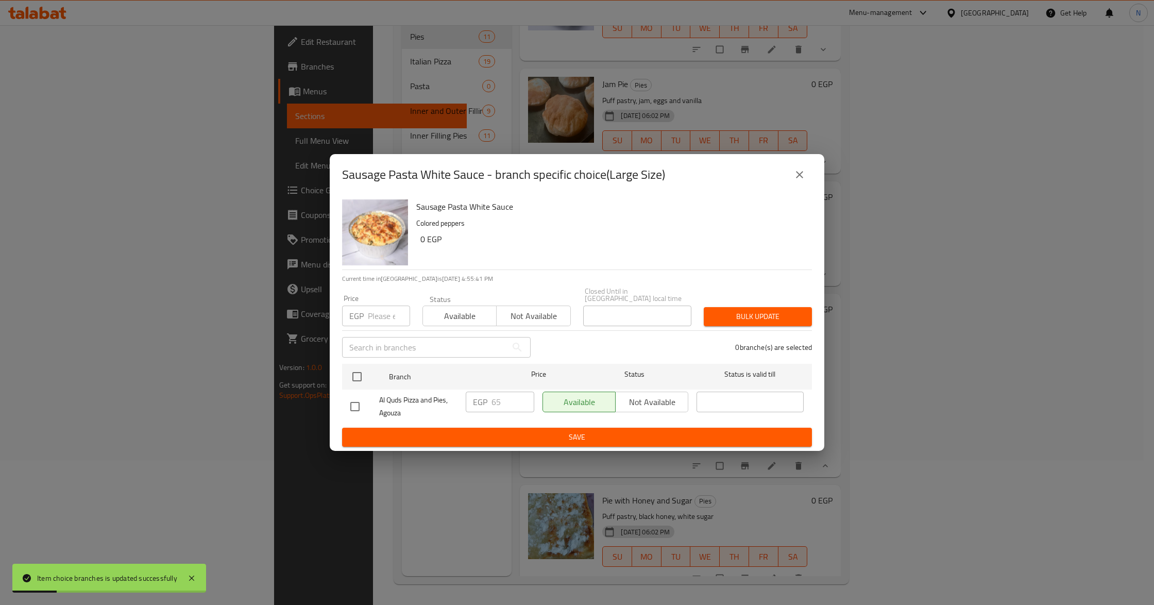
click at [357, 406] on input "checkbox" at bounding box center [355, 407] width 22 height 22
checkbox input "true"
click at [498, 405] on input "65" at bounding box center [512, 401] width 43 height 21
type input "85"
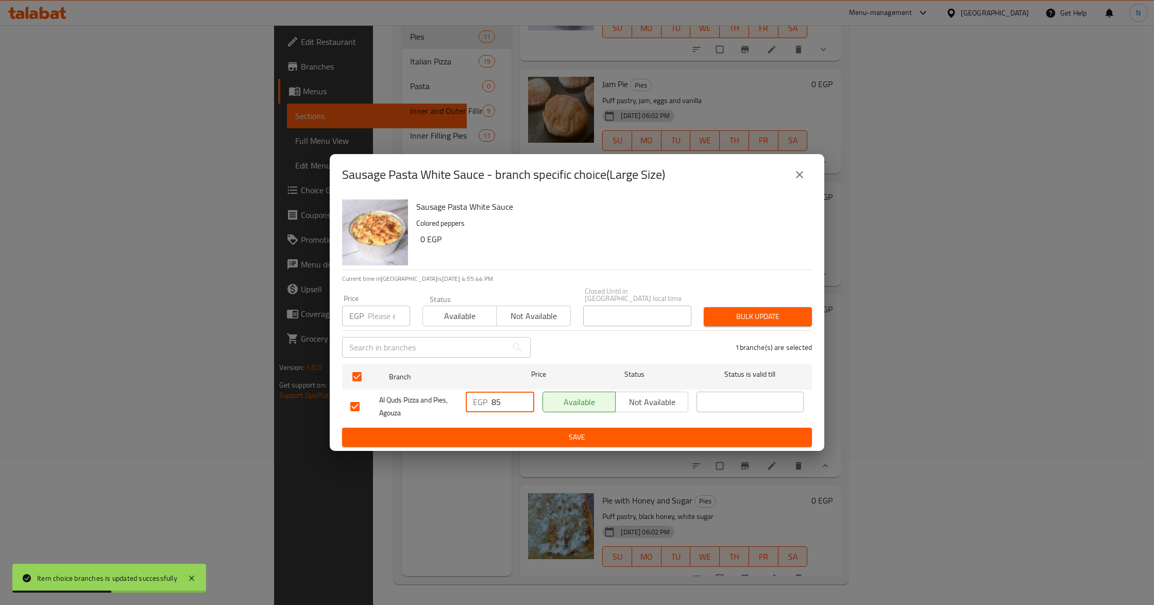
click at [569, 438] on span "Save" at bounding box center [576, 437] width 453 height 13
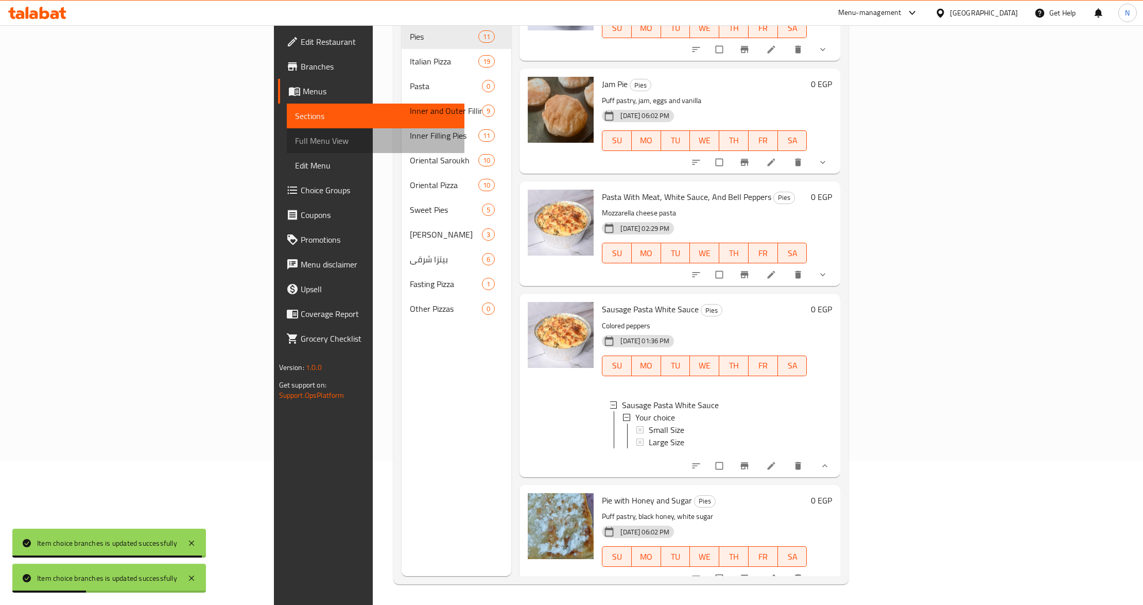
click at [295, 134] on span "Full Menu View" at bounding box center [376, 140] width 162 height 12
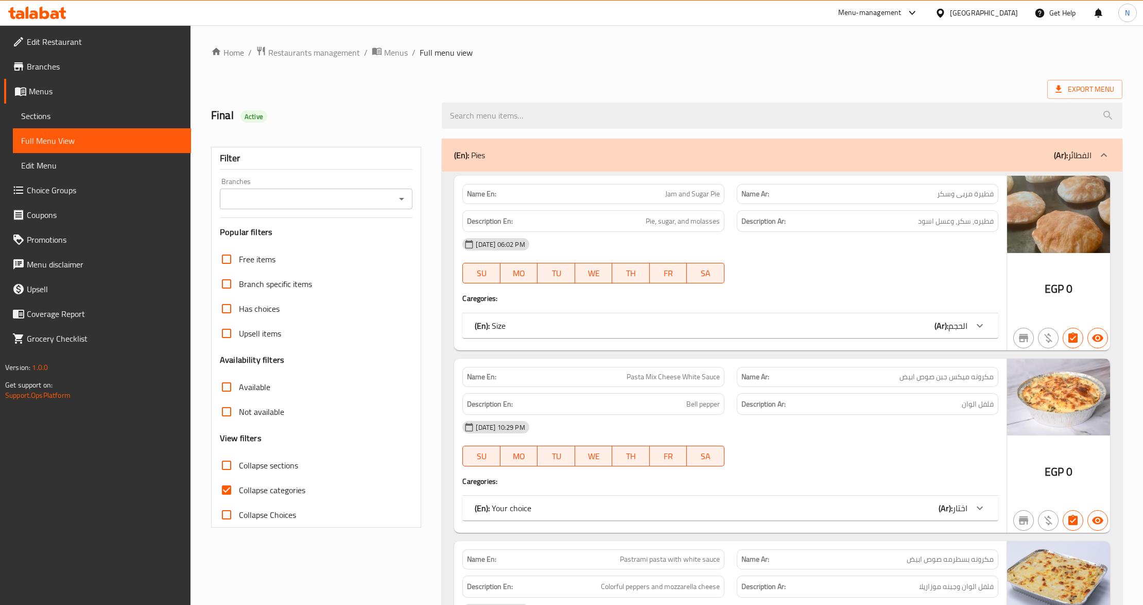
click at [244, 471] on span "Collapse sections" at bounding box center [268, 465] width 59 height 12
click at [239, 472] on input "Collapse sections" at bounding box center [226, 465] width 25 height 25
checkbox input "true"
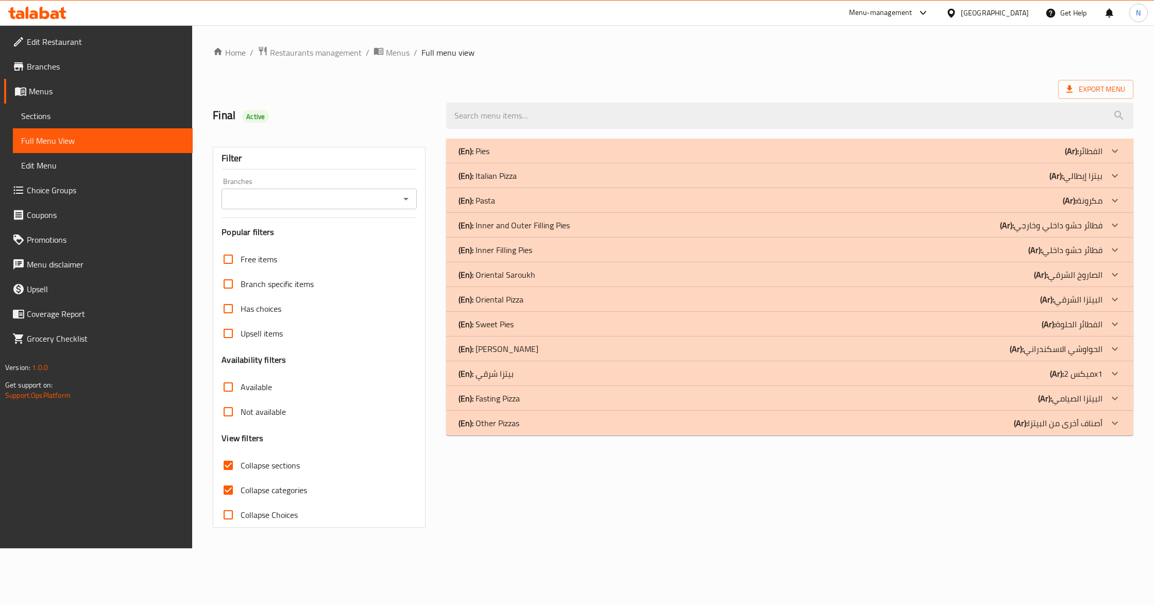
click at [242, 493] on span "Collapse categories" at bounding box center [274, 490] width 66 height 12
click at [241, 493] on input "Collapse categories" at bounding box center [228, 489] width 25 height 25
checkbox input "false"
click at [1091, 149] on p "(Ar): الفطائر" at bounding box center [1084, 151] width 38 height 12
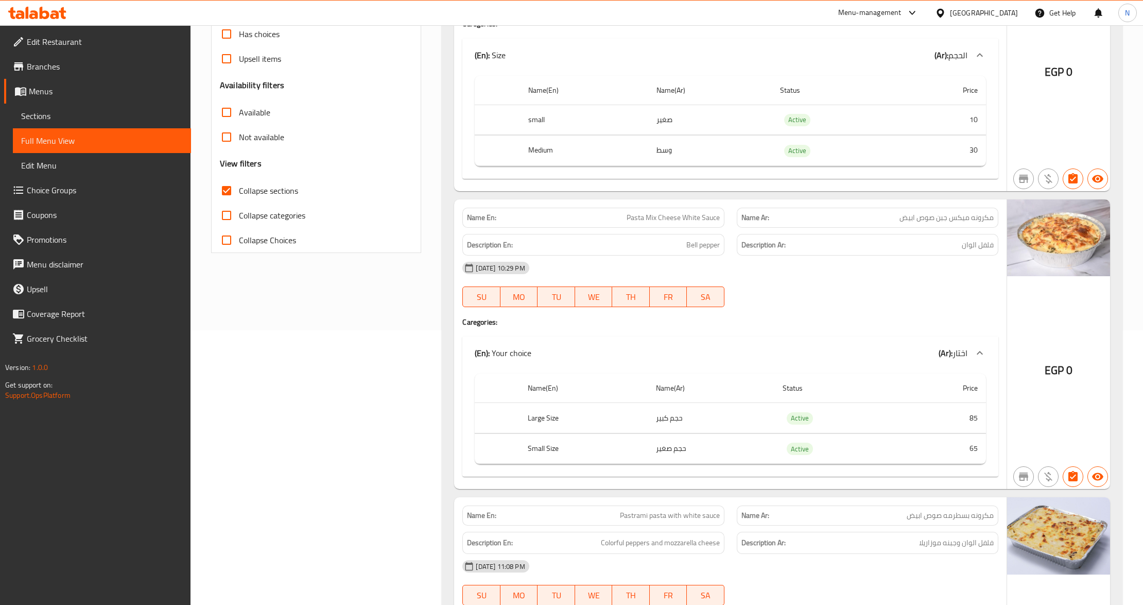
scroll to position [1391, 0]
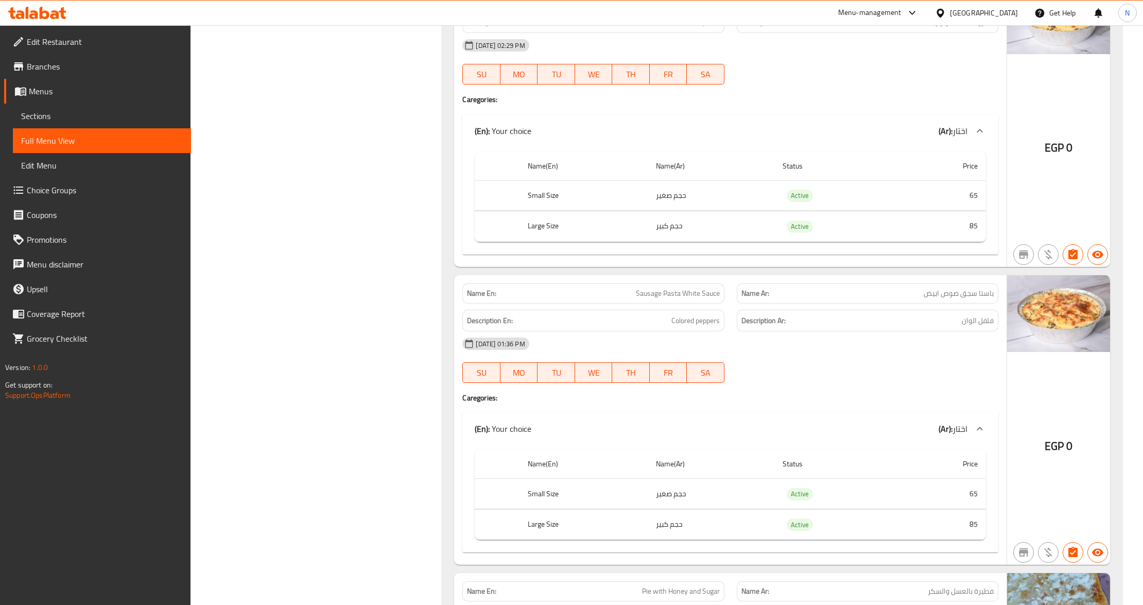
click at [425, 310] on div "Filter Branches Branches Popular filters Free items Branch specific items Has c…" at bounding box center [320, 579] width 231 height 3677
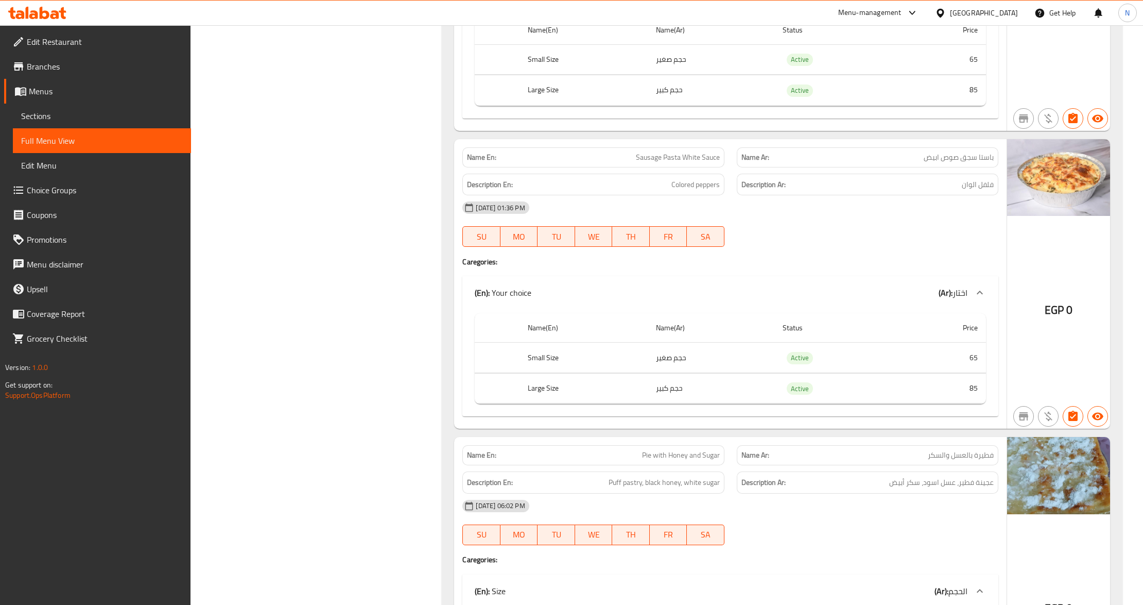
scroll to position [1529, 0]
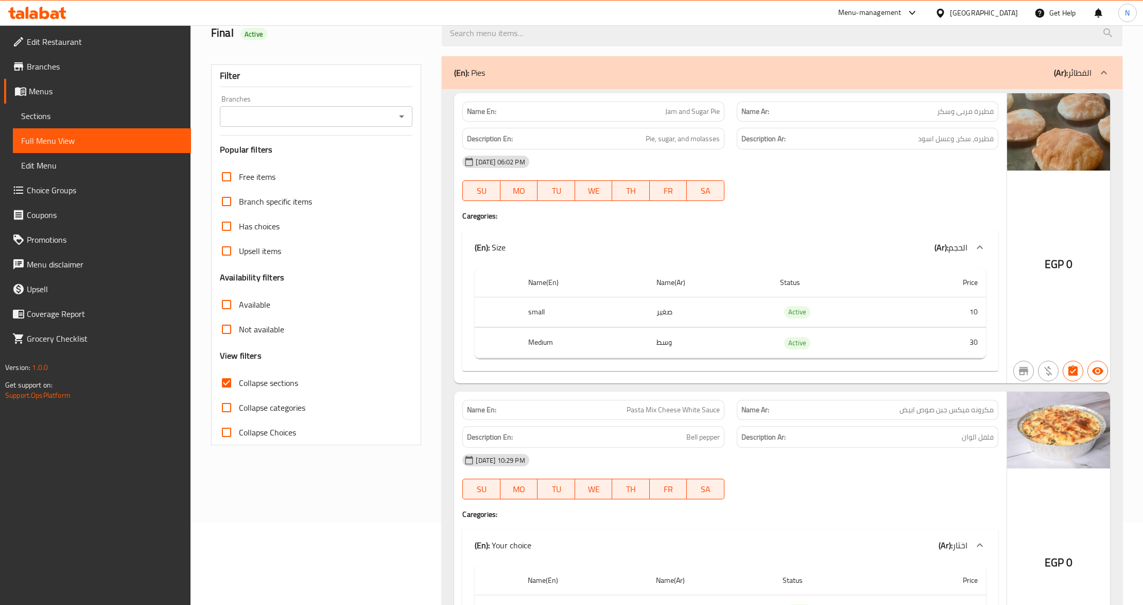
scroll to position [0, 0]
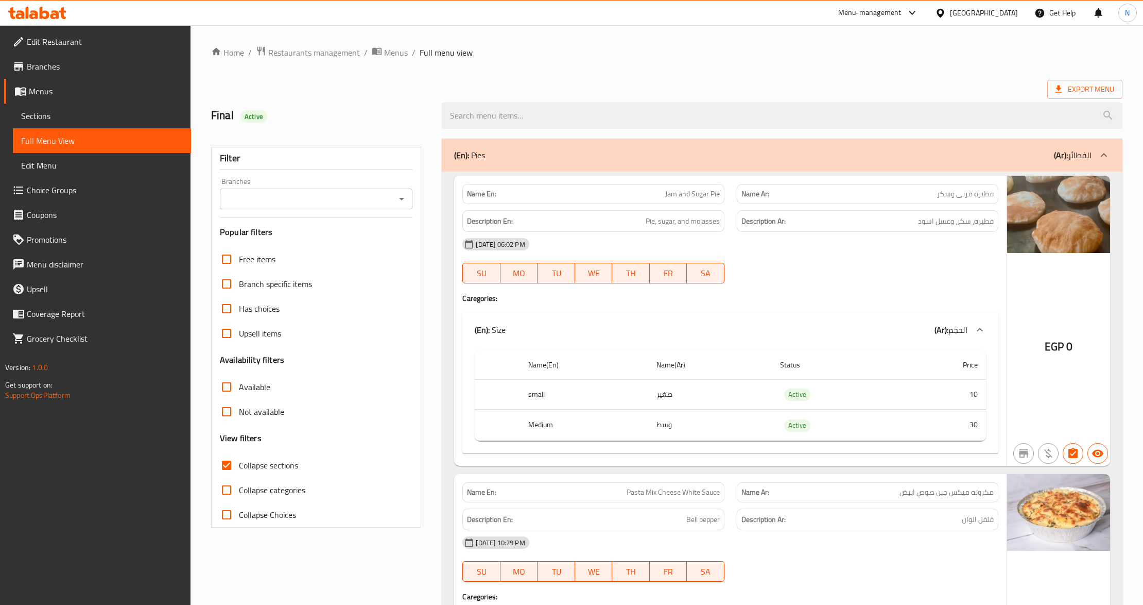
click at [316, 198] on input "Branches" at bounding box center [307, 199] width 169 height 14
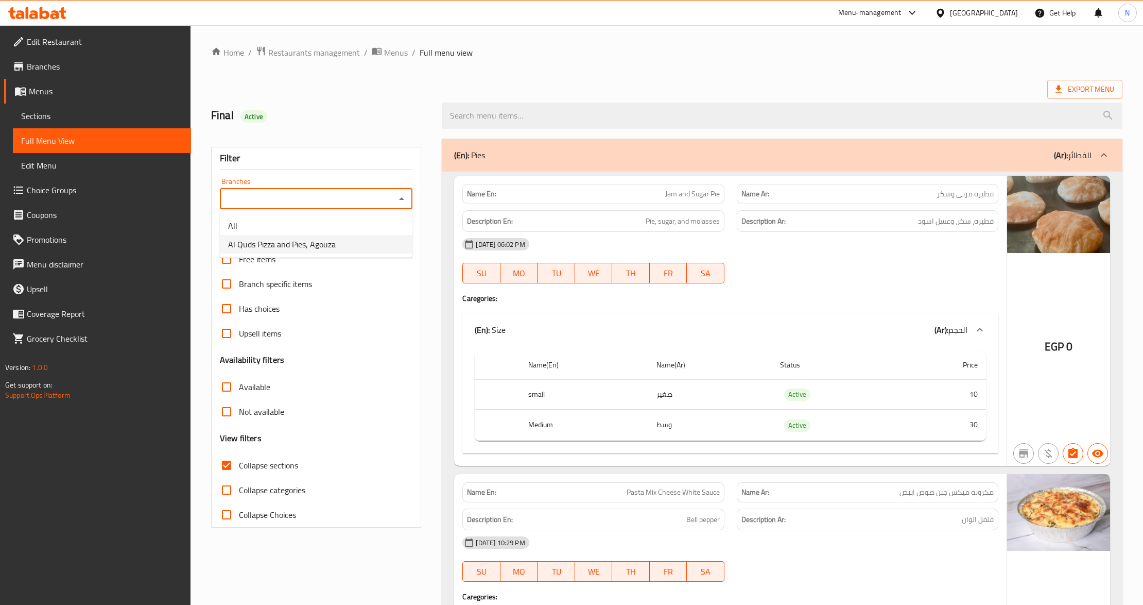
click at [305, 235] on li "Al Quds Pizza and Pies, Agouza" at bounding box center [316, 244] width 193 height 19
type input "Al Quds Pizza and Pies, Agouza"
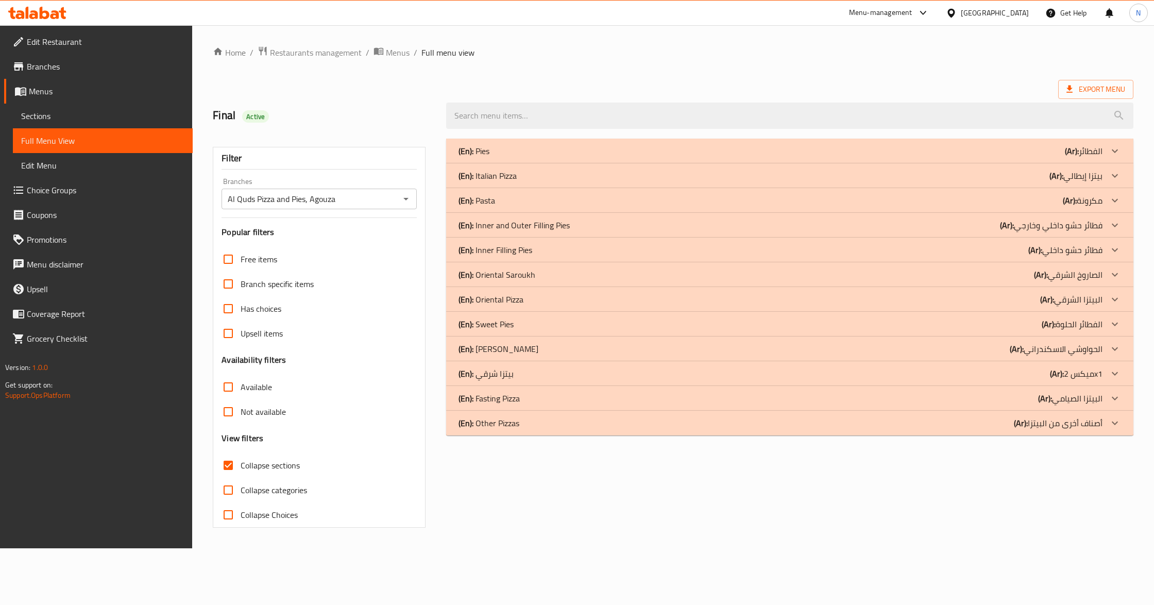
drag, startPoint x: 981, startPoint y: 140, endPoint x: 963, endPoint y: 153, distance: 22.0
click at [981, 140] on div "(En): Pies (Ar): الفطائر" at bounding box center [789, 151] width 687 height 25
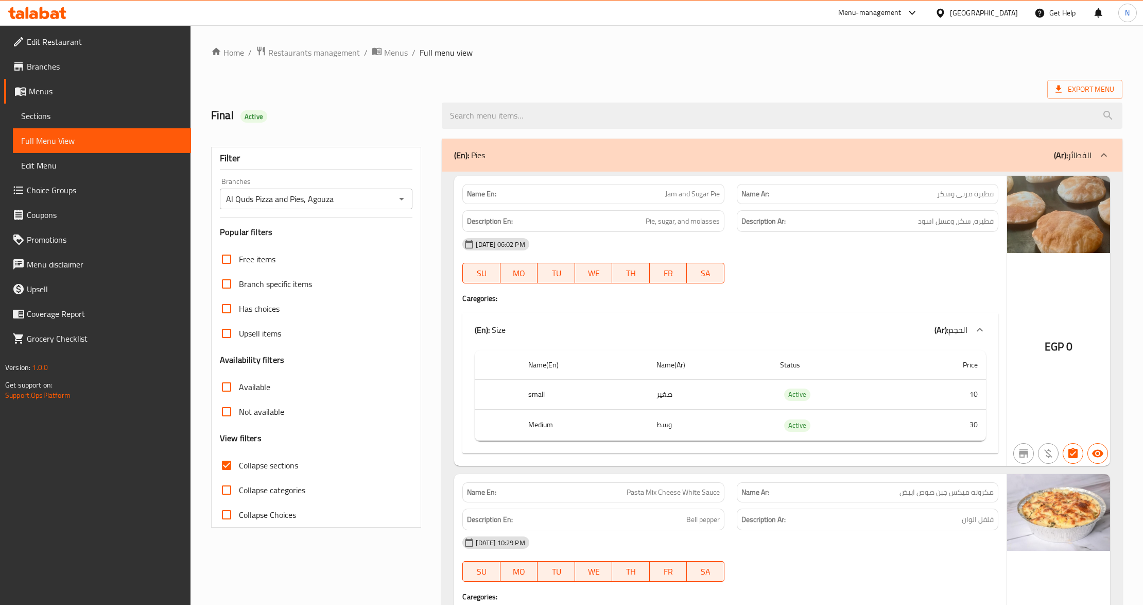
scroll to position [1391, 0]
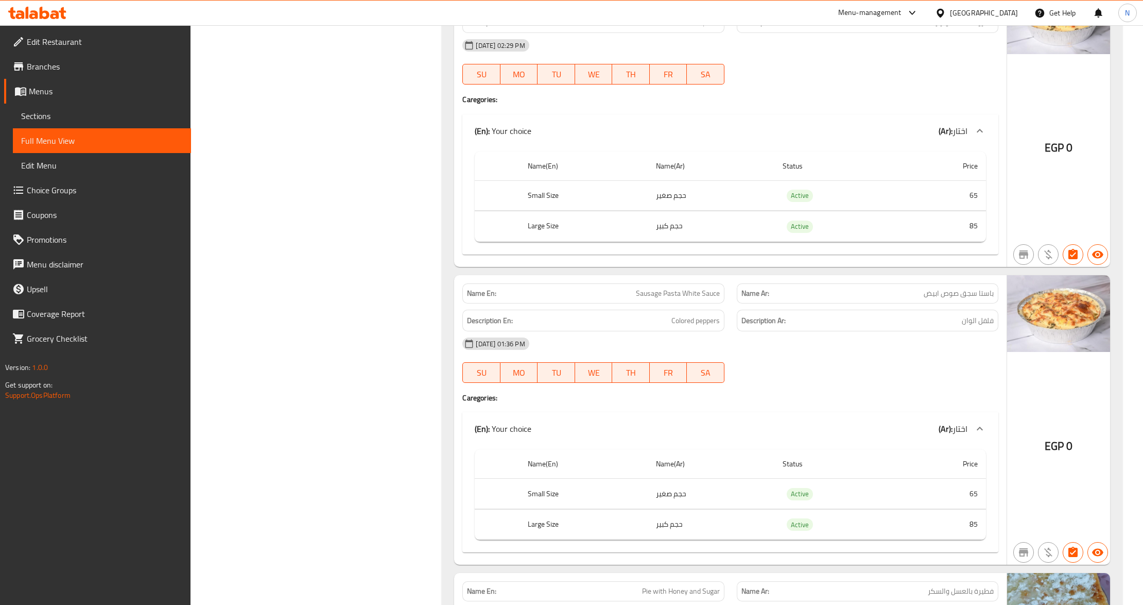
click at [800, 387] on div at bounding box center [868, 383] width 274 height 12
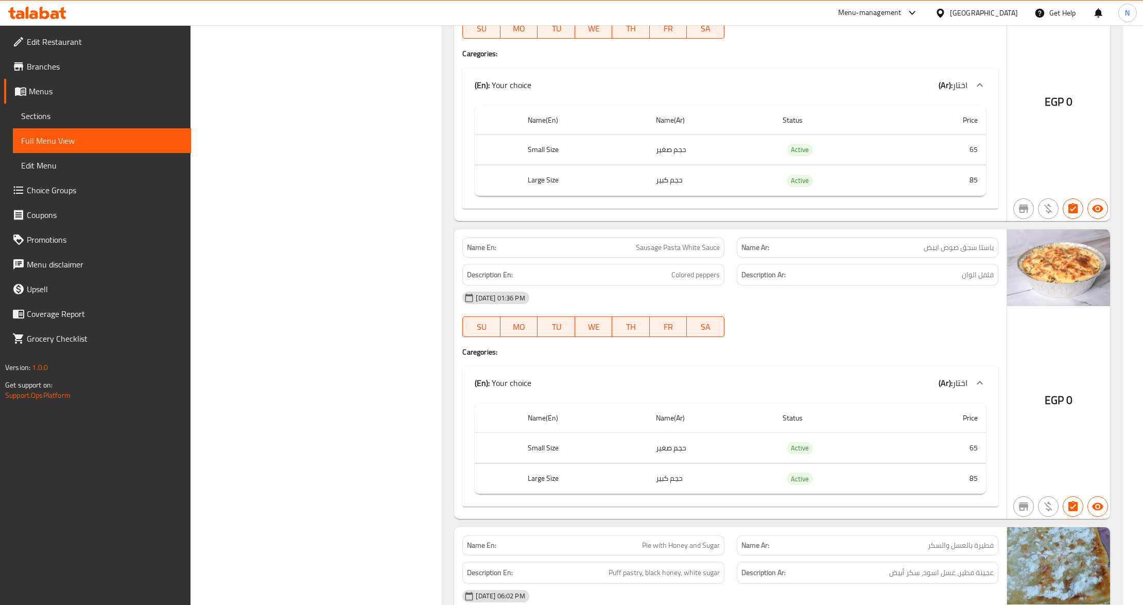
scroll to position [1460, 0]
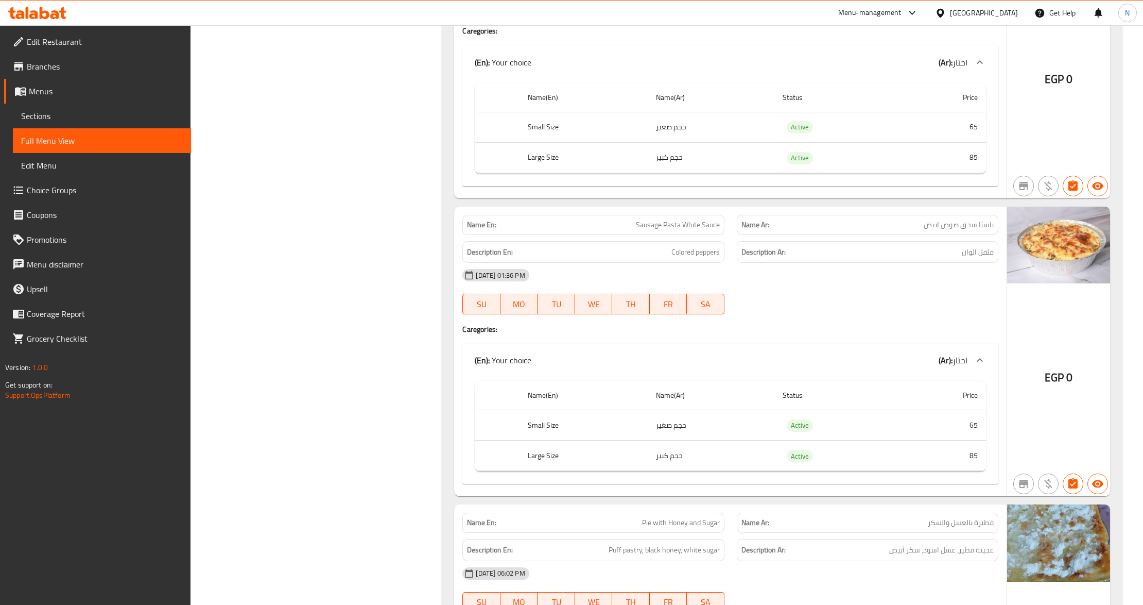
click at [305, 383] on div "Filter Branches Al Quds Pizza and Pies, Agouza Branches Popular filters Free it…" at bounding box center [320, 511] width 231 height 3677
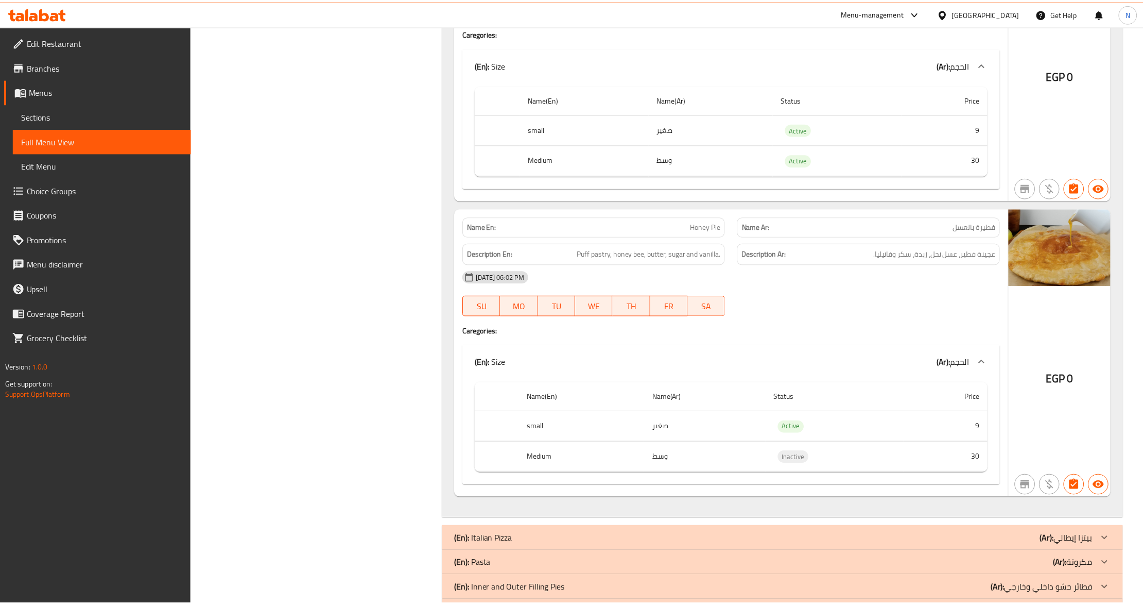
scroll to position [3240, 0]
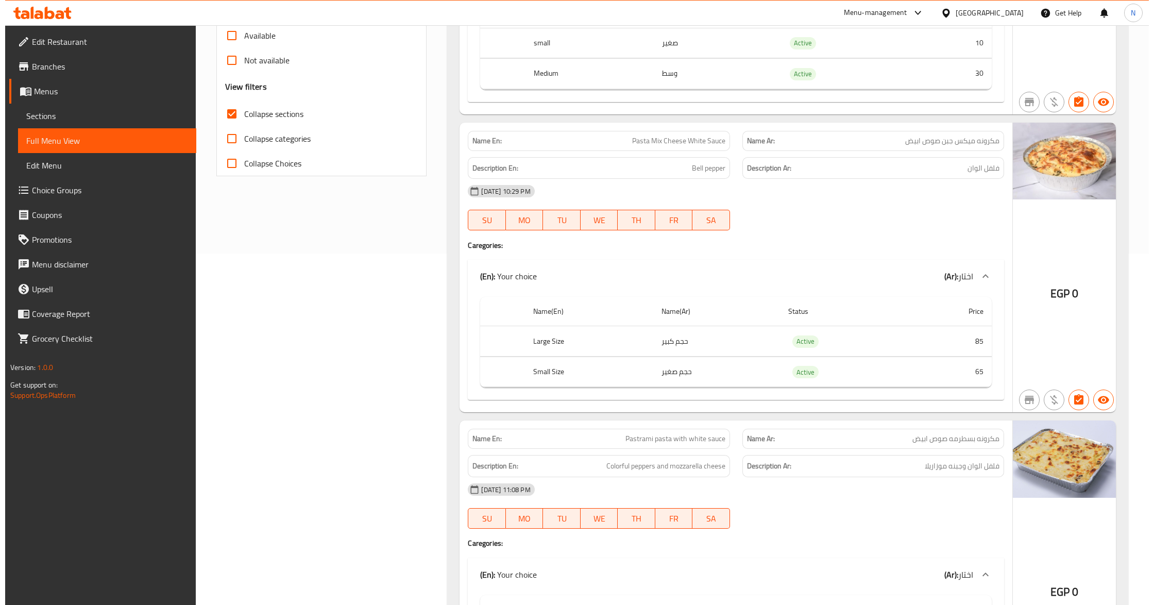
scroll to position [0, 0]
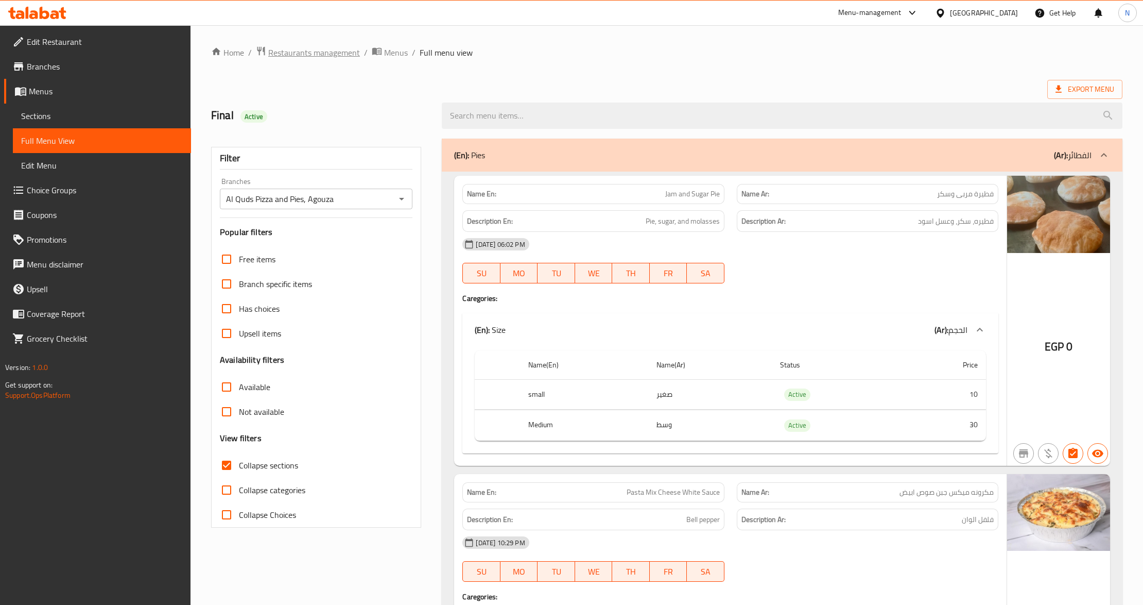
click at [334, 48] on span "Restaurants management" at bounding box center [314, 52] width 92 height 12
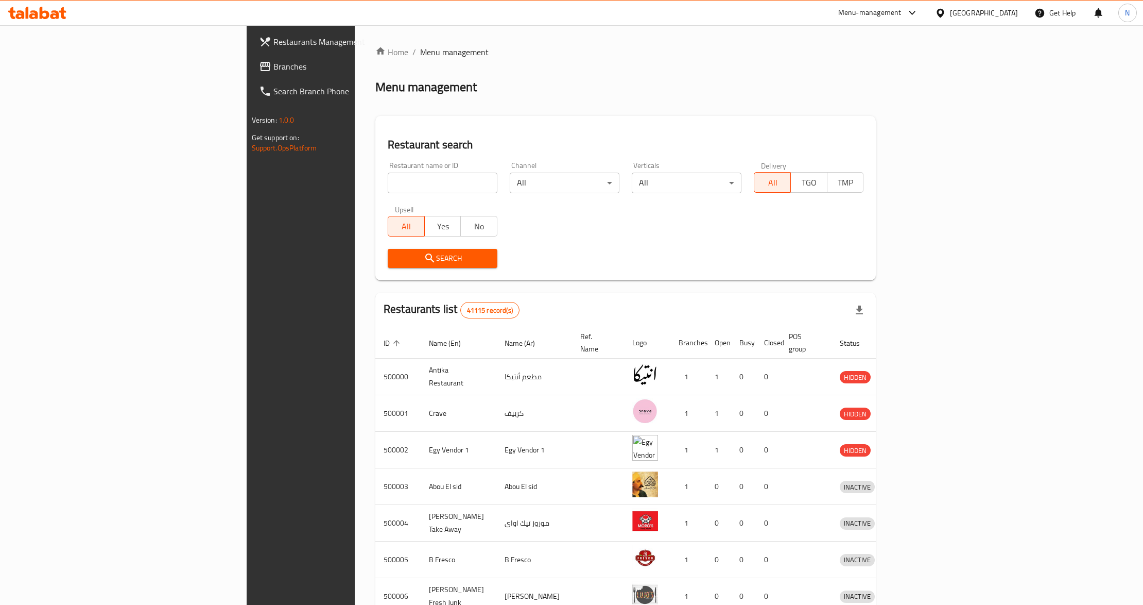
click at [388, 178] on input "search" at bounding box center [443, 183] width 110 height 21
paste input "699749"
type input "699749"
click button "Search" at bounding box center [443, 258] width 110 height 19
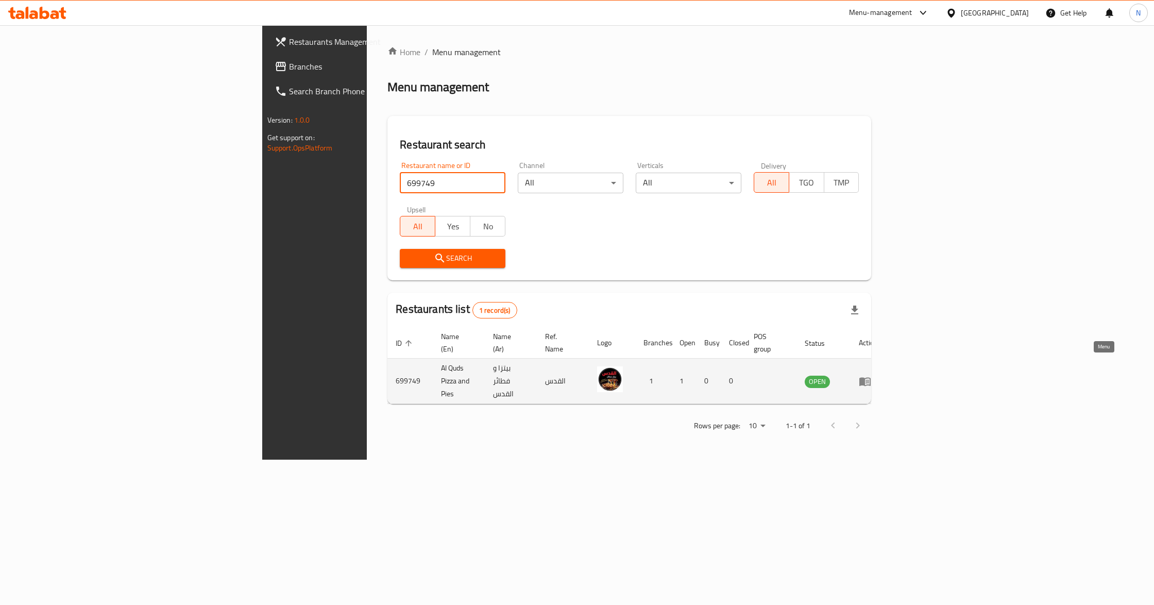
click at [870, 377] on icon "enhanced table" at bounding box center [864, 381] width 11 height 9
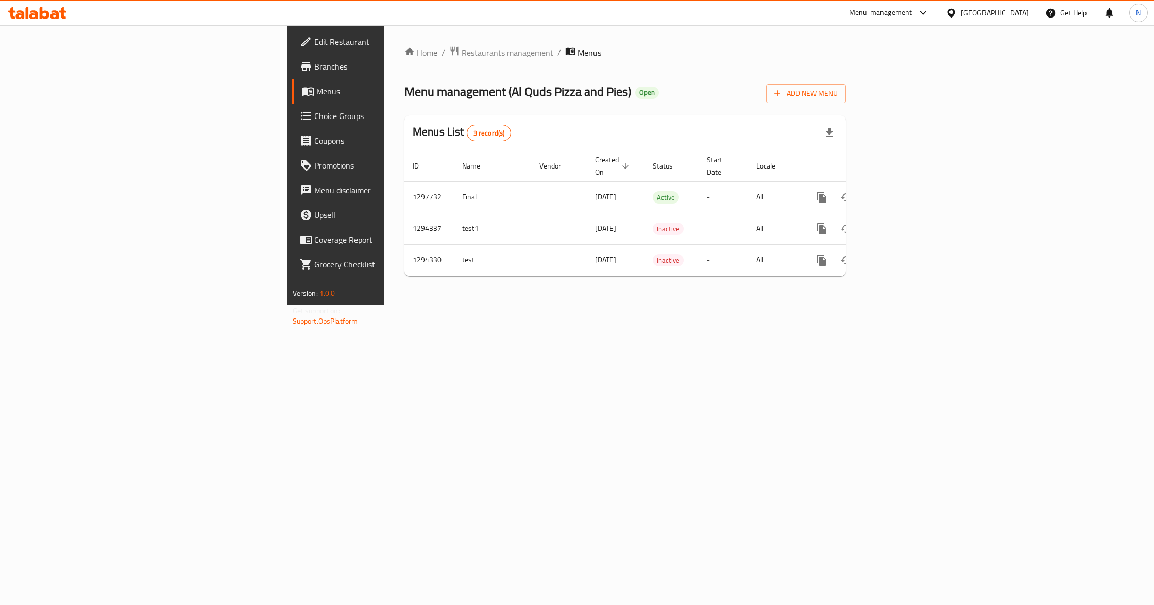
click at [314, 67] on span "Branches" at bounding box center [393, 66] width 158 height 12
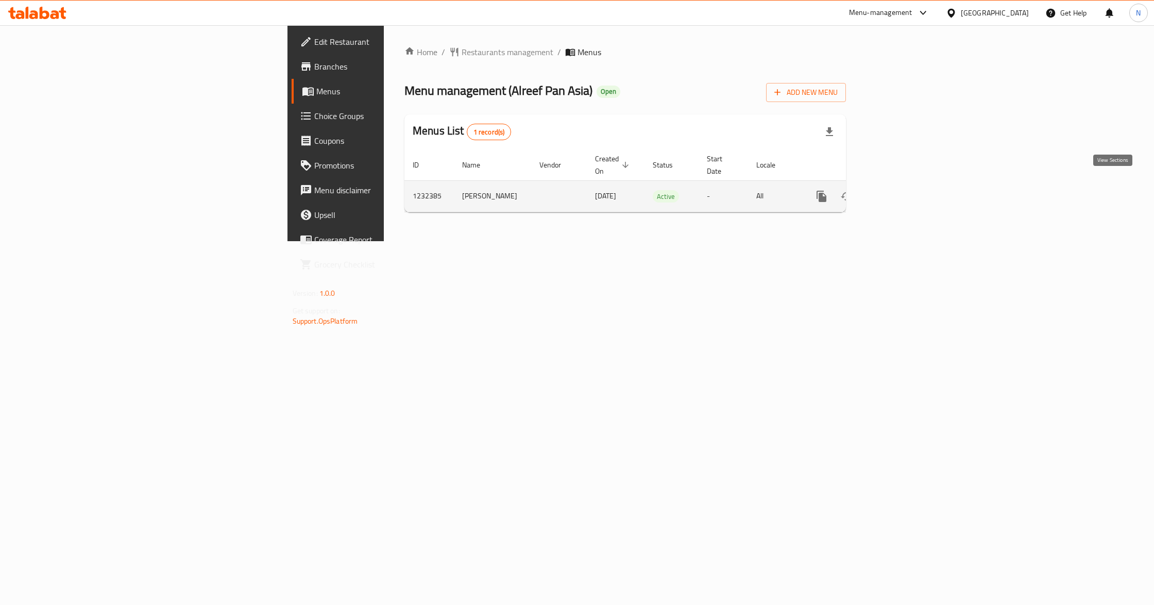
click at [900, 192] on icon "enhanced table" at bounding box center [895, 196] width 9 height 9
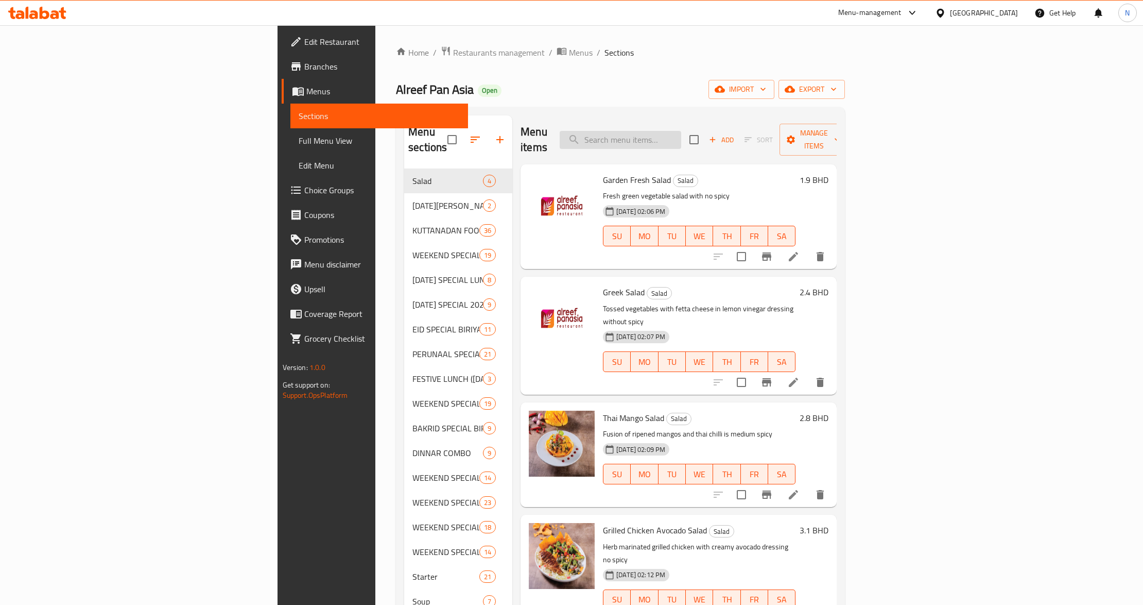
click at [681, 131] on input "search" at bounding box center [621, 140] width 122 height 18
paste input "[PERSON_NAME]"
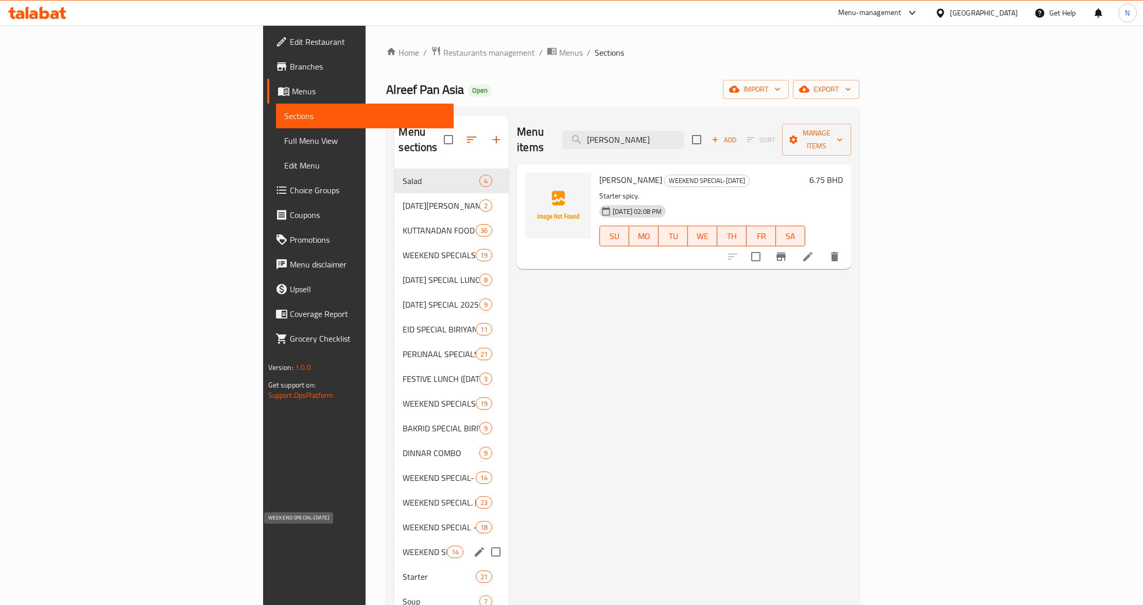
click at [403, 545] on span "WEEKEND SPECIAL-[DATE]" at bounding box center [425, 551] width 44 height 12
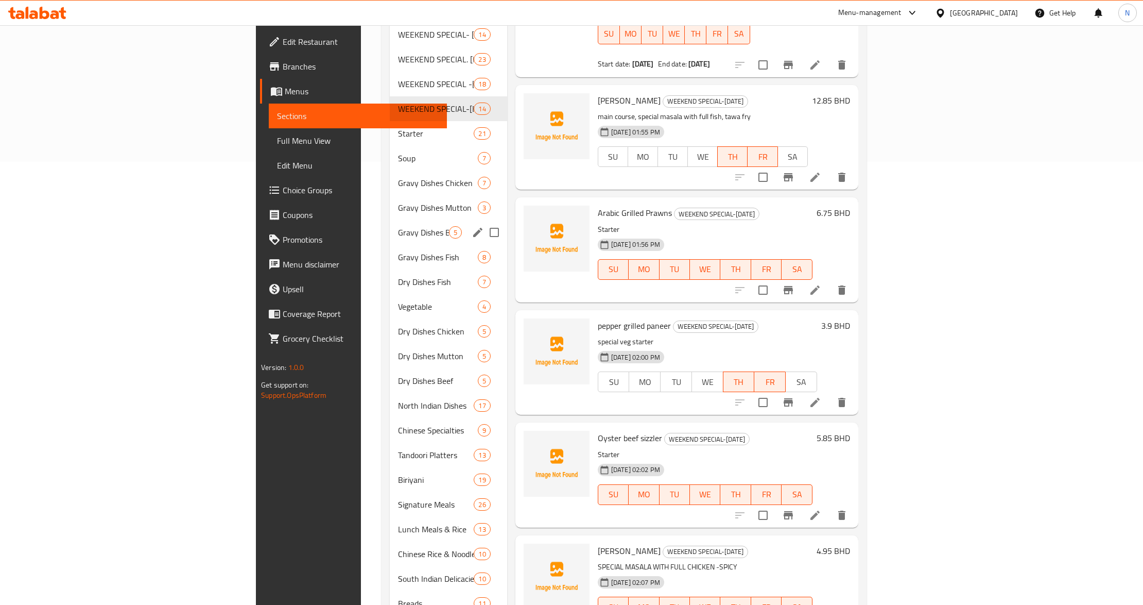
scroll to position [271, 0]
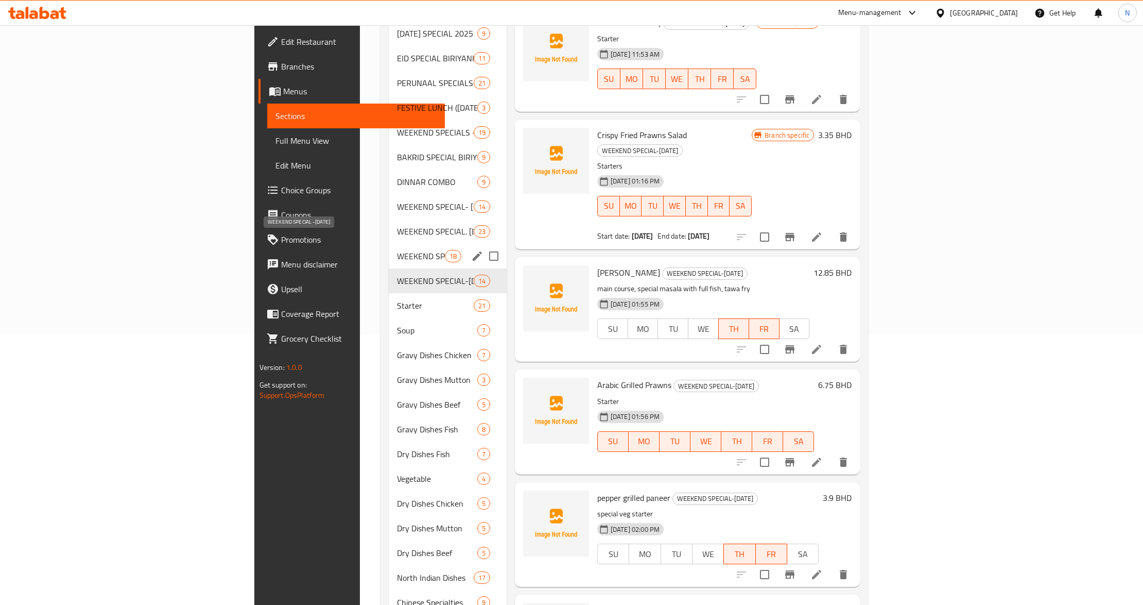
click at [397, 250] on span "WEEKEND SPECIAL -[DATE]" at bounding box center [421, 256] width 48 height 12
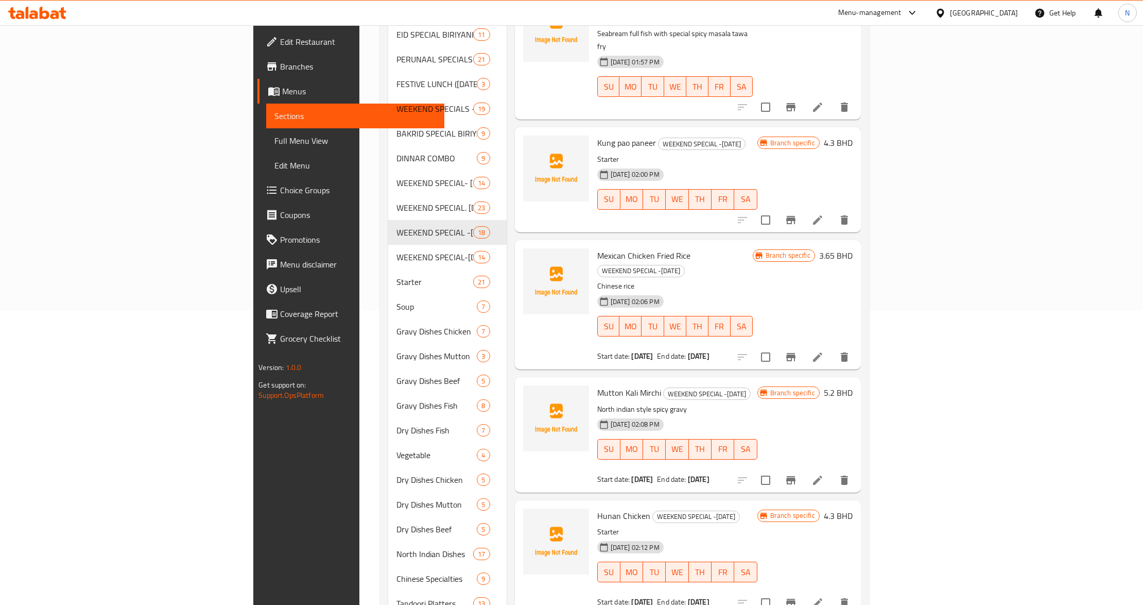
scroll to position [271, 0]
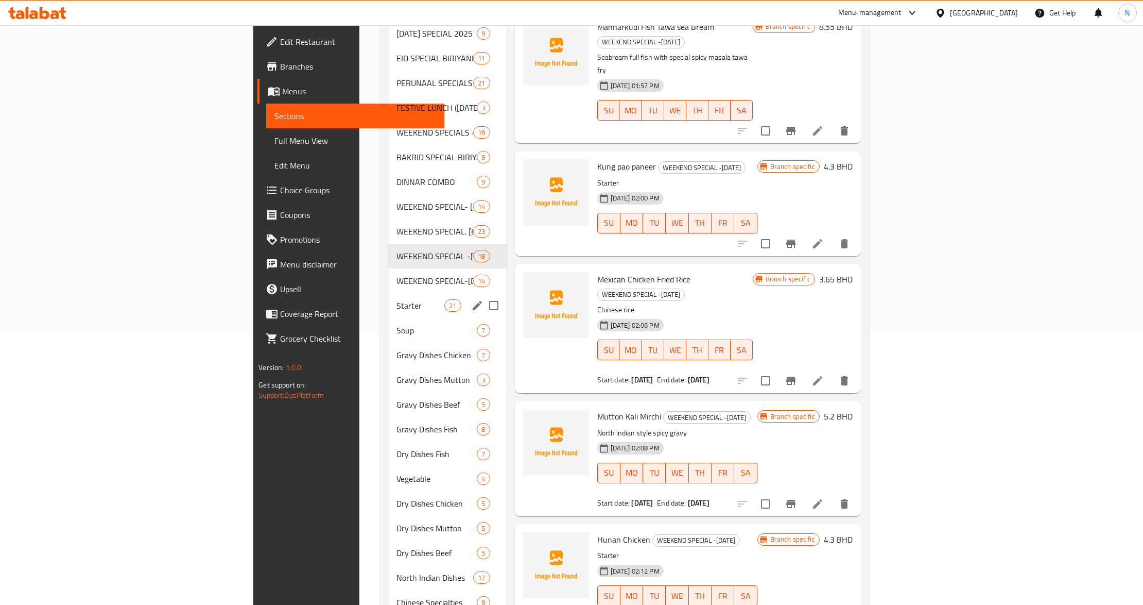
click at [397, 299] on span "Starter" at bounding box center [421, 305] width 48 height 12
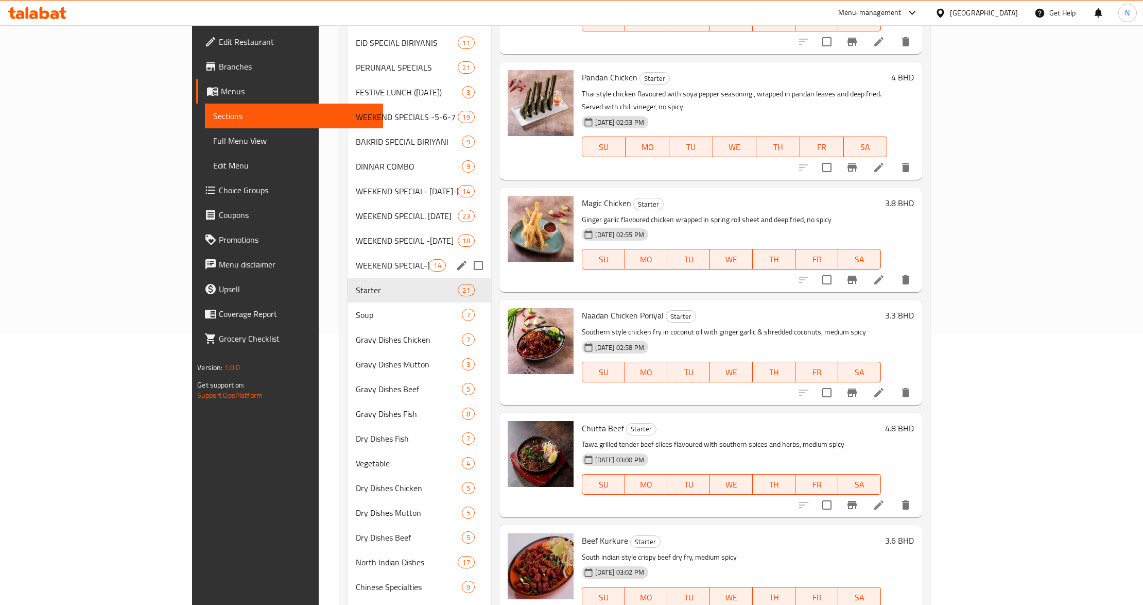
click at [356, 271] on span "WEEKEND SPECIAL-[DATE]" at bounding box center [393, 265] width 74 height 12
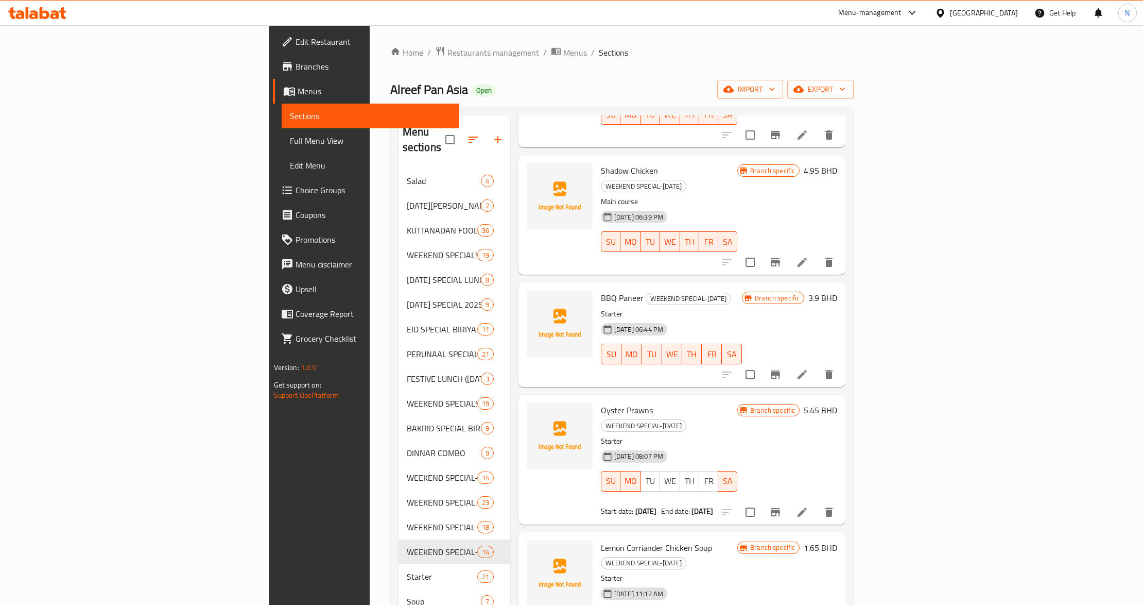
scroll to position [137, 0]
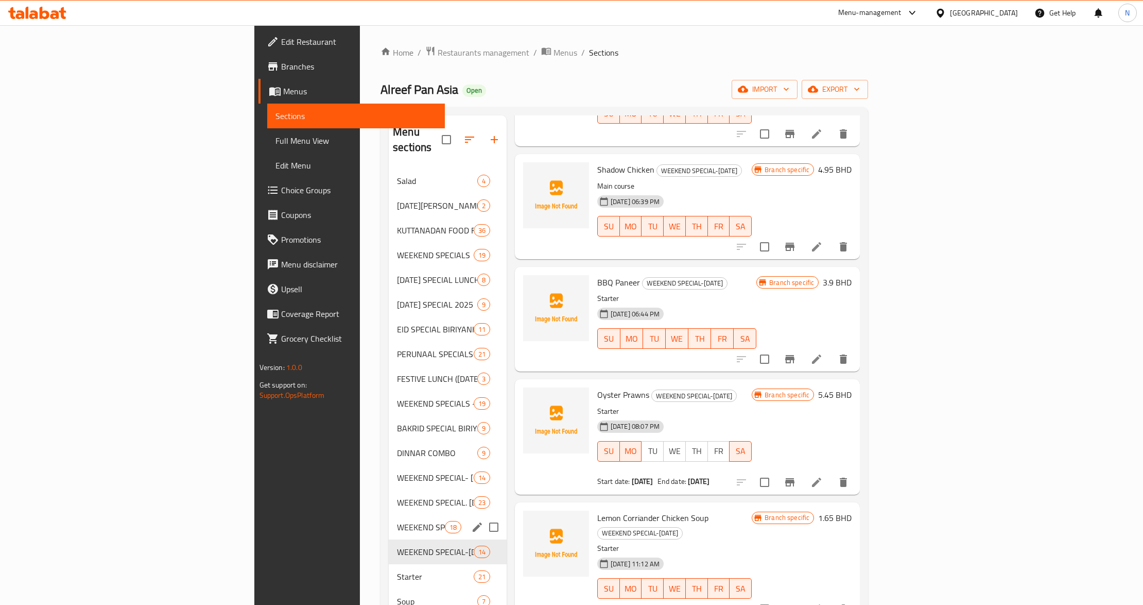
click at [397, 521] on span "WEEKEND SPECIAL -[DATE]" at bounding box center [421, 527] width 48 height 12
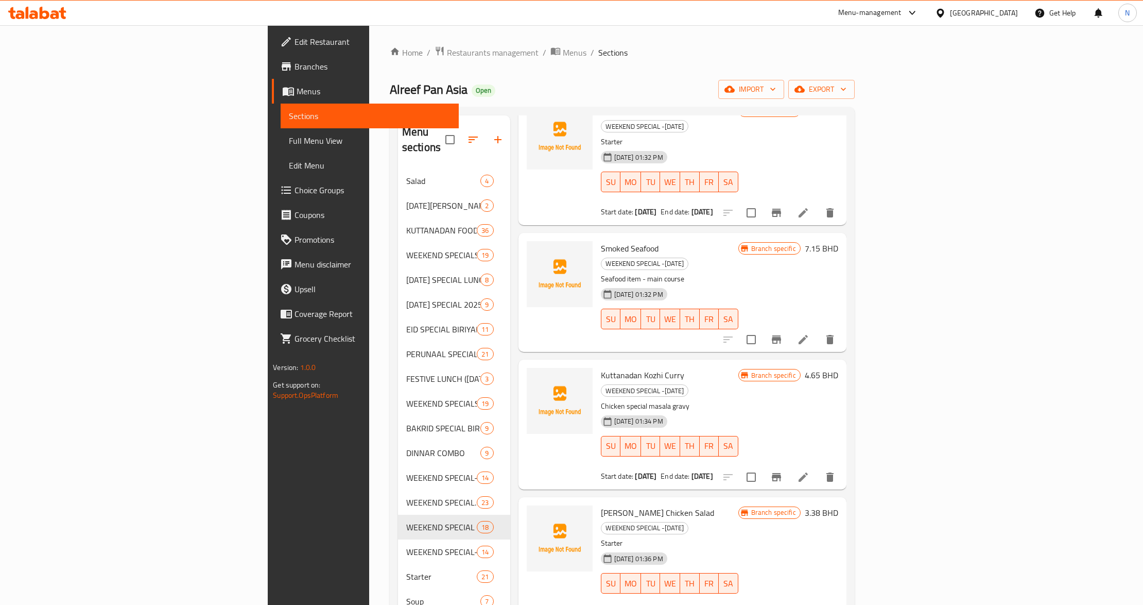
scroll to position [275, 0]
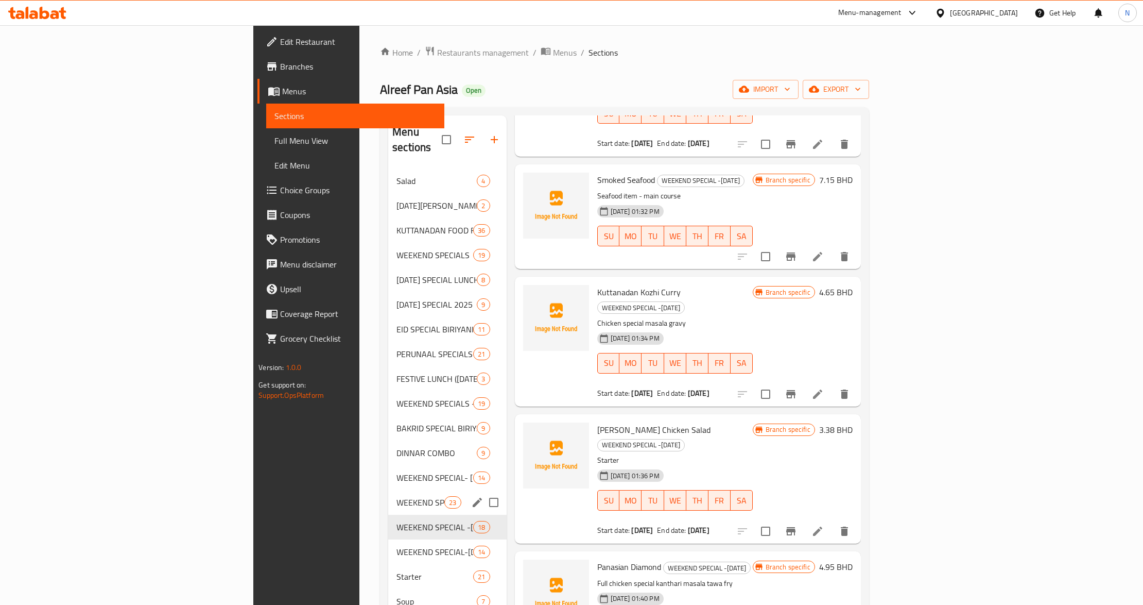
click at [397, 496] on span "WEEKEND SPECIAL. [DATE]" at bounding box center [421, 502] width 48 height 12
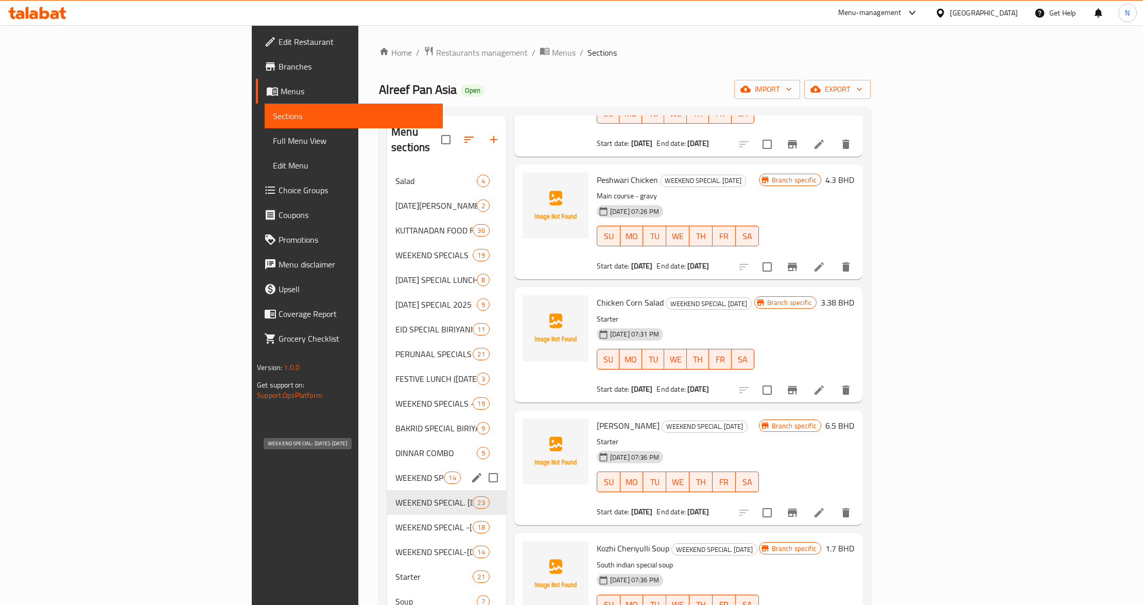
click at [396, 471] on span "WEEKEND SPECIAL- [DATE]-[DATE]" at bounding box center [420, 477] width 48 height 12
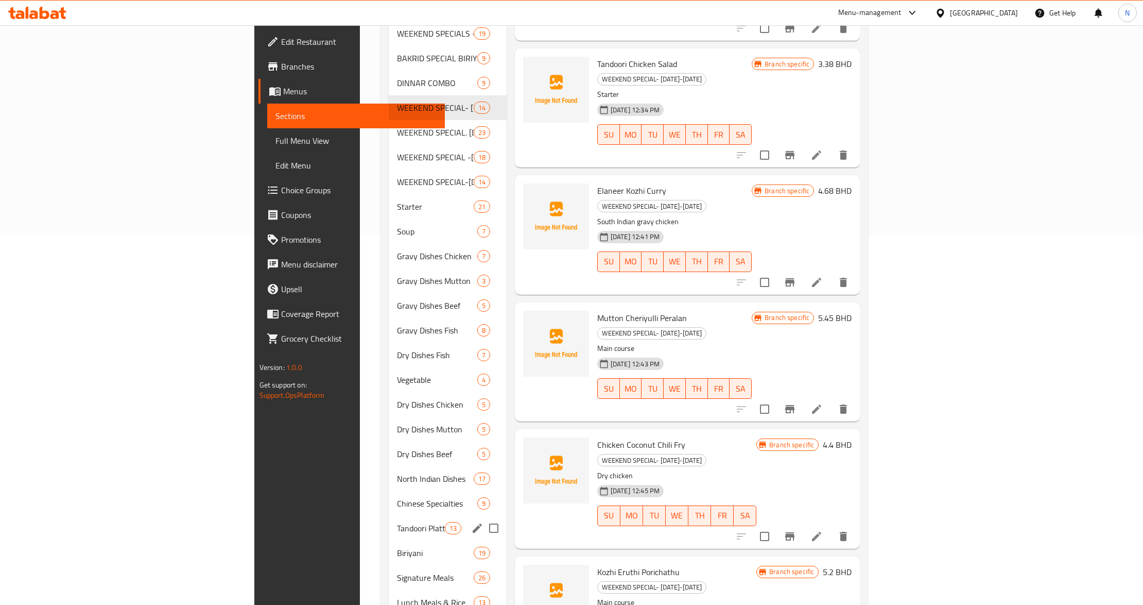
scroll to position [340, 0]
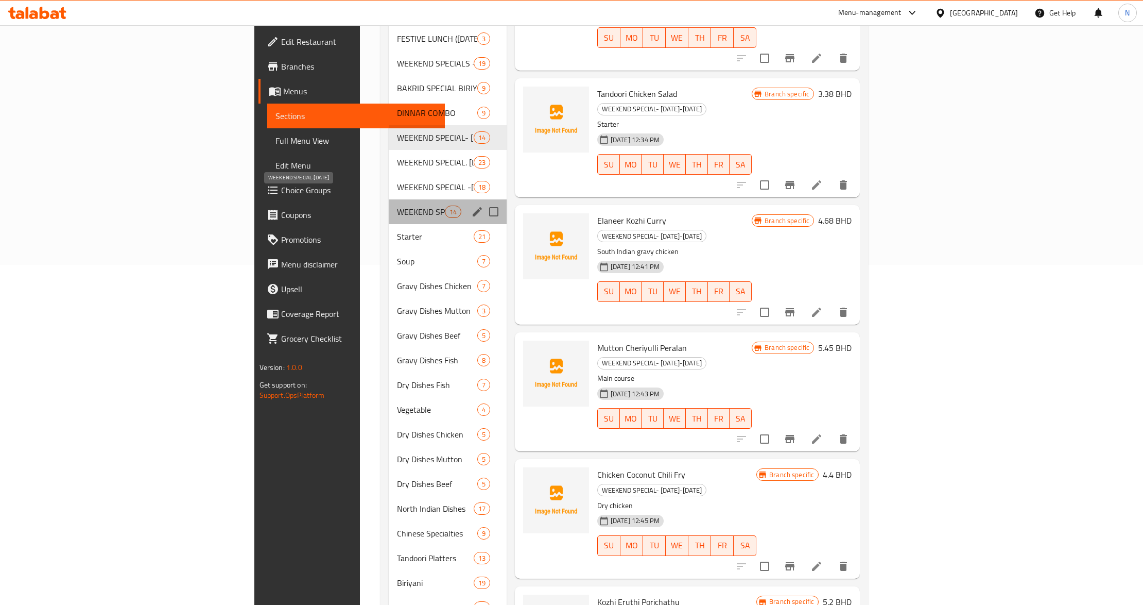
click at [397, 206] on span "WEEKEND SPECIAL-[DATE]" at bounding box center [421, 212] width 48 height 12
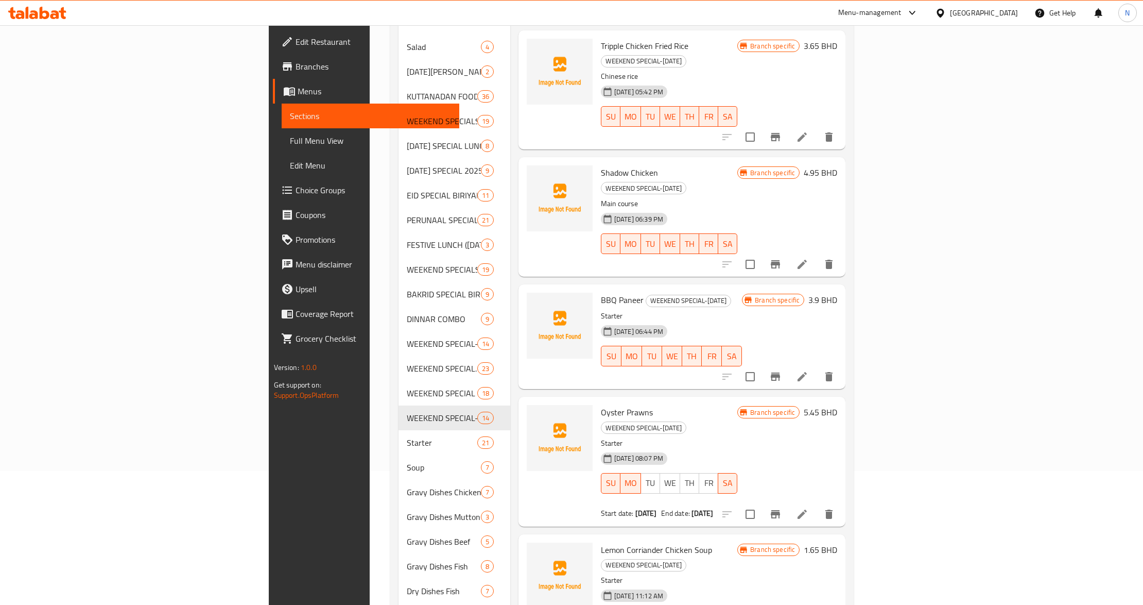
scroll to position [65, 0]
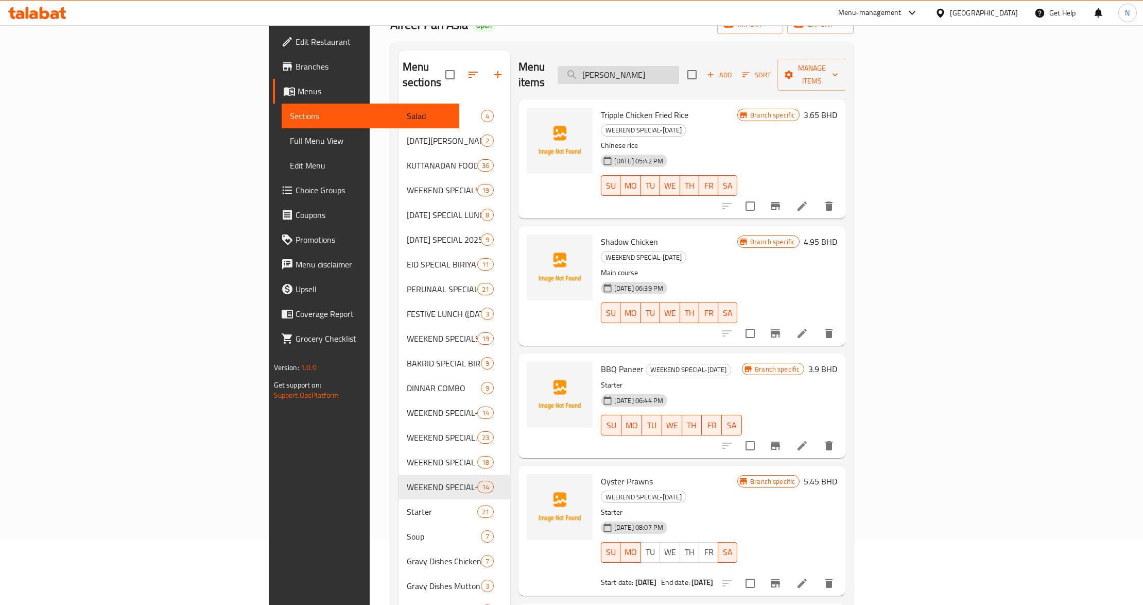
click at [679, 69] on input "[PERSON_NAME]" at bounding box center [619, 75] width 122 height 18
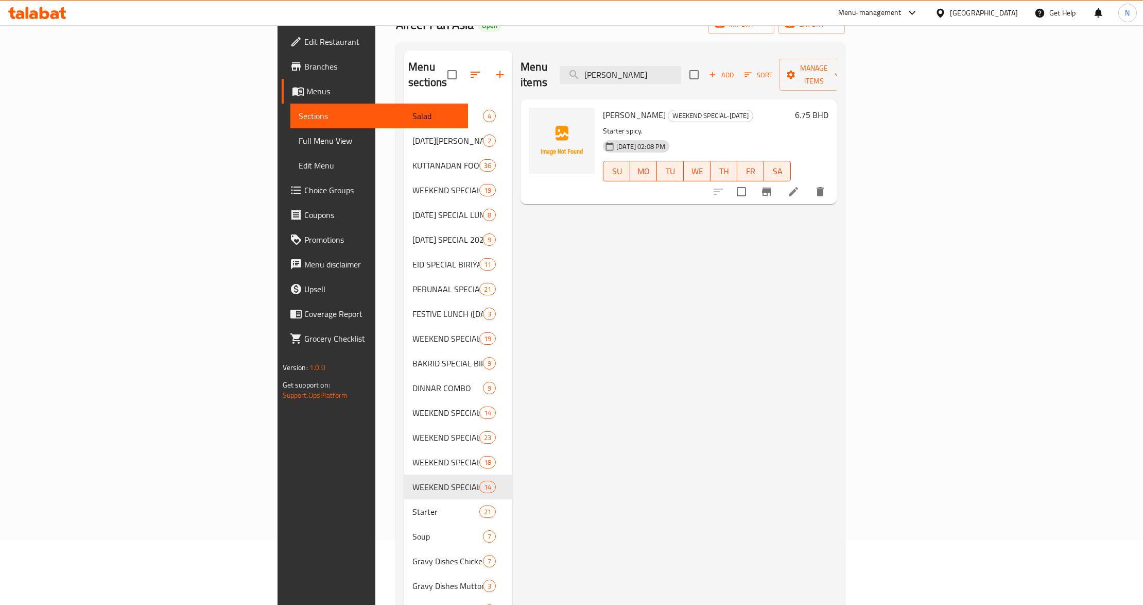
type input "[PERSON_NAME]"
click at [798, 187] on icon at bounding box center [793, 191] width 9 height 9
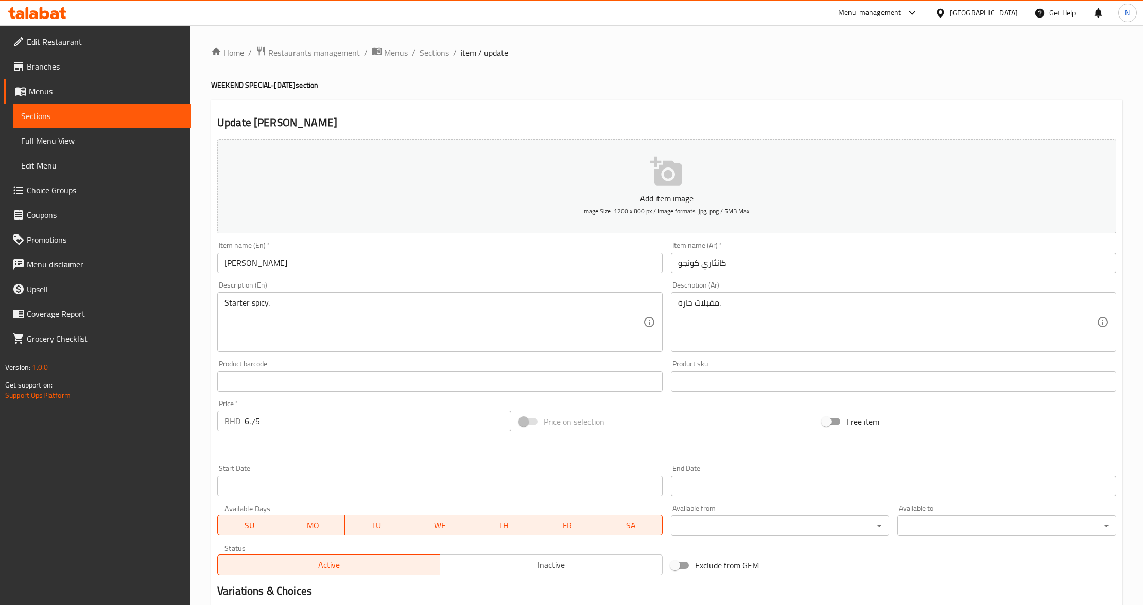
scroll to position [69, 0]
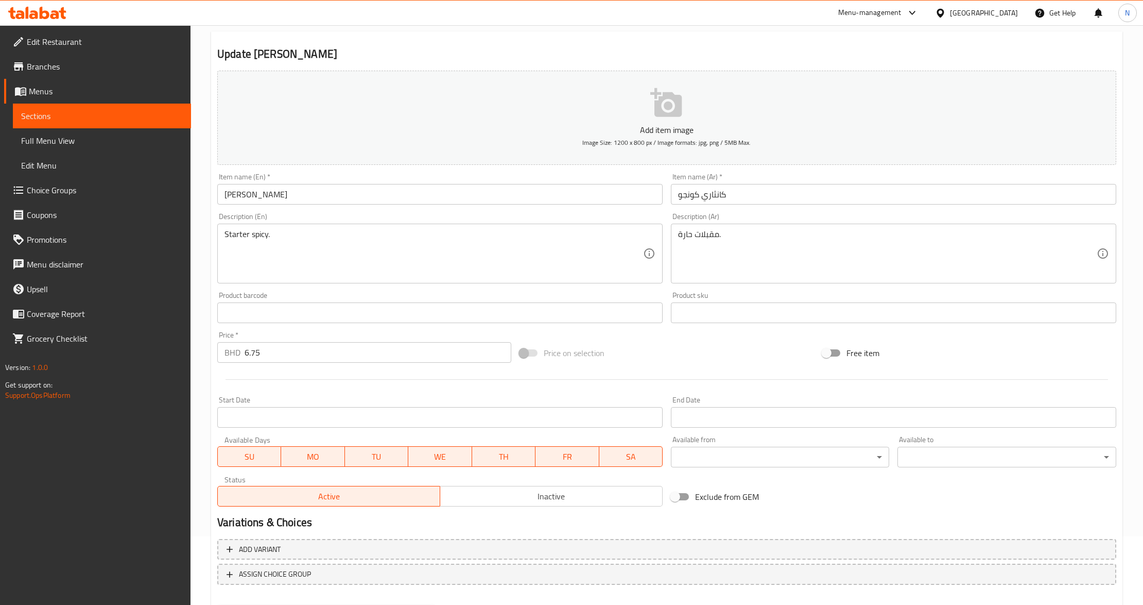
click at [369, 418] on input "Start Date" at bounding box center [440, 417] width 446 height 21
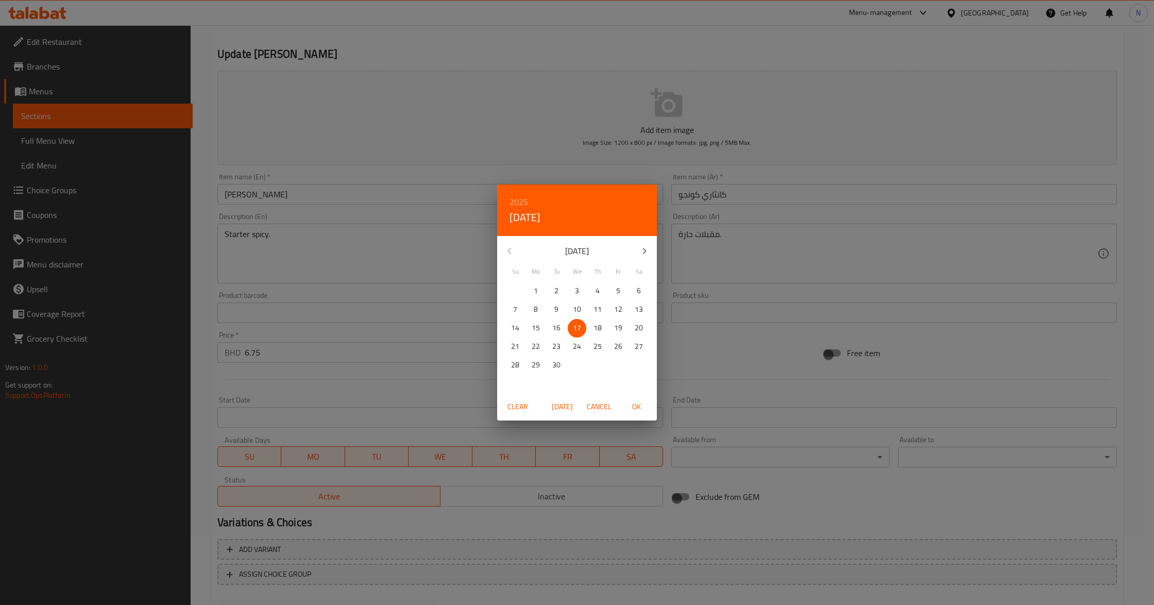
click at [603, 331] on span "18" at bounding box center [597, 327] width 19 height 13
click at [629, 405] on span "OK" at bounding box center [636, 406] width 25 height 13
type input "[DATE]"
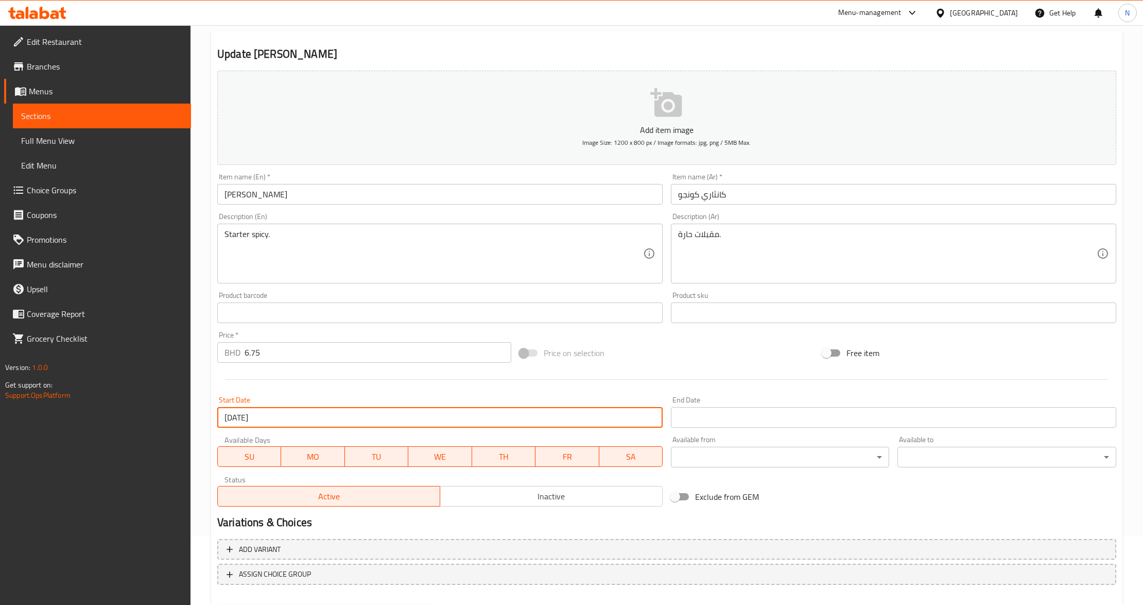
click at [733, 410] on input "Start Date" at bounding box center [894, 417] width 446 height 21
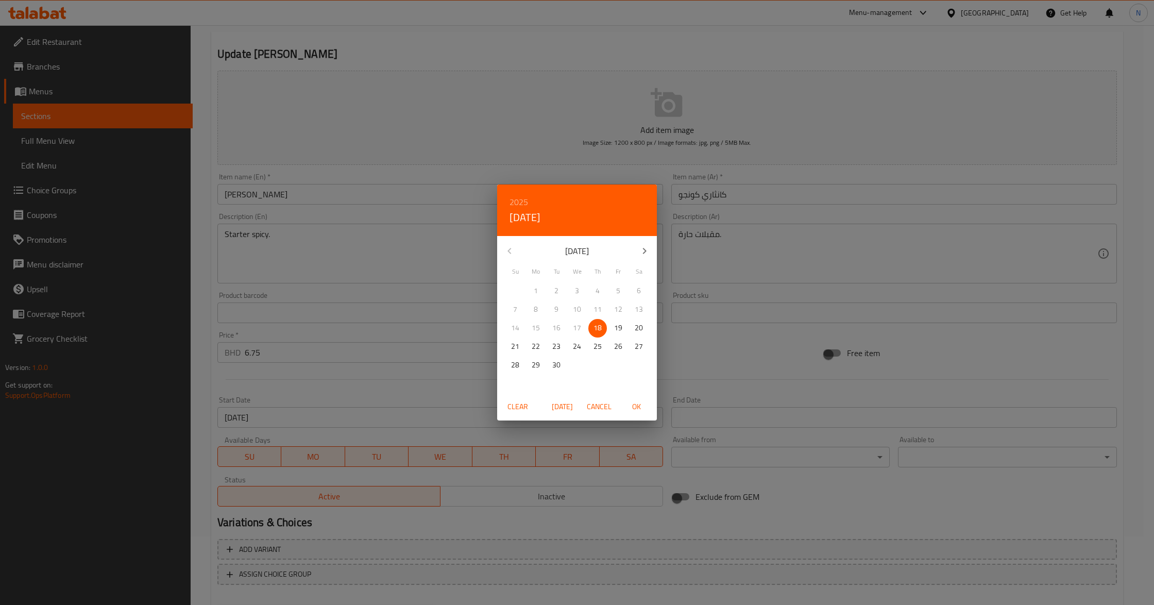
click at [623, 330] on span "19" at bounding box center [618, 327] width 19 height 13
click at [635, 408] on span "OK" at bounding box center [636, 406] width 25 height 13
type input "[DATE]"
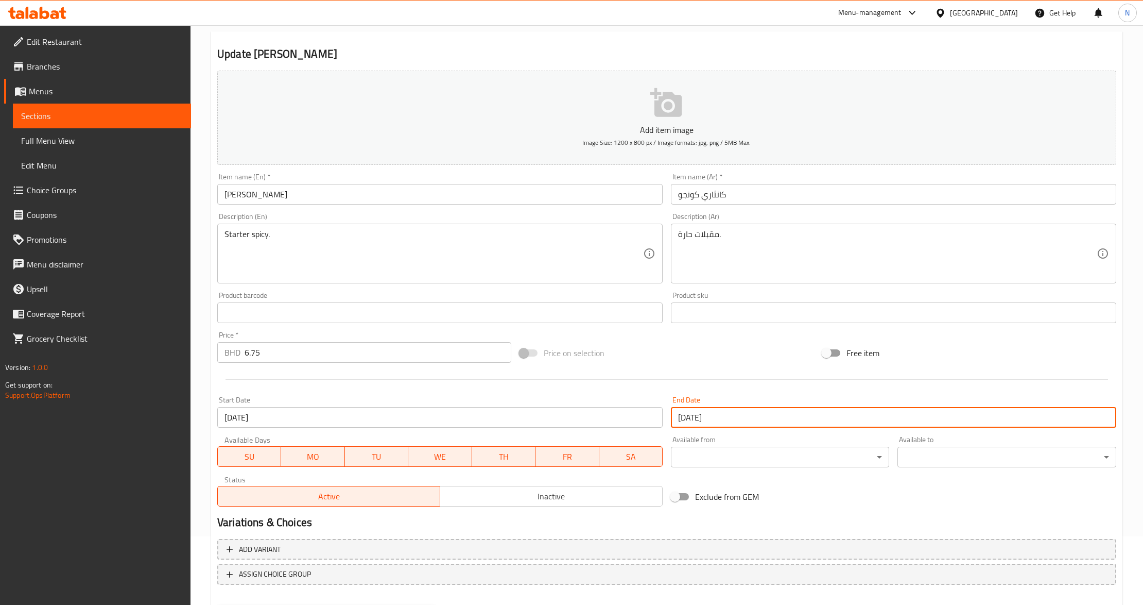
click at [446, 190] on input "[PERSON_NAME]" at bounding box center [440, 194] width 446 height 21
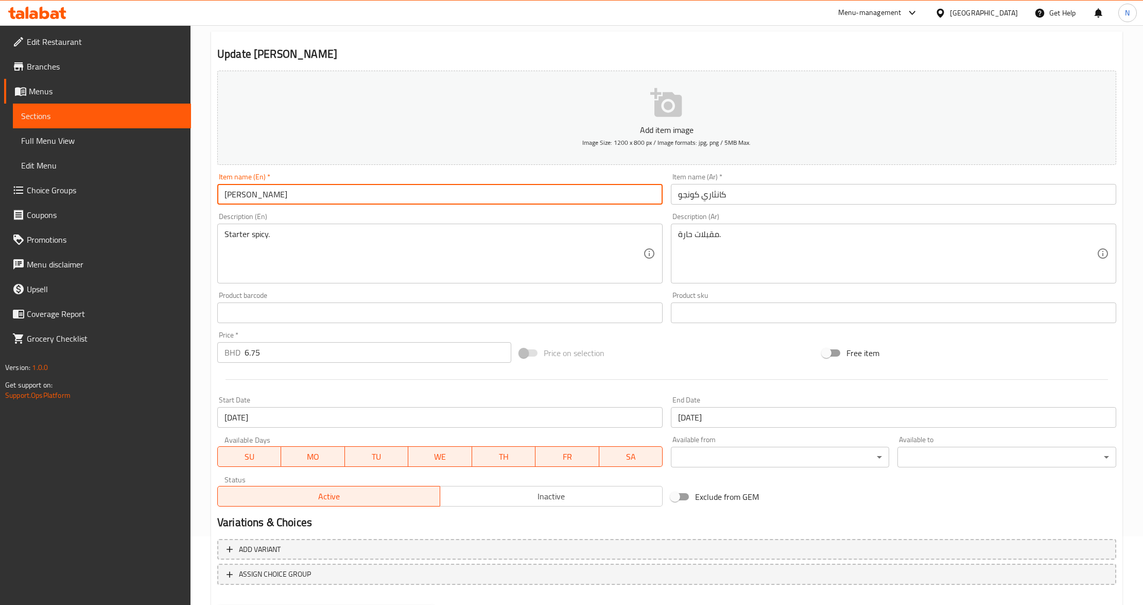
click at [217, 604] on button "Update" at bounding box center [326, 614] width 218 height 19
click at [71, 136] on span "Full Menu View" at bounding box center [102, 140] width 162 height 12
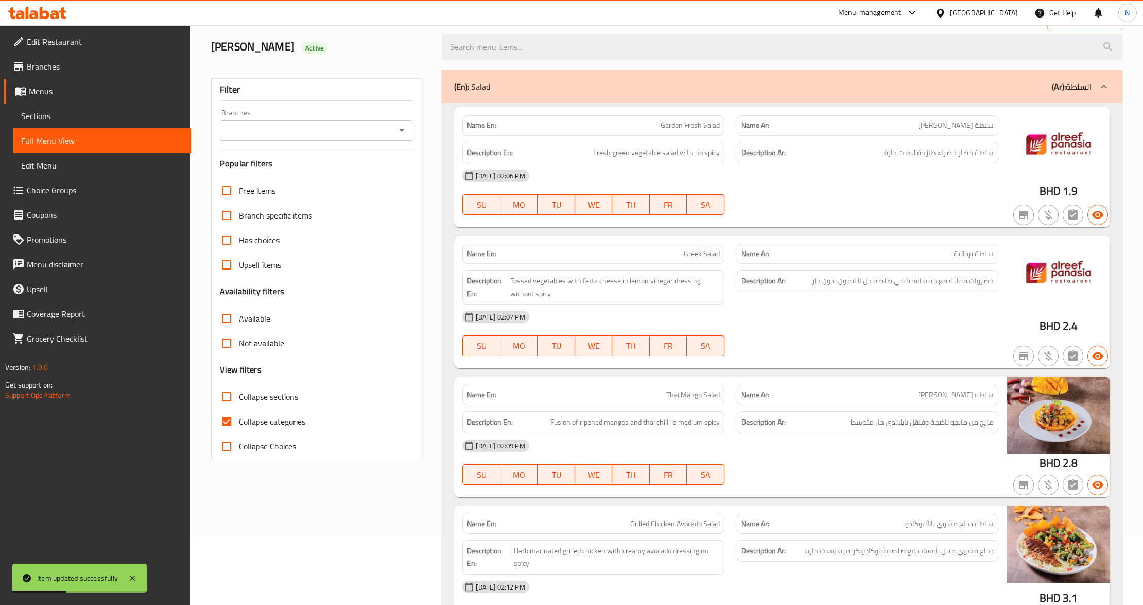
click at [270, 400] on span "Collapse sections" at bounding box center [268, 396] width 59 height 12
click at [239, 400] on input "Collapse sections" at bounding box center [226, 396] width 25 height 25
checkbox input "true"
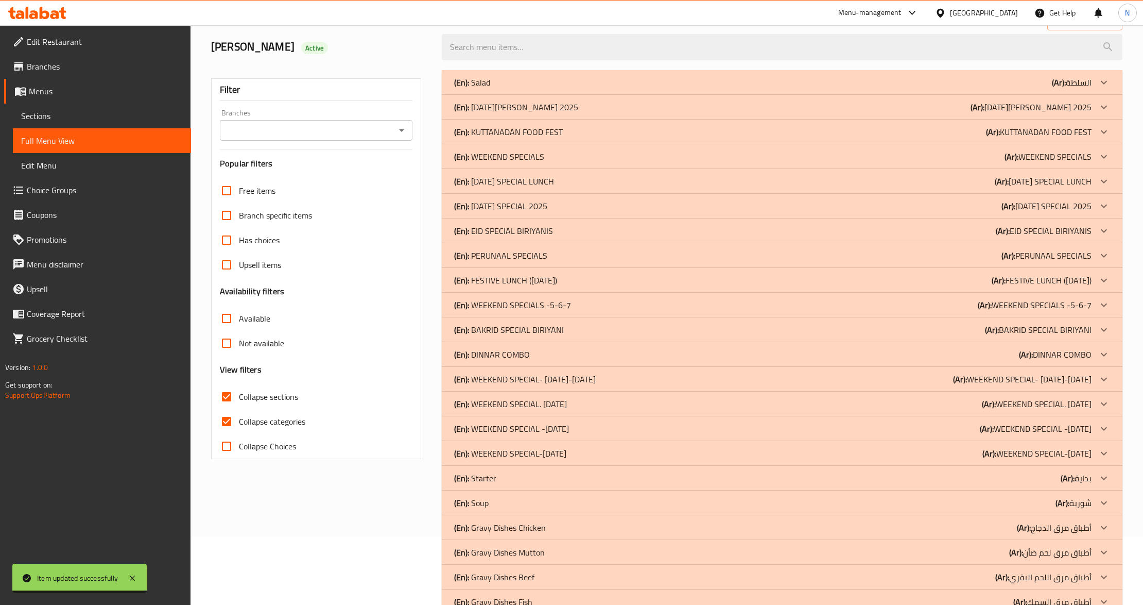
click at [600, 452] on div "(En): WEEKEND SPECIAL-[DATE] (Ar): WEEKEND SPECIAL-[DATE]" at bounding box center [772, 453] width 637 height 12
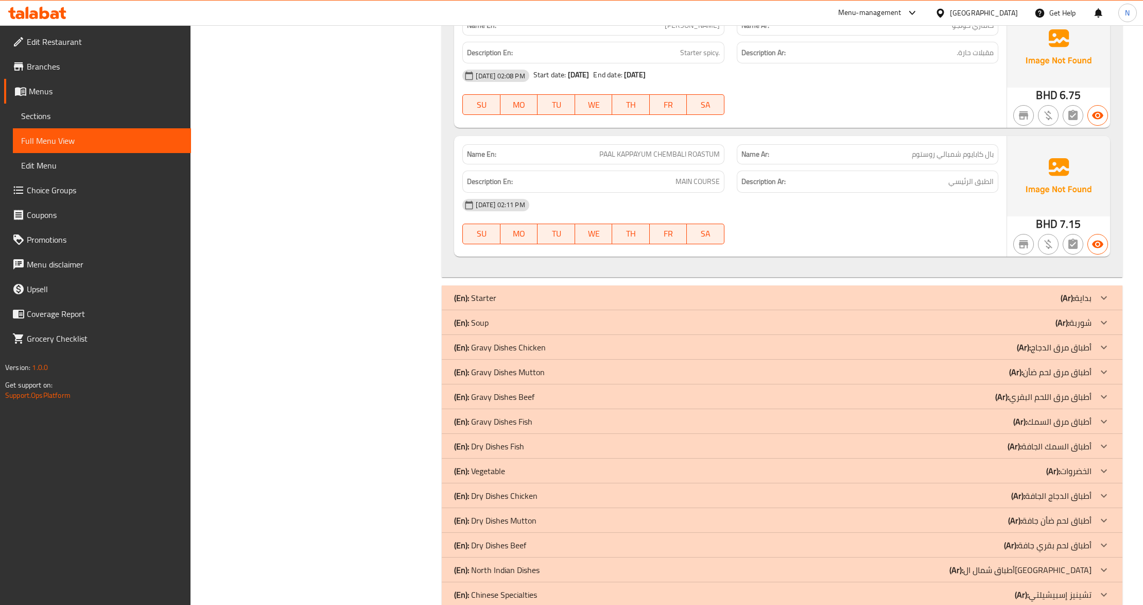
scroll to position [1941, 0]
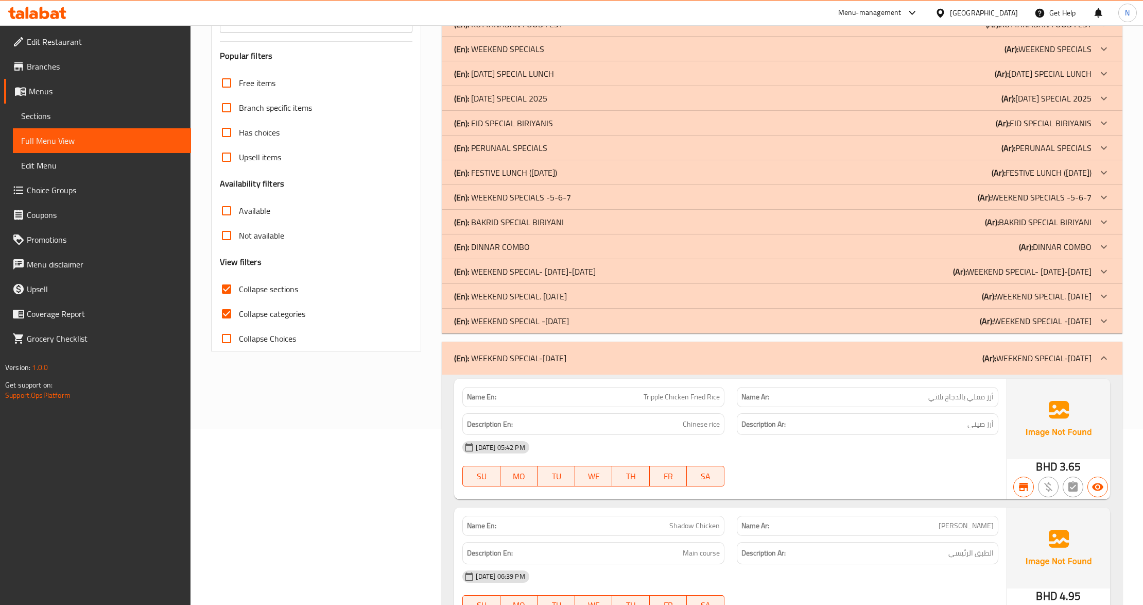
scroll to position [0, 0]
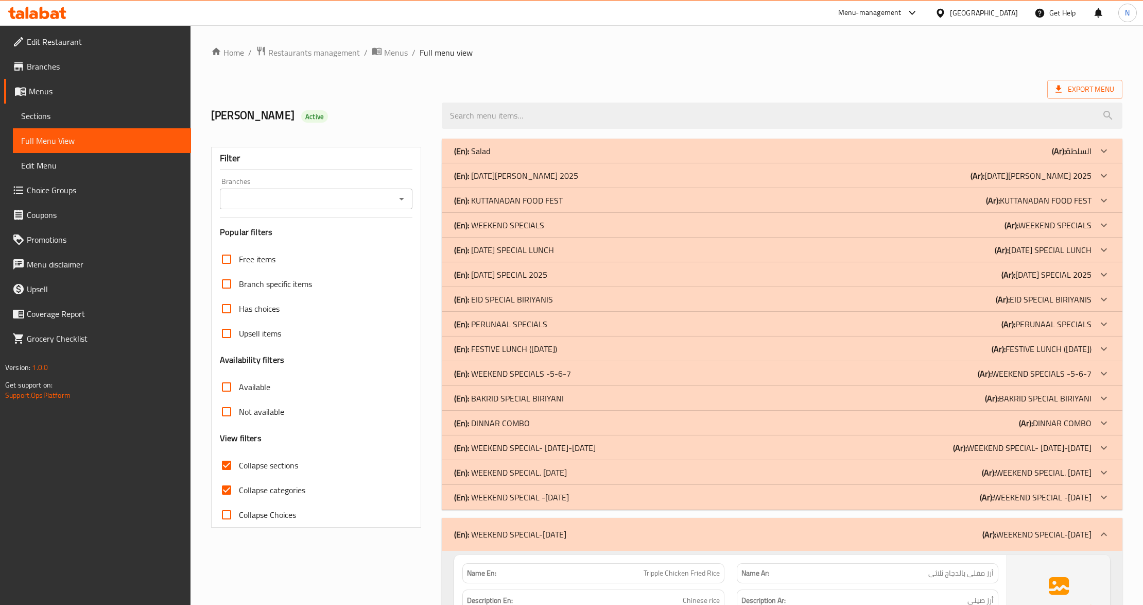
click at [1105, 538] on icon at bounding box center [1104, 534] width 12 height 12
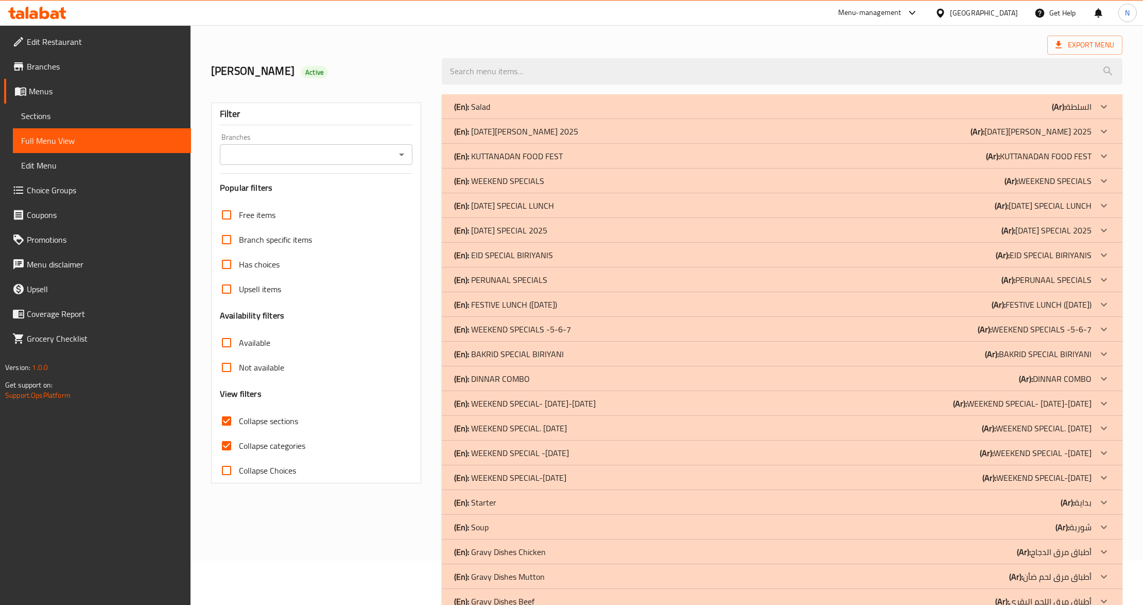
scroll to position [69, 0]
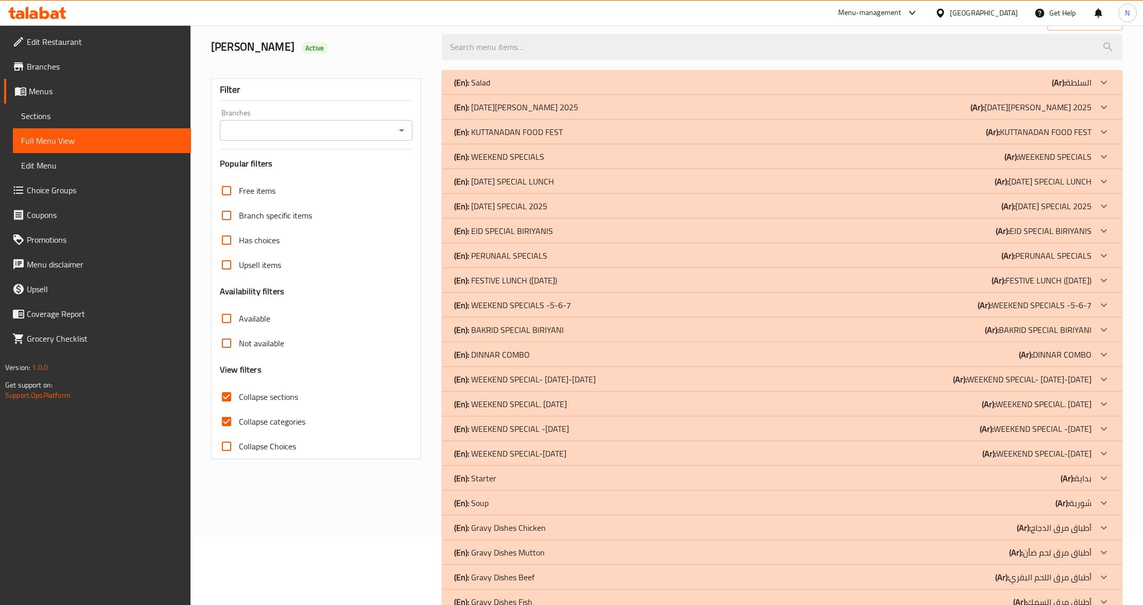
click at [75, 115] on span "Sections" at bounding box center [102, 116] width 162 height 12
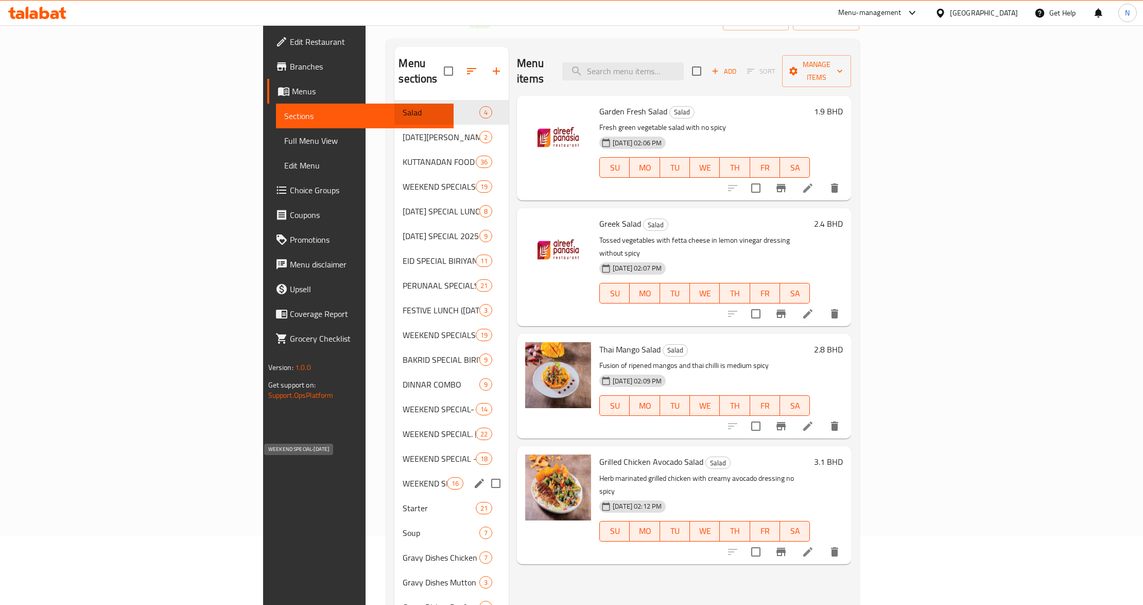
click at [403, 477] on span "WEEKEND SPECIAL-[DATE]" at bounding box center [425, 483] width 44 height 12
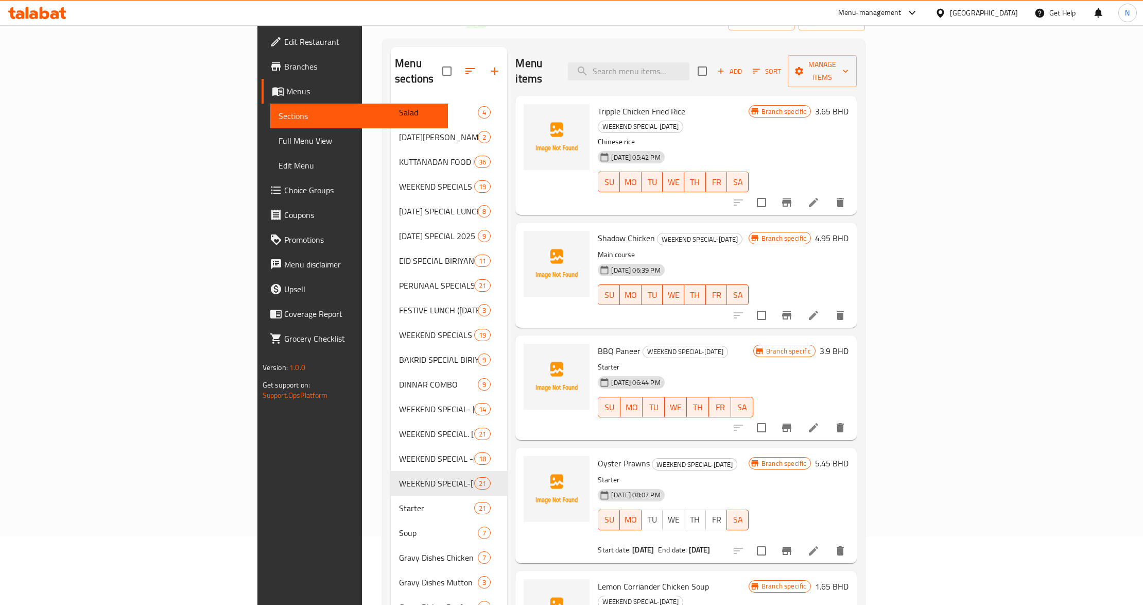
click at [258, 505] on div "Edit Restaurant Branches Menus Sections Full Menu View Edit Menu Choice Groups …" at bounding box center [353, 327] width 191 height 605
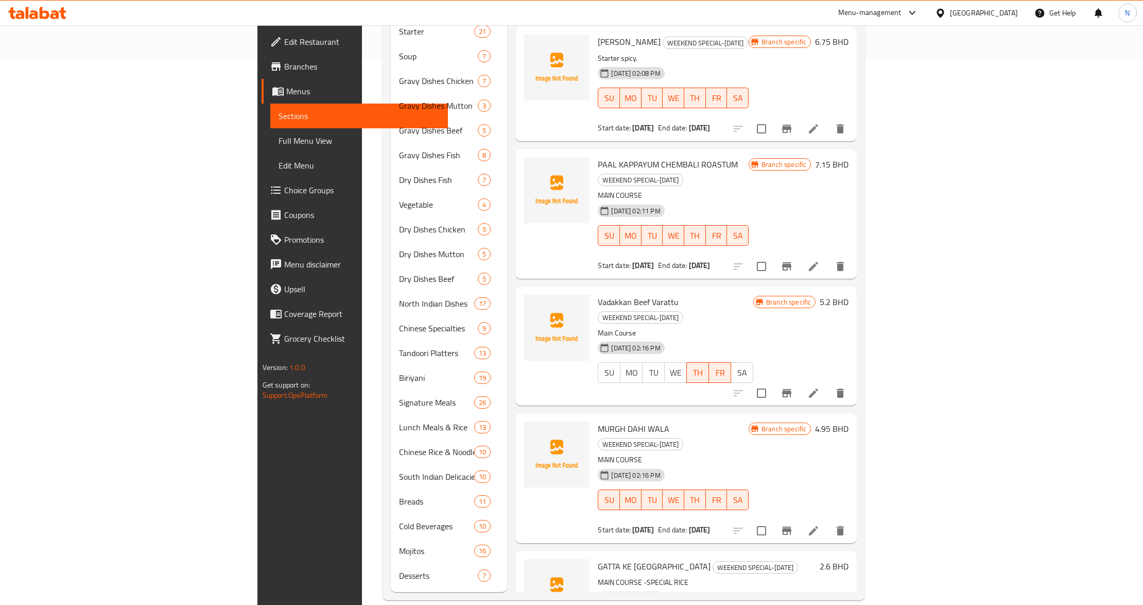
scroll to position [546, 0]
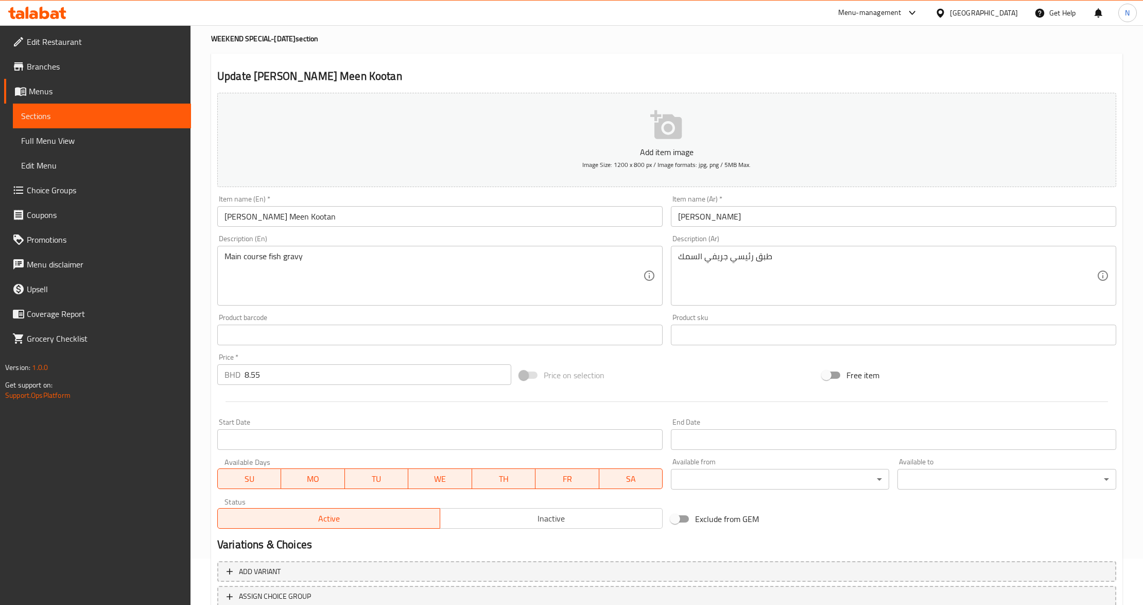
scroll to position [122, 0]
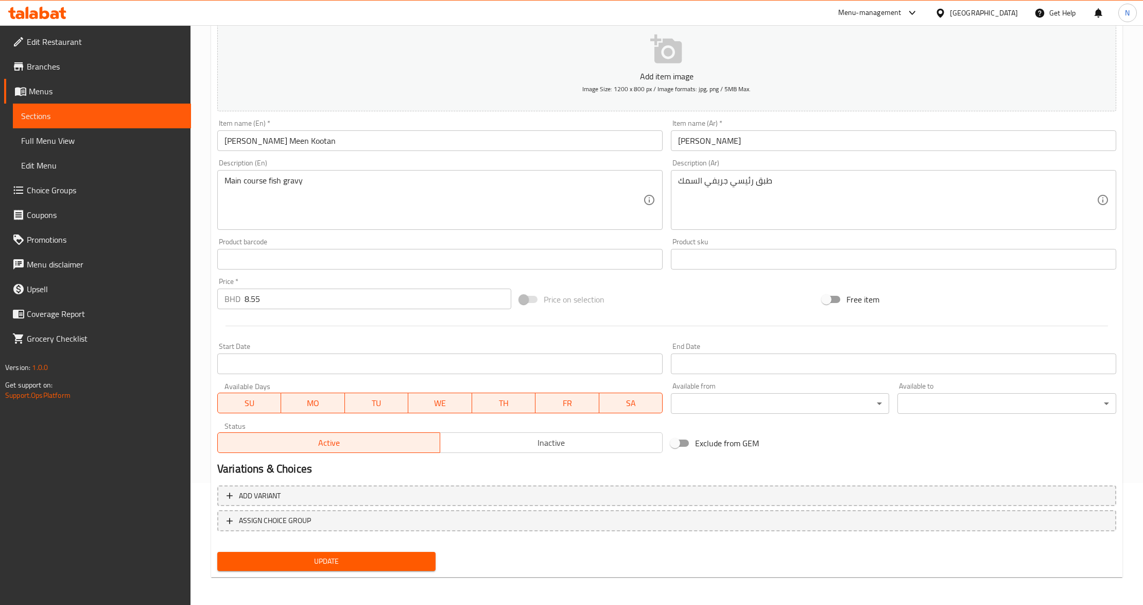
click at [442, 355] on input "Start Date" at bounding box center [440, 363] width 446 height 21
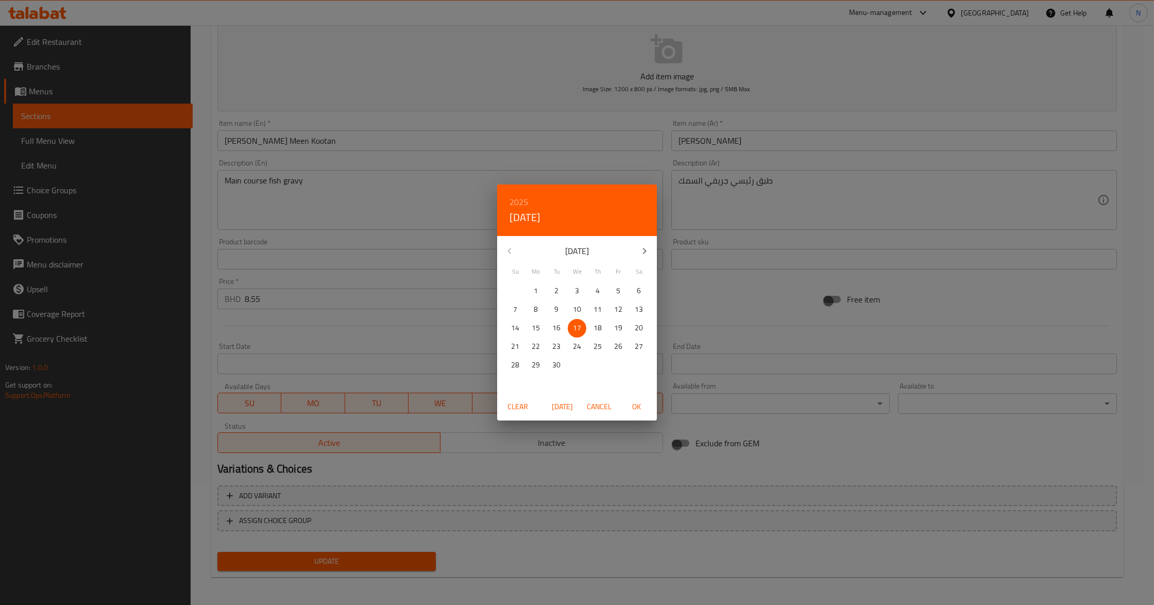
click at [595, 327] on p "18" at bounding box center [597, 327] width 8 height 13
click at [634, 406] on span "OK" at bounding box center [636, 406] width 25 height 13
type input "[DATE]"
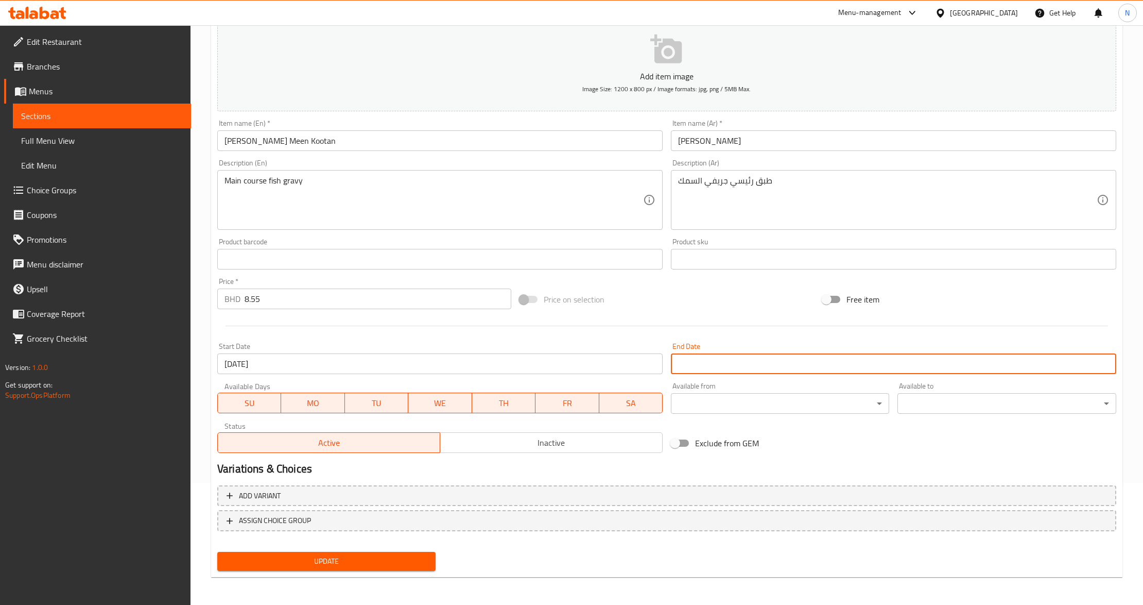
click at [721, 354] on input "Start Date" at bounding box center [894, 363] width 446 height 21
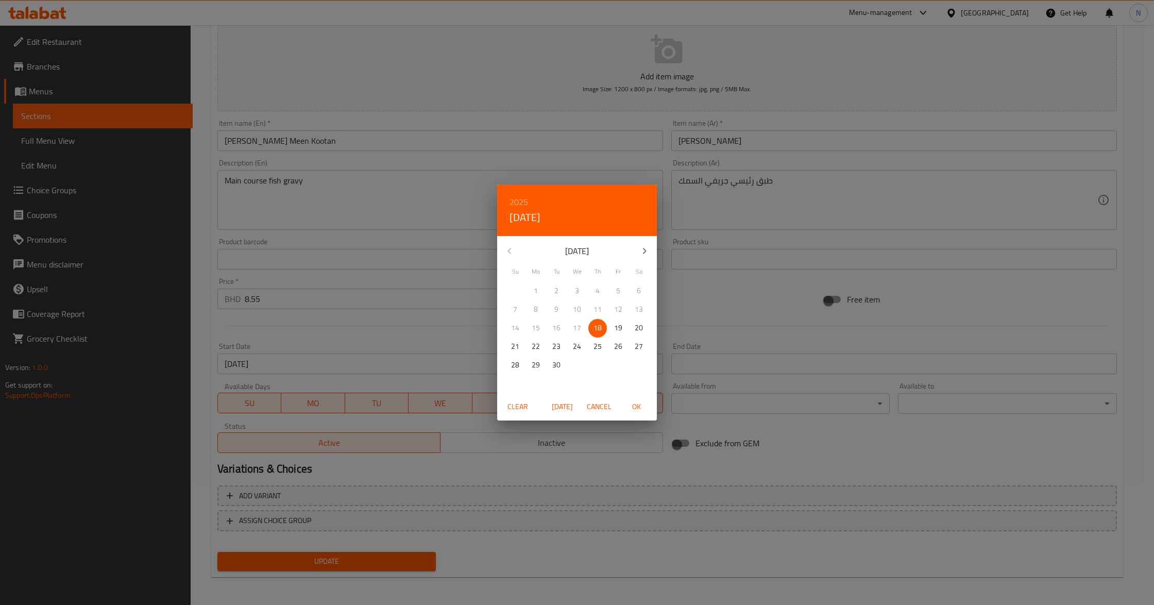
click at [613, 322] on span "19" at bounding box center [618, 327] width 19 height 13
click at [631, 406] on span "OK" at bounding box center [636, 406] width 25 height 13
type input "[DATE]"
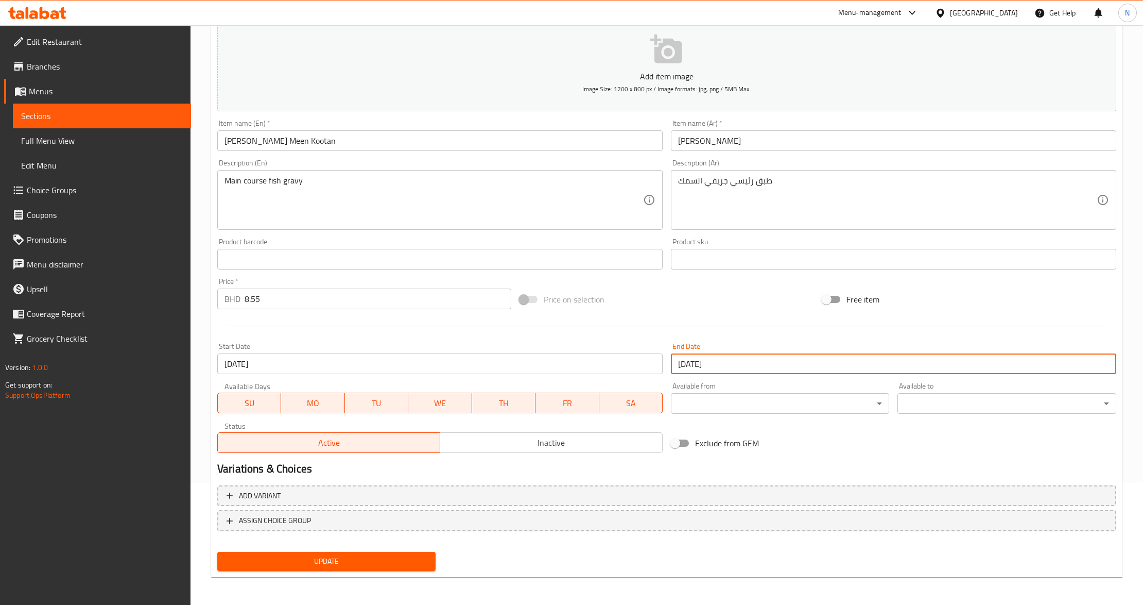
click at [335, 558] on span "Update" at bounding box center [327, 561] width 202 height 13
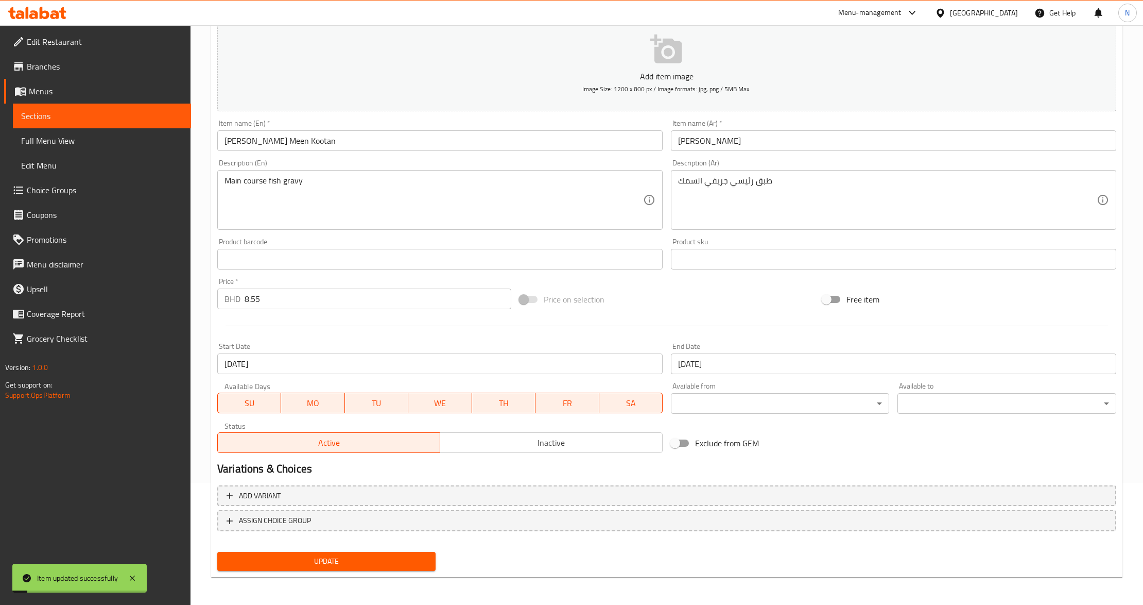
click at [108, 143] on span "Full Menu View" at bounding box center [102, 140] width 162 height 12
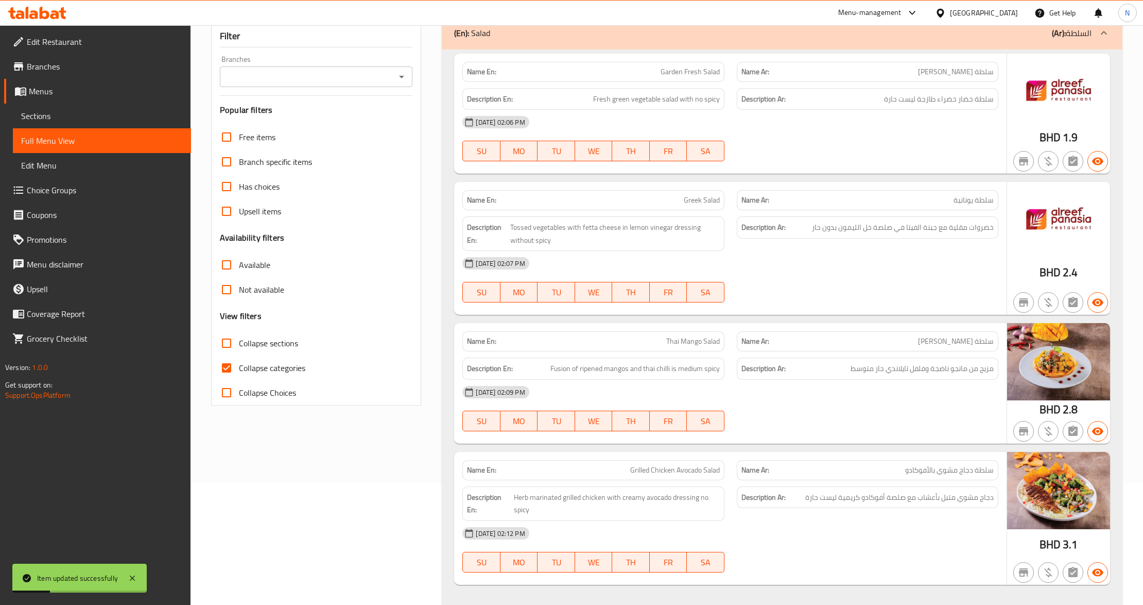
click at [266, 343] on span "Collapse sections" at bounding box center [268, 343] width 59 height 12
click at [239, 343] on input "Collapse sections" at bounding box center [226, 343] width 25 height 25
checkbox input "true"
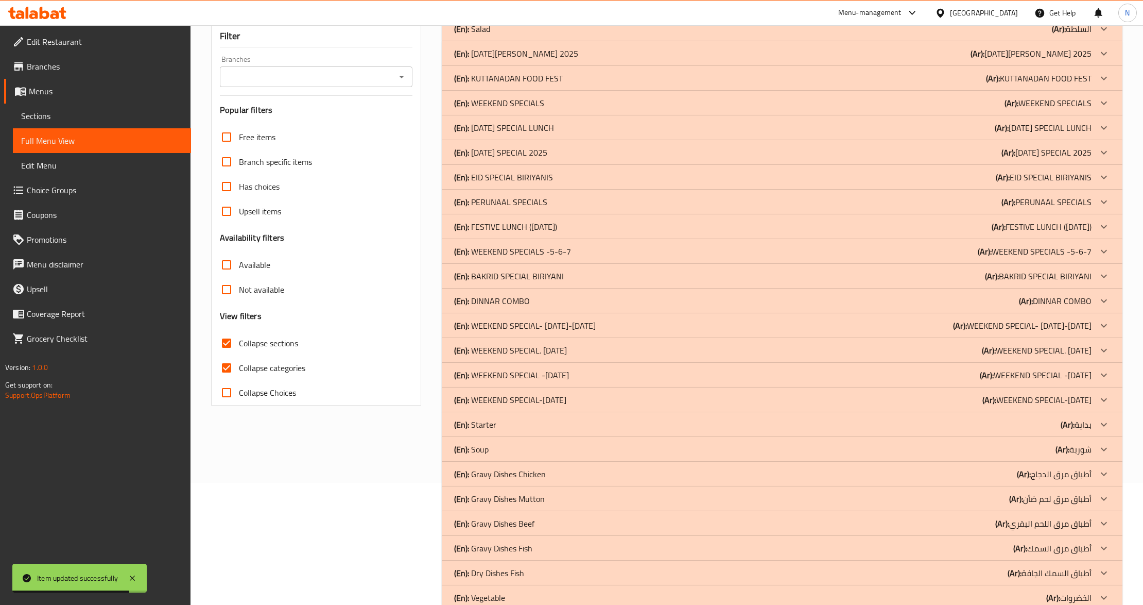
click at [933, 404] on div "(En): WEEKEND SPECIAL-[DATE] (Ar): WEEKEND SPECIAL-[DATE]" at bounding box center [772, 400] width 637 height 12
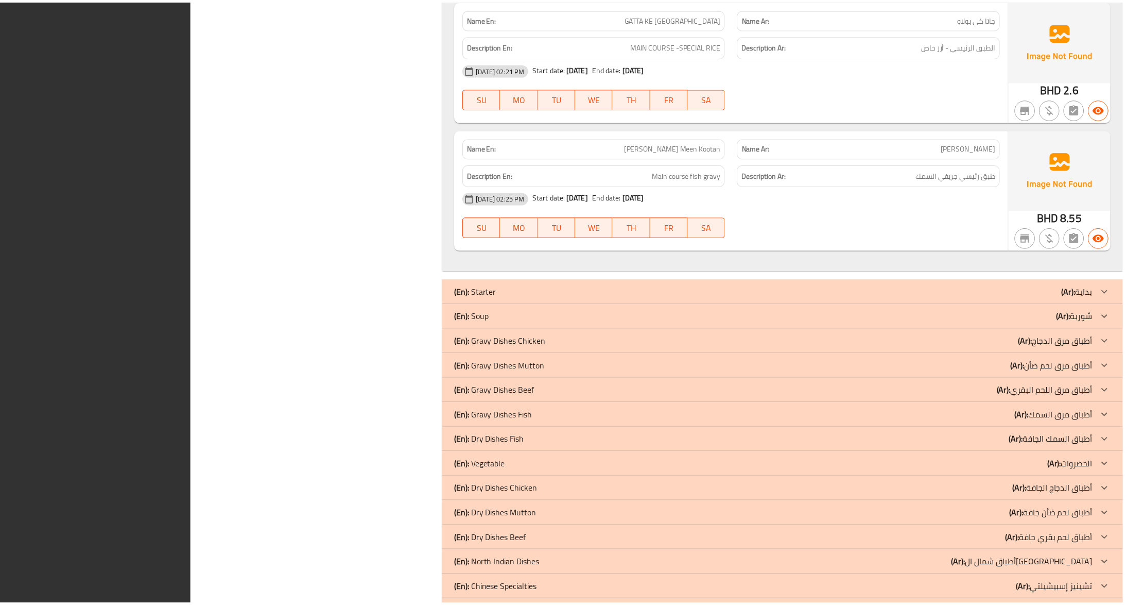
scroll to position [3273, 0]
